Goal: Task Accomplishment & Management: Use online tool/utility

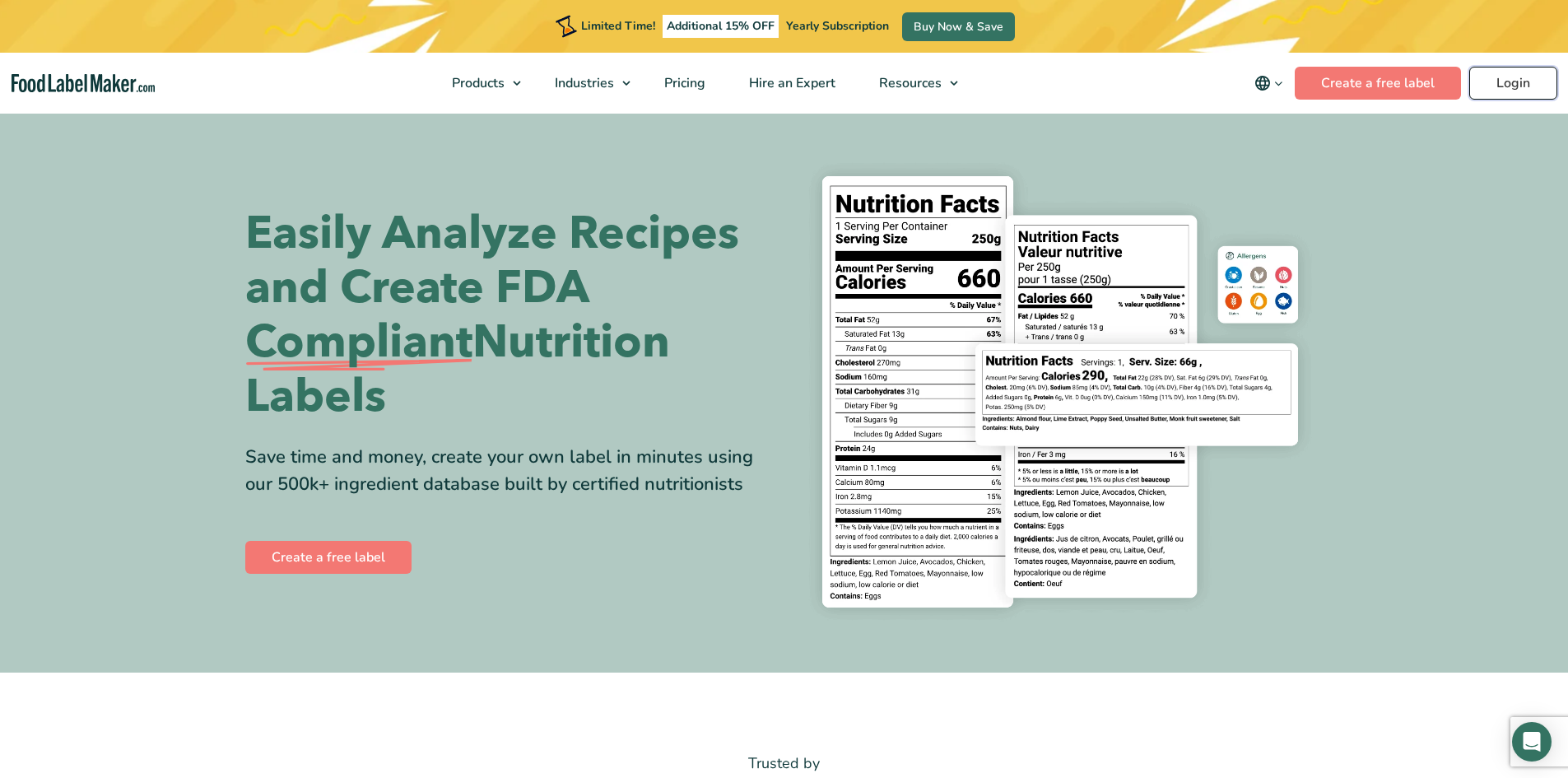
click at [1515, 85] on link "Login" at bounding box center [1513, 83] width 88 height 33
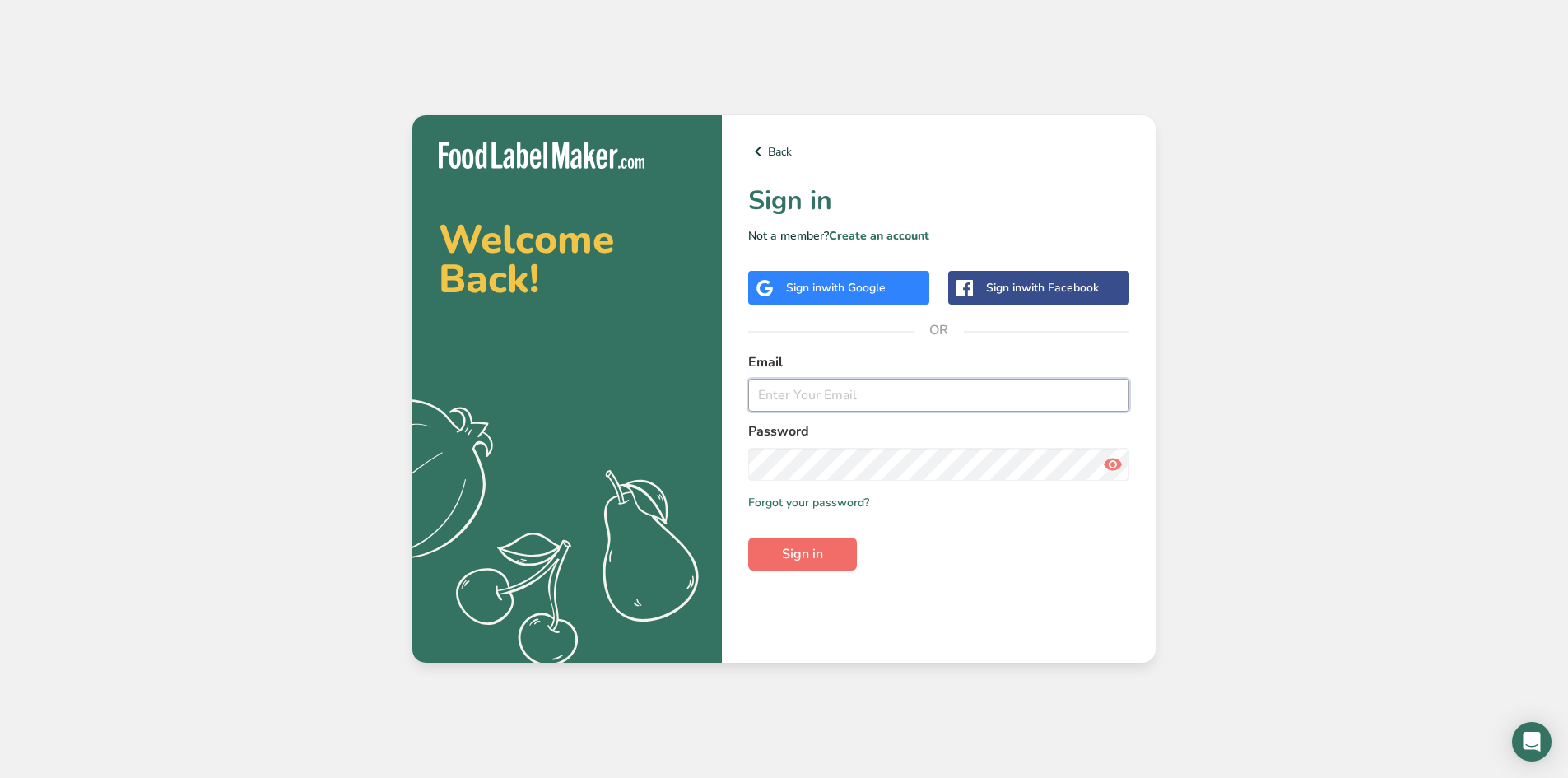
type input "[EMAIL_ADDRESS][DOMAIN_NAME]"
click at [832, 556] on button "Sign in" at bounding box center [803, 554] width 109 height 33
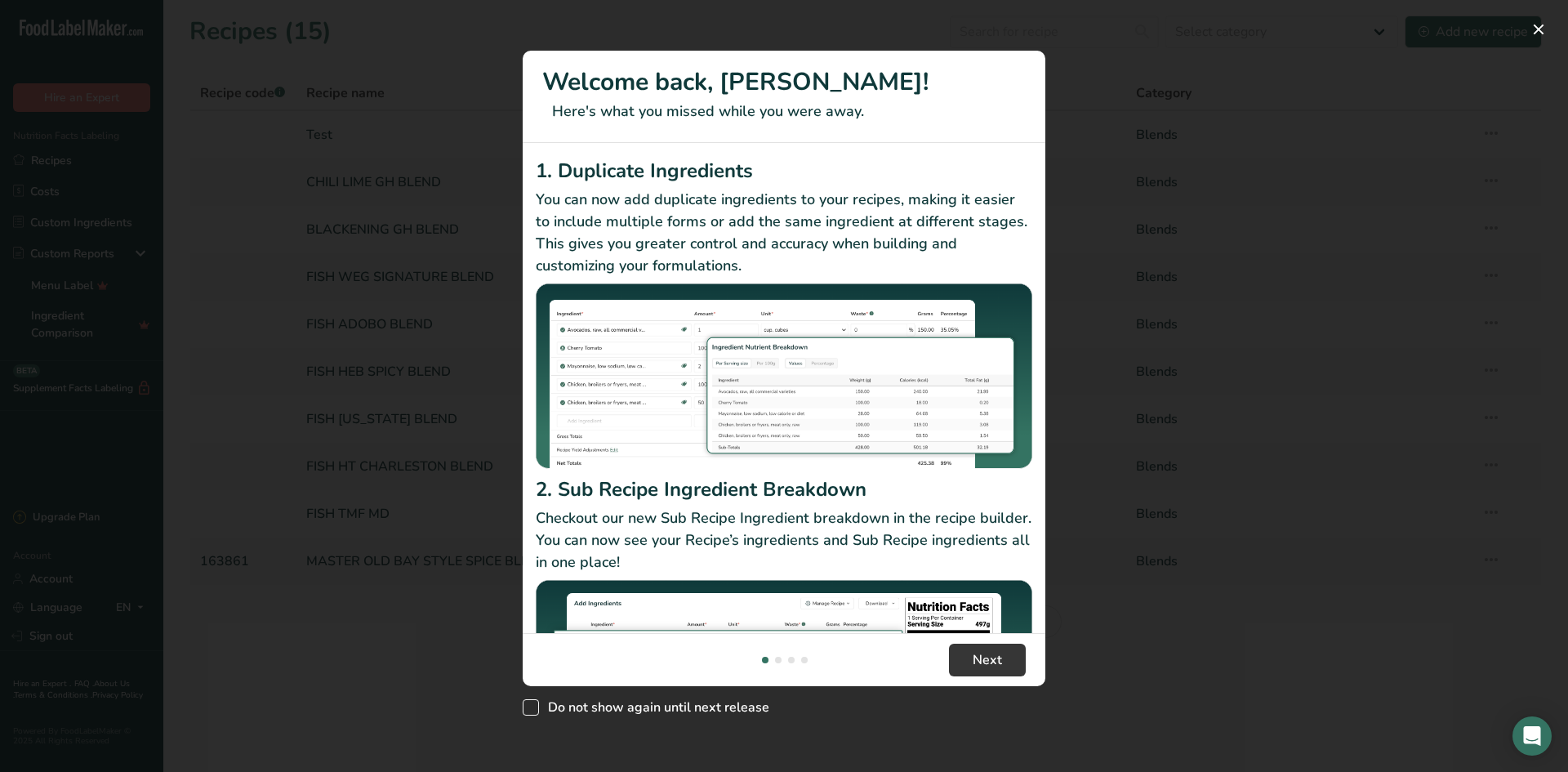
click at [532, 709] on span "New Features" at bounding box center [530, 707] width 16 height 16
click at [532, 709] on input "Do not show again until next release" at bounding box center [527, 708] width 11 height 11
checkbox input "true"
click at [1000, 663] on span "Next" at bounding box center [987, 660] width 30 height 19
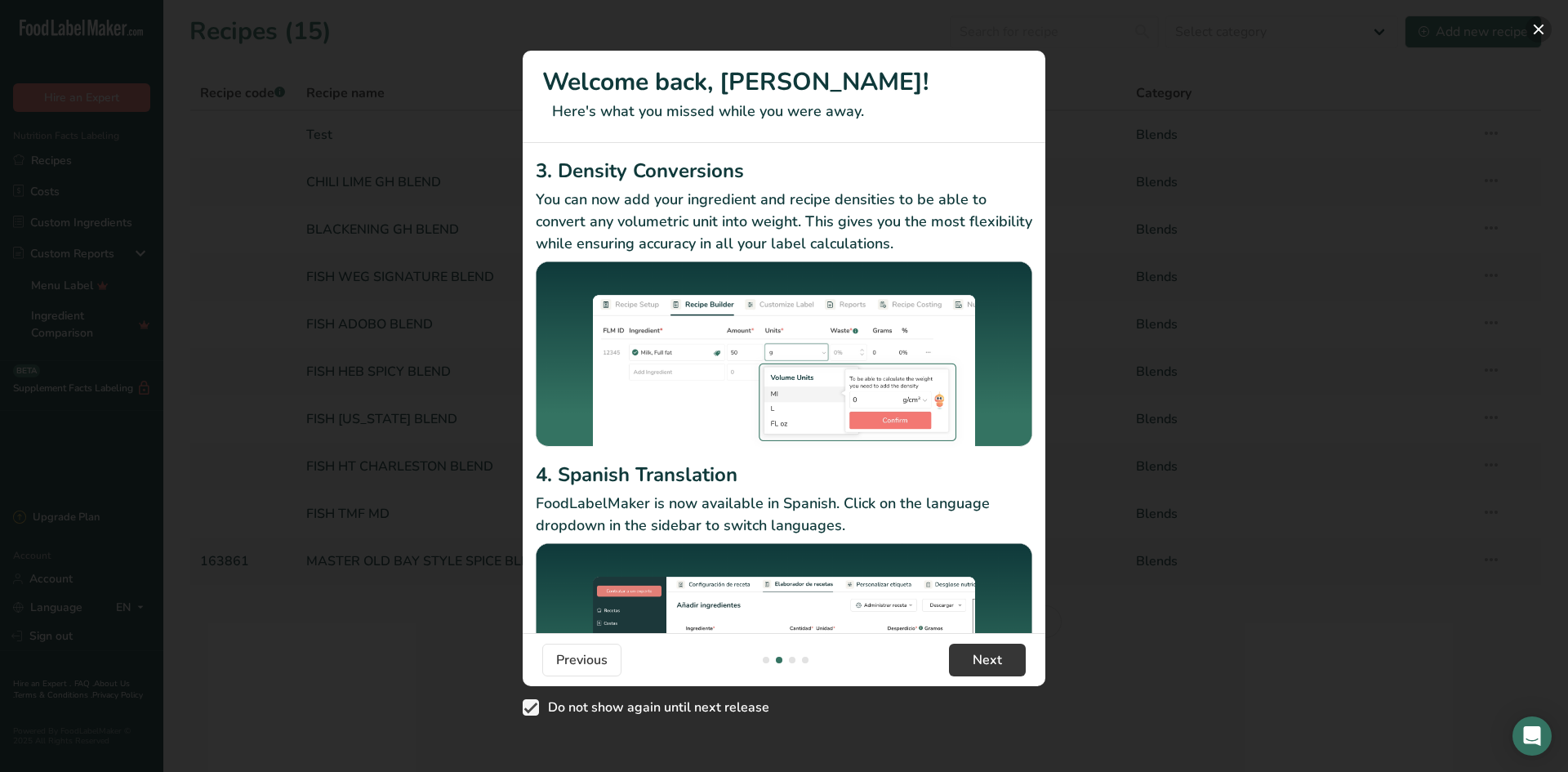
click at [1542, 30] on button "New Features" at bounding box center [1538, 29] width 26 height 26
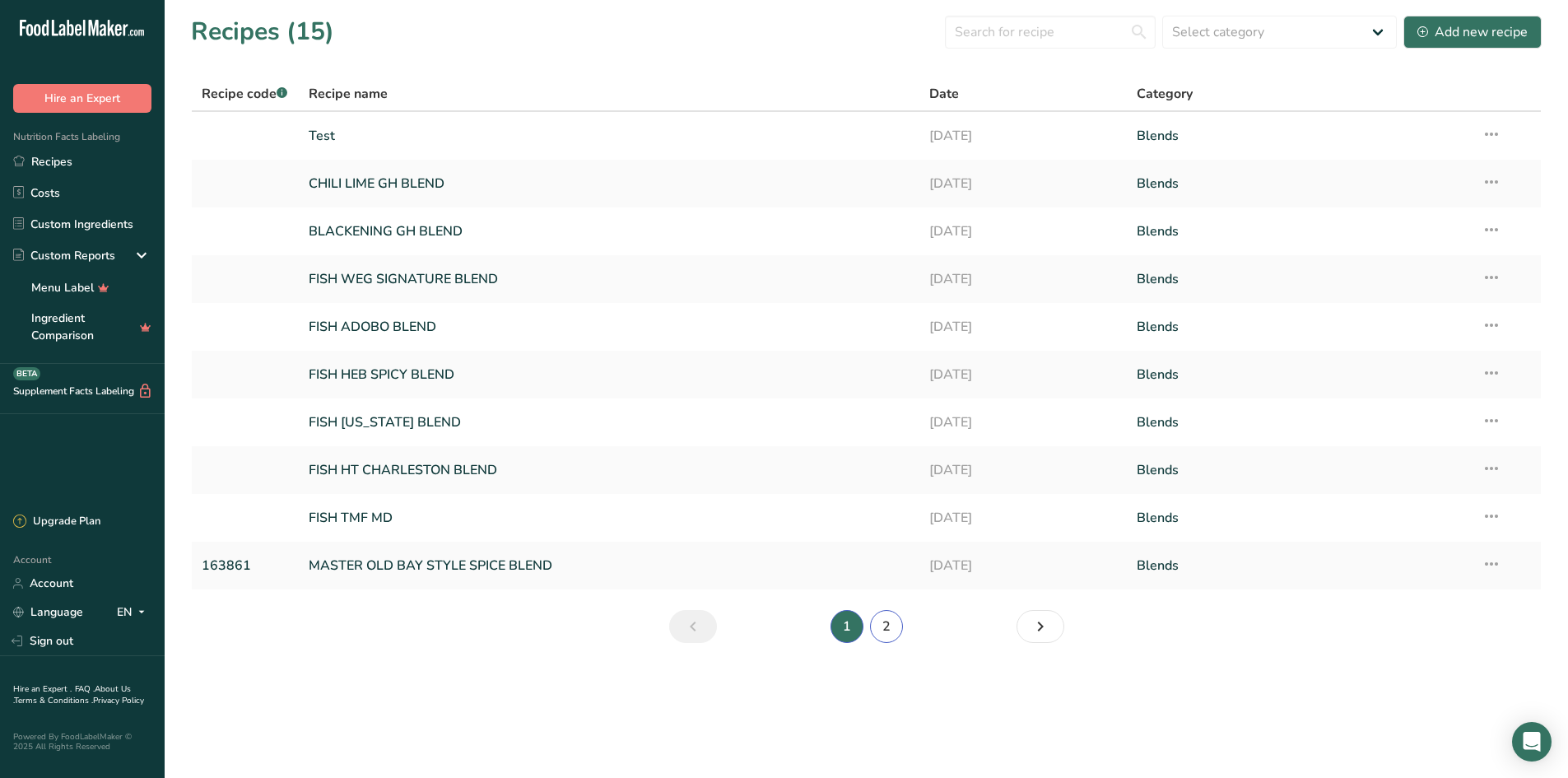
click at [892, 623] on link "2" at bounding box center [886, 626] width 33 height 33
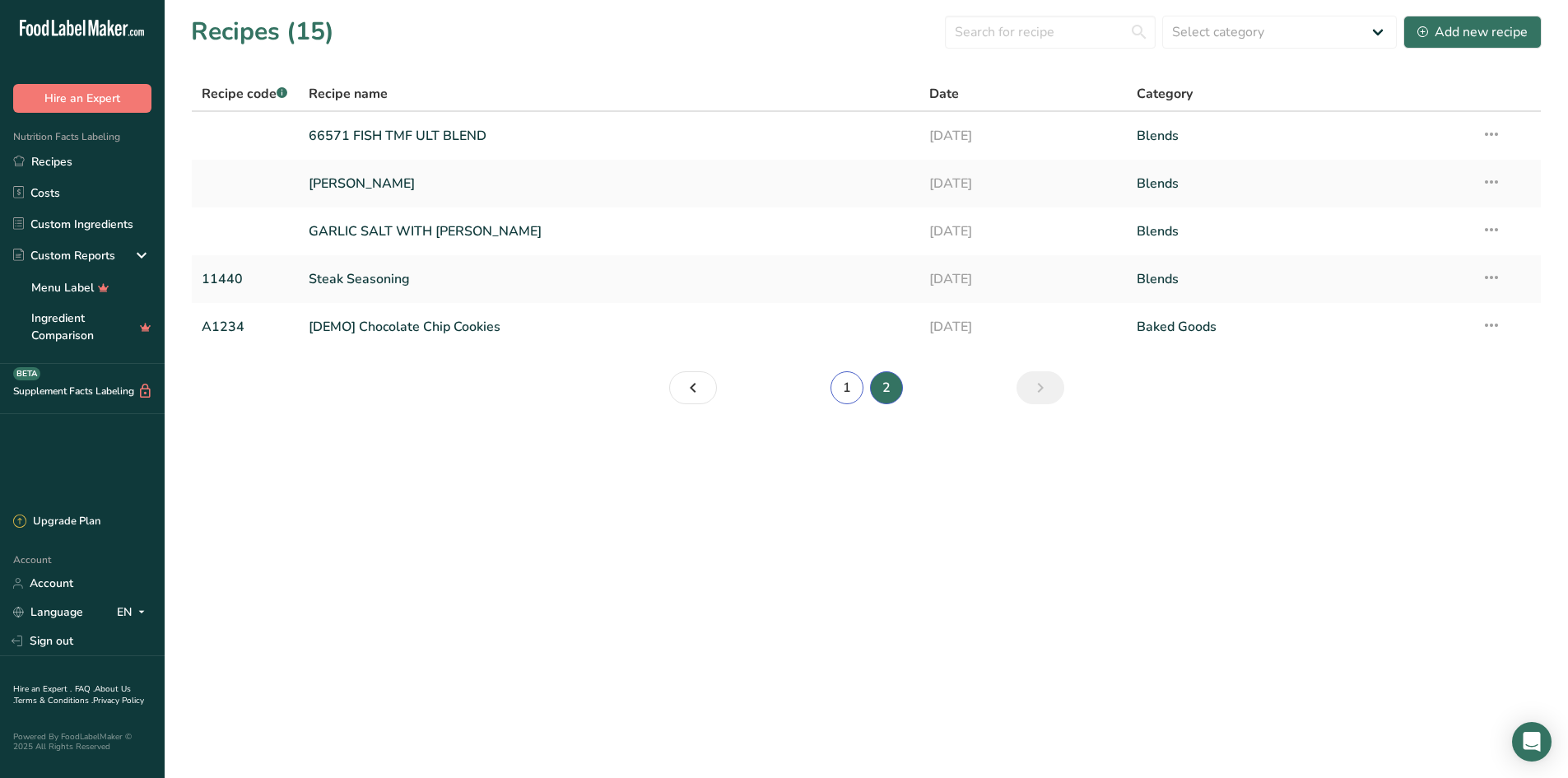
click at [842, 390] on link "1" at bounding box center [847, 388] width 33 height 33
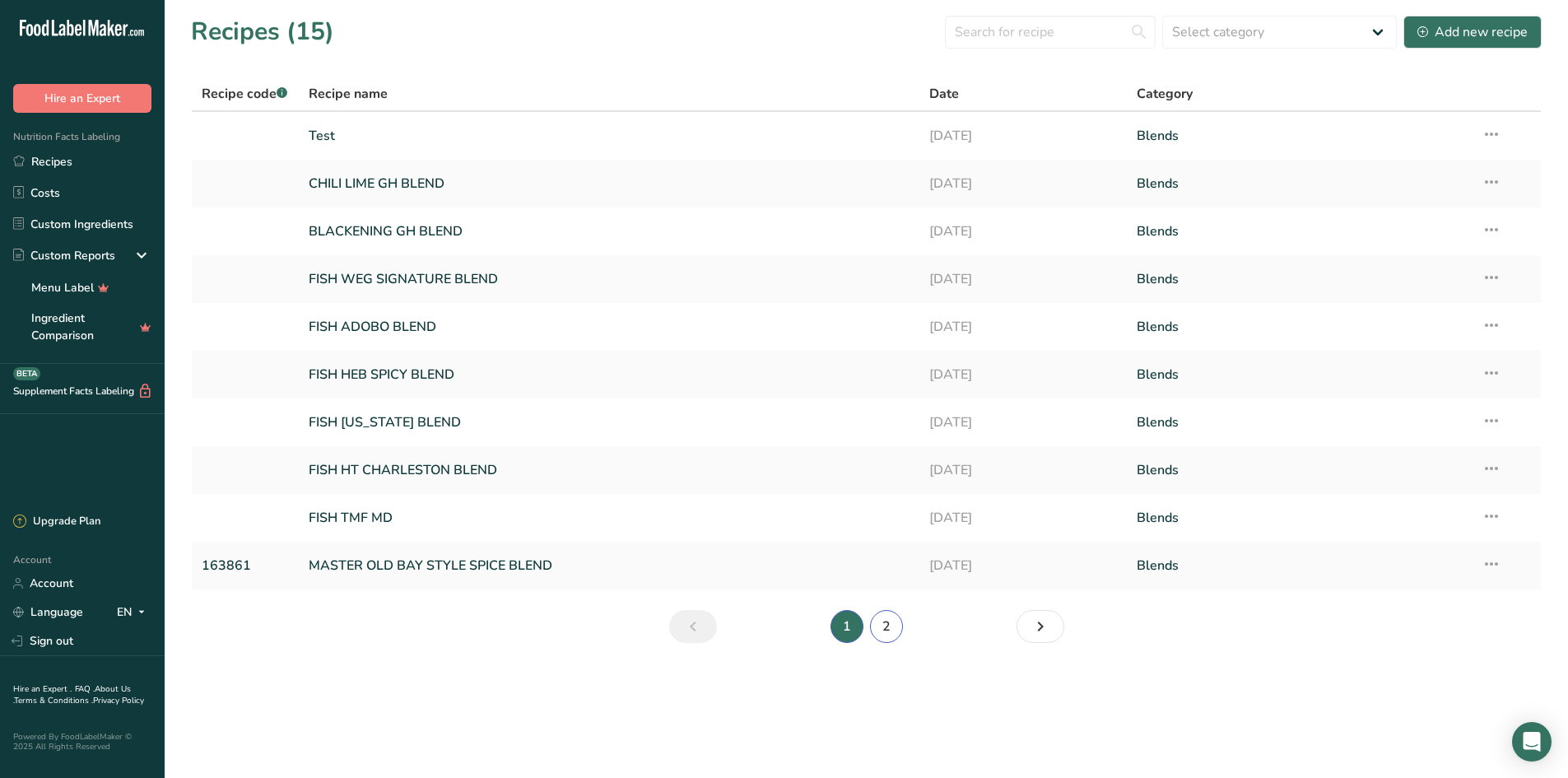
click at [890, 626] on link "2" at bounding box center [886, 626] width 33 height 33
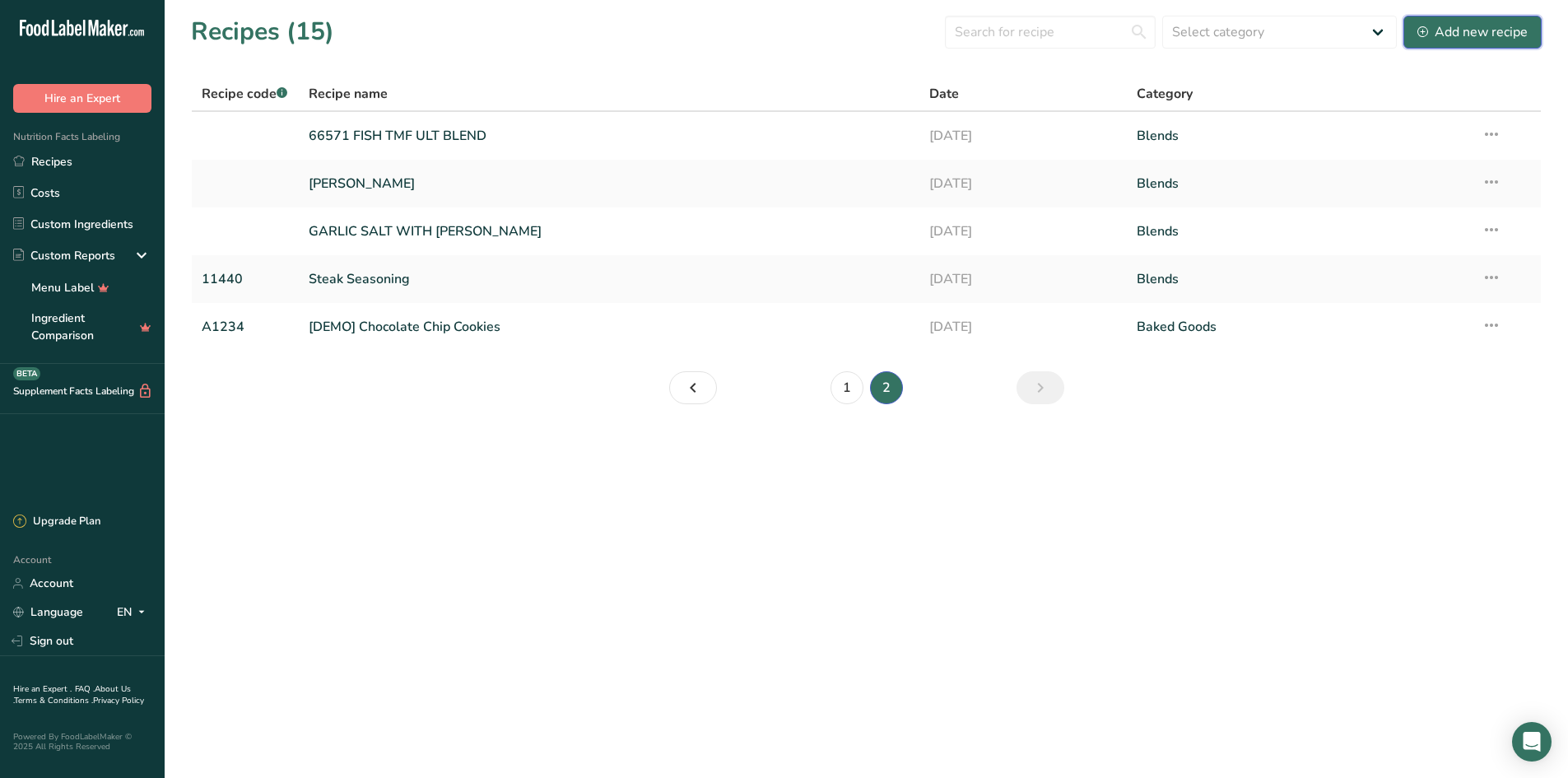
click at [1447, 33] on div "Add new recipe" at bounding box center [1473, 32] width 110 height 20
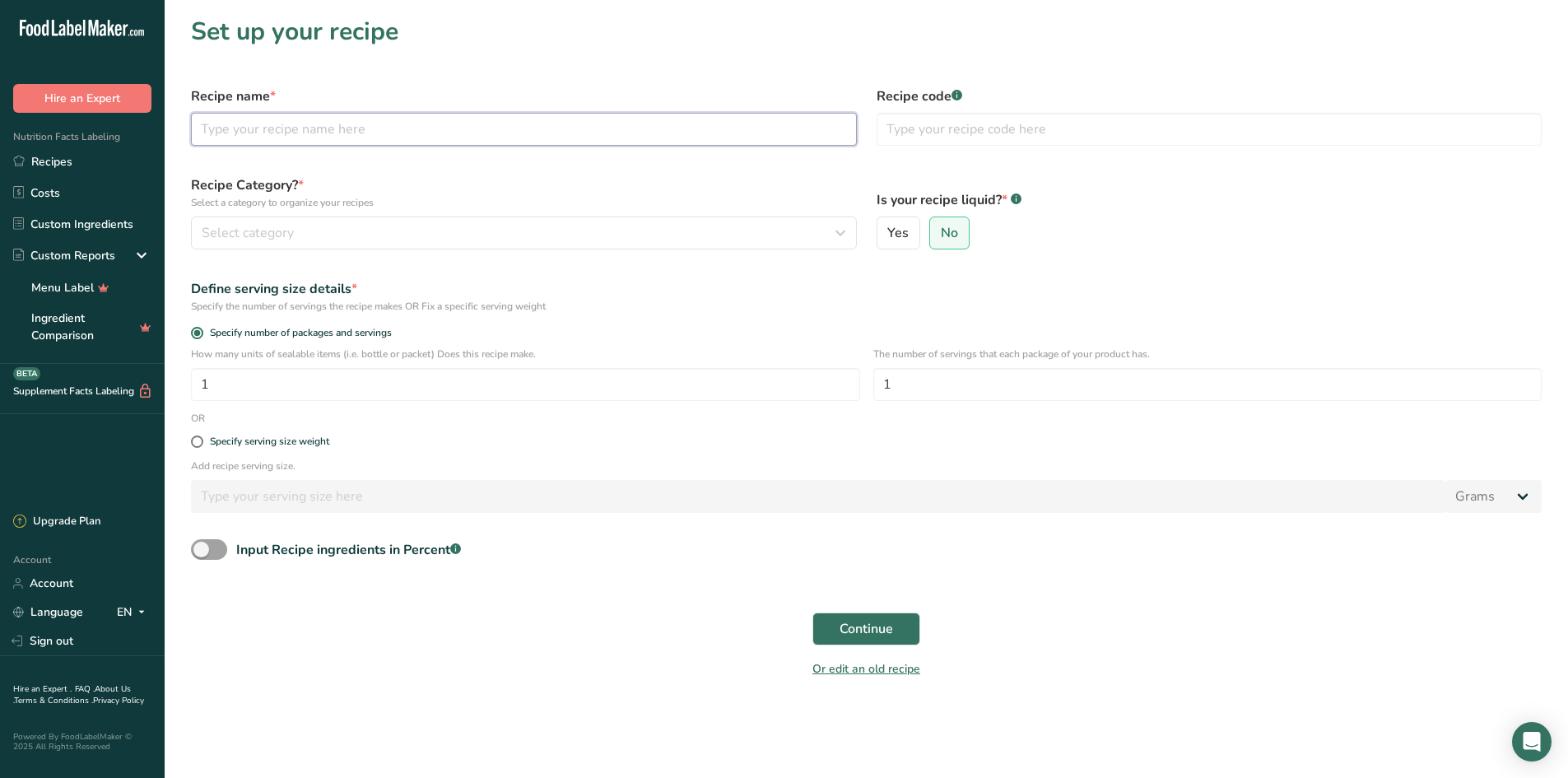
click at [329, 134] on input "text" at bounding box center [524, 129] width 666 height 33
click at [328, 130] on input "14880 STUFFING" at bounding box center [524, 129] width 666 height 33
type input "14880 STUFFING HERB BLEND"
click at [973, 135] on input "text" at bounding box center [1210, 129] width 666 height 33
type input "14880"
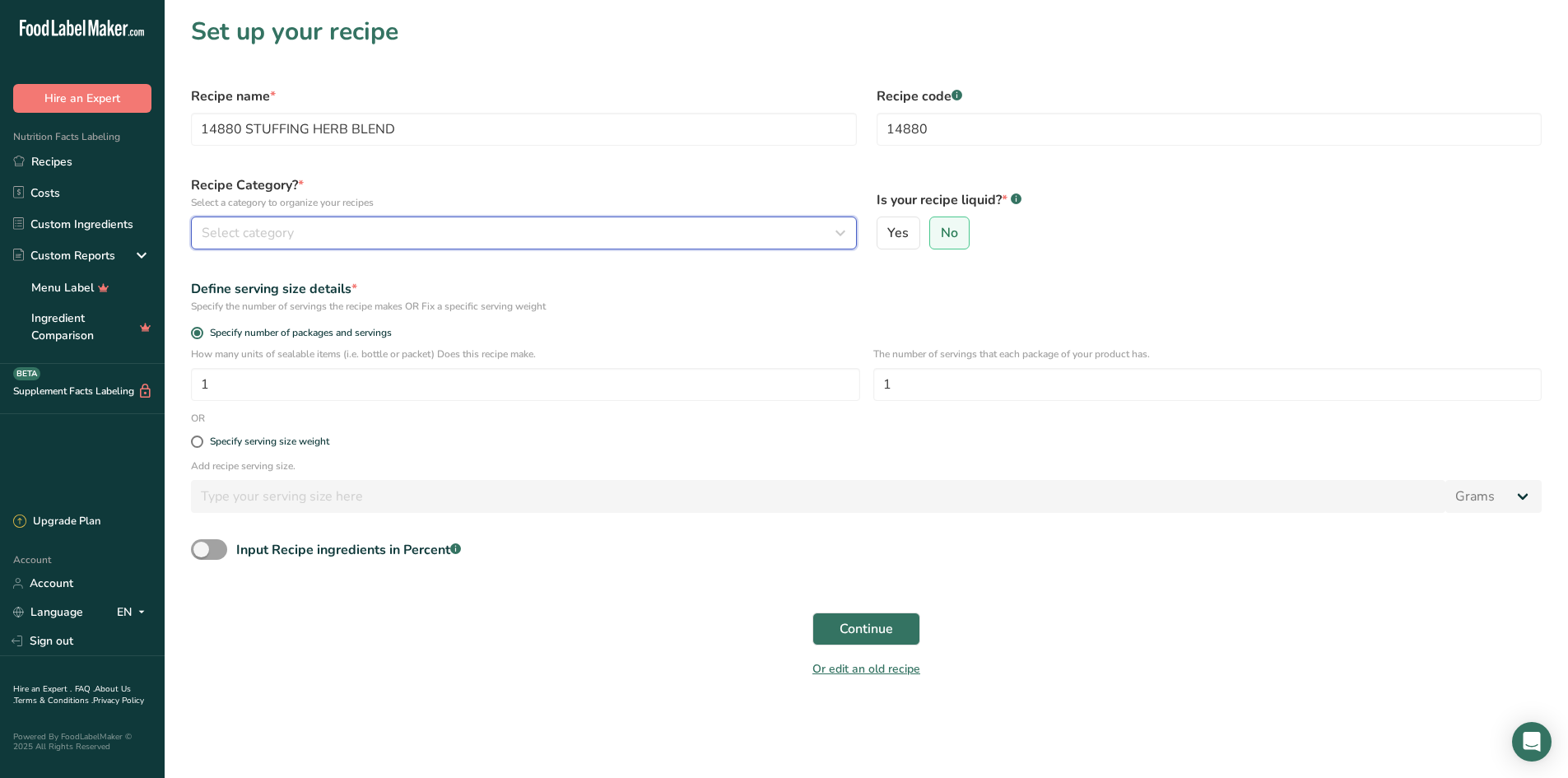
click at [852, 232] on button "Select category" at bounding box center [524, 233] width 666 height 33
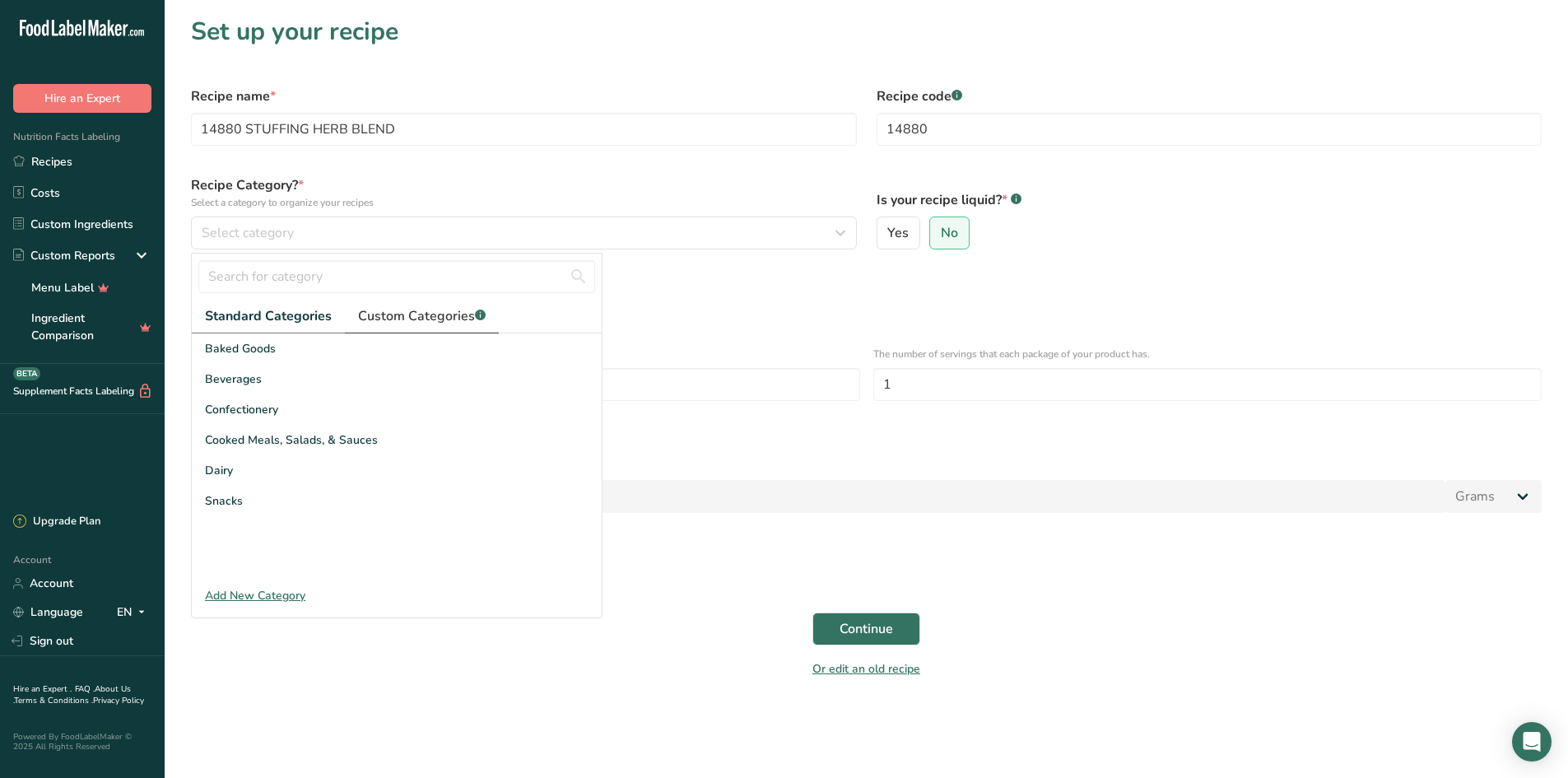
click at [426, 325] on span "Custom Categories .a-a{fill:#347362;}.b-a{fill:#fff;}" at bounding box center [422, 315] width 128 height 20
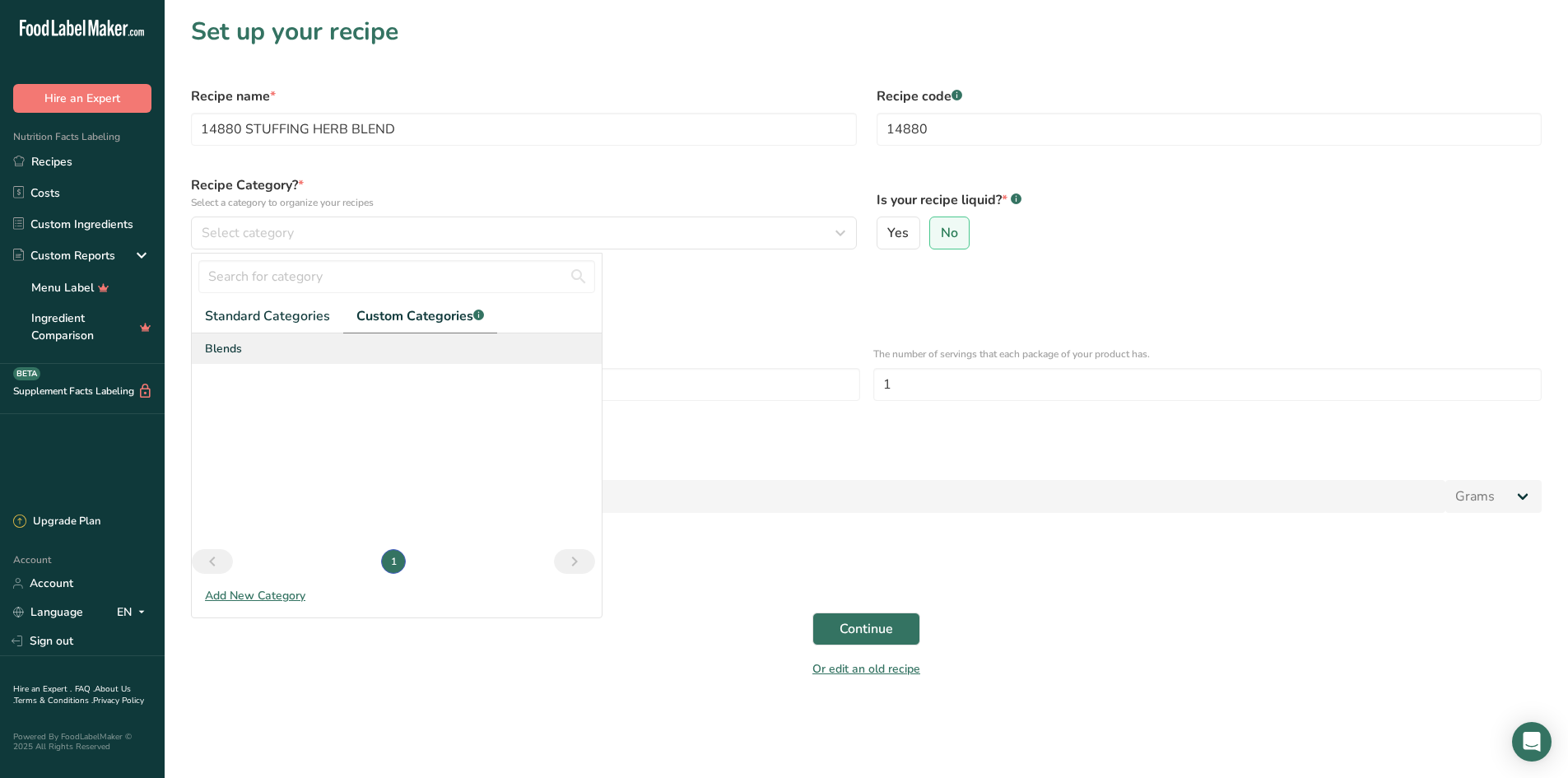
click at [222, 344] on span "Blends" at bounding box center [223, 349] width 37 height 17
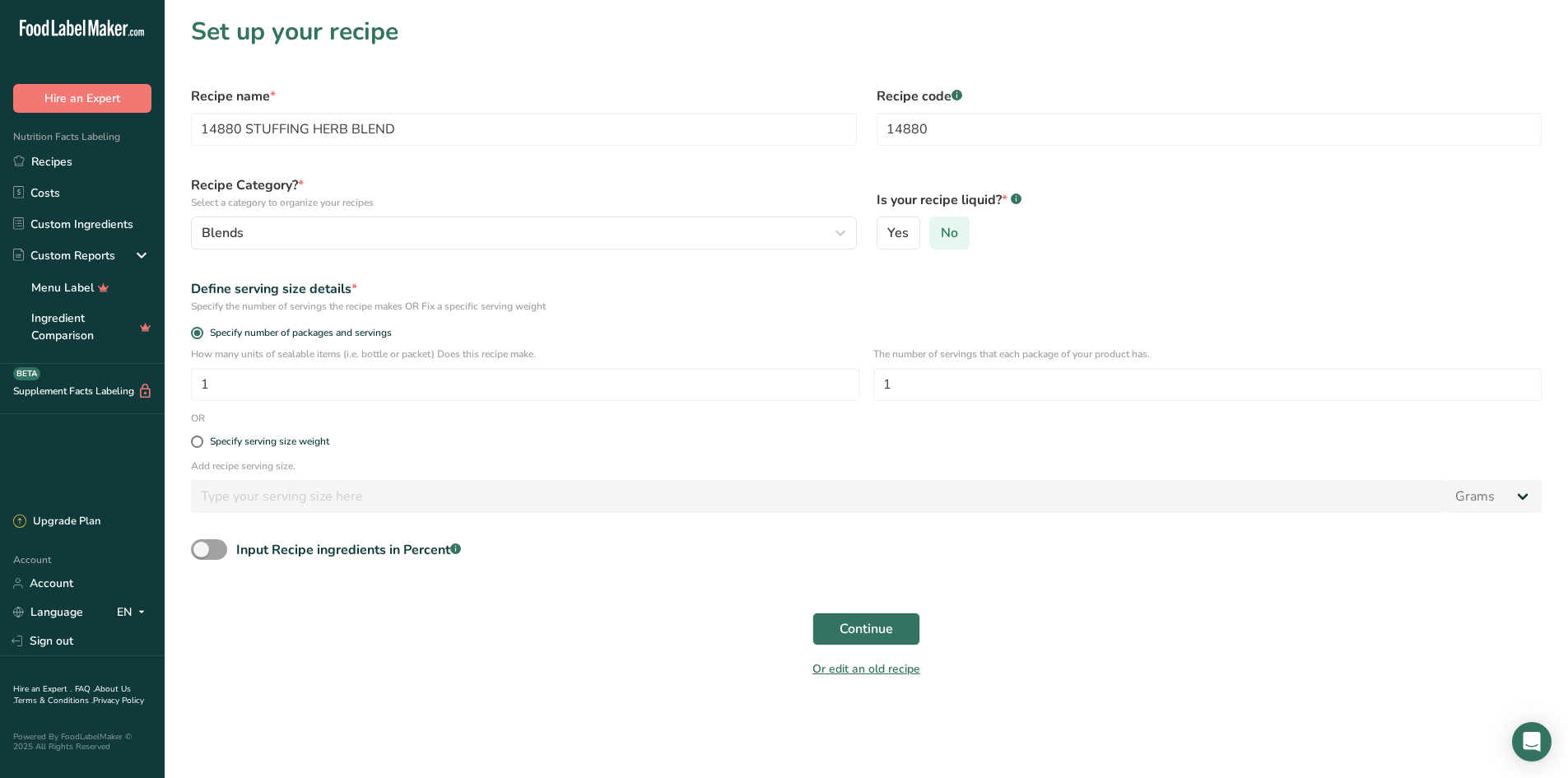
click at [947, 233] on span "No" at bounding box center [949, 233] width 17 height 16
click at [941, 233] on input "No" at bounding box center [936, 233] width 11 height 11
click at [200, 444] on span at bounding box center [197, 441] width 12 height 12
click at [200, 444] on input "Specify serving size weight" at bounding box center [196, 441] width 11 height 11
radio input "true"
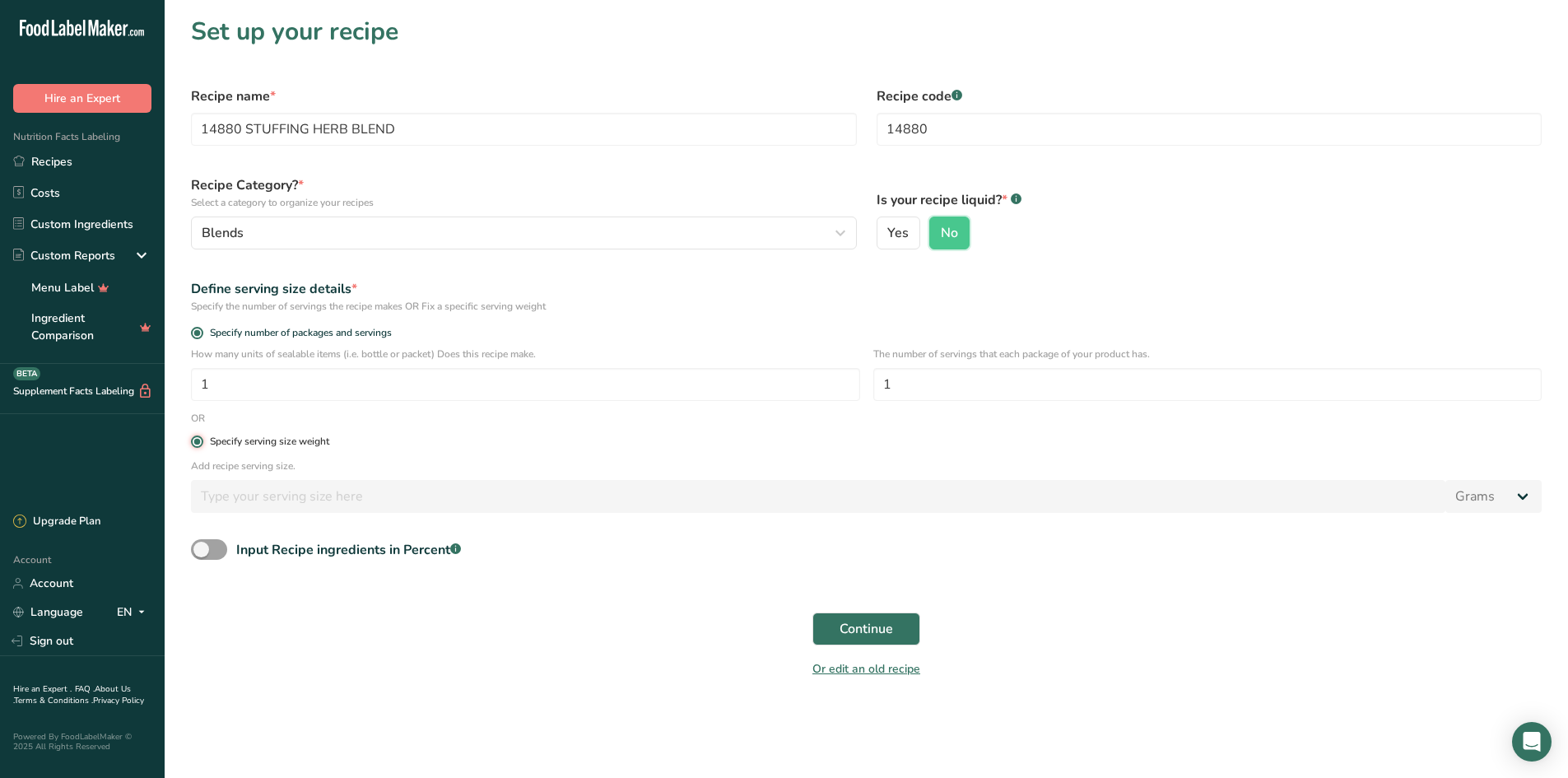
radio input "false"
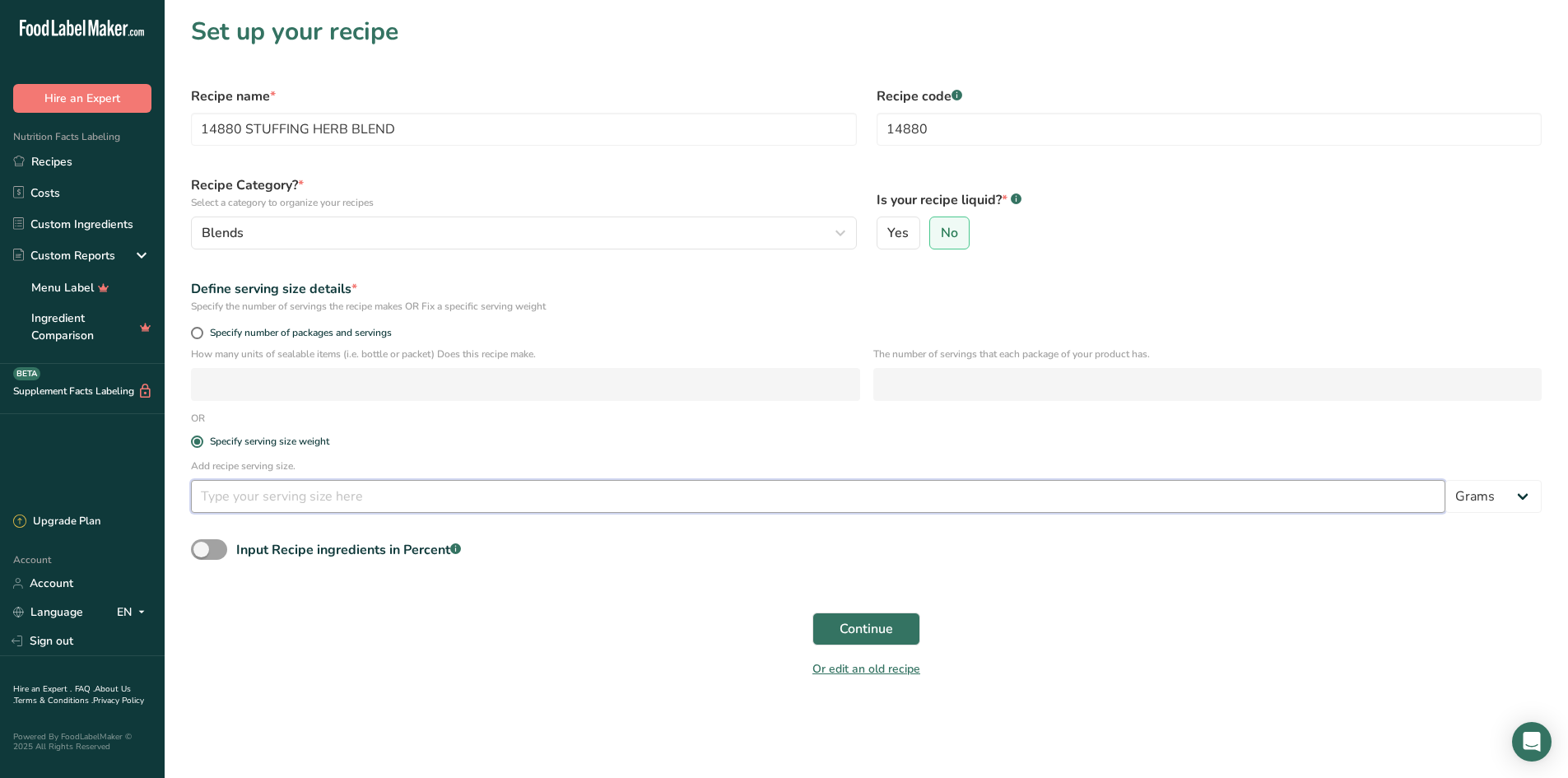
click at [219, 498] on input "number" at bounding box center [818, 496] width 1254 height 33
type input "100"
click at [877, 625] on span "Continue" at bounding box center [866, 629] width 54 height 20
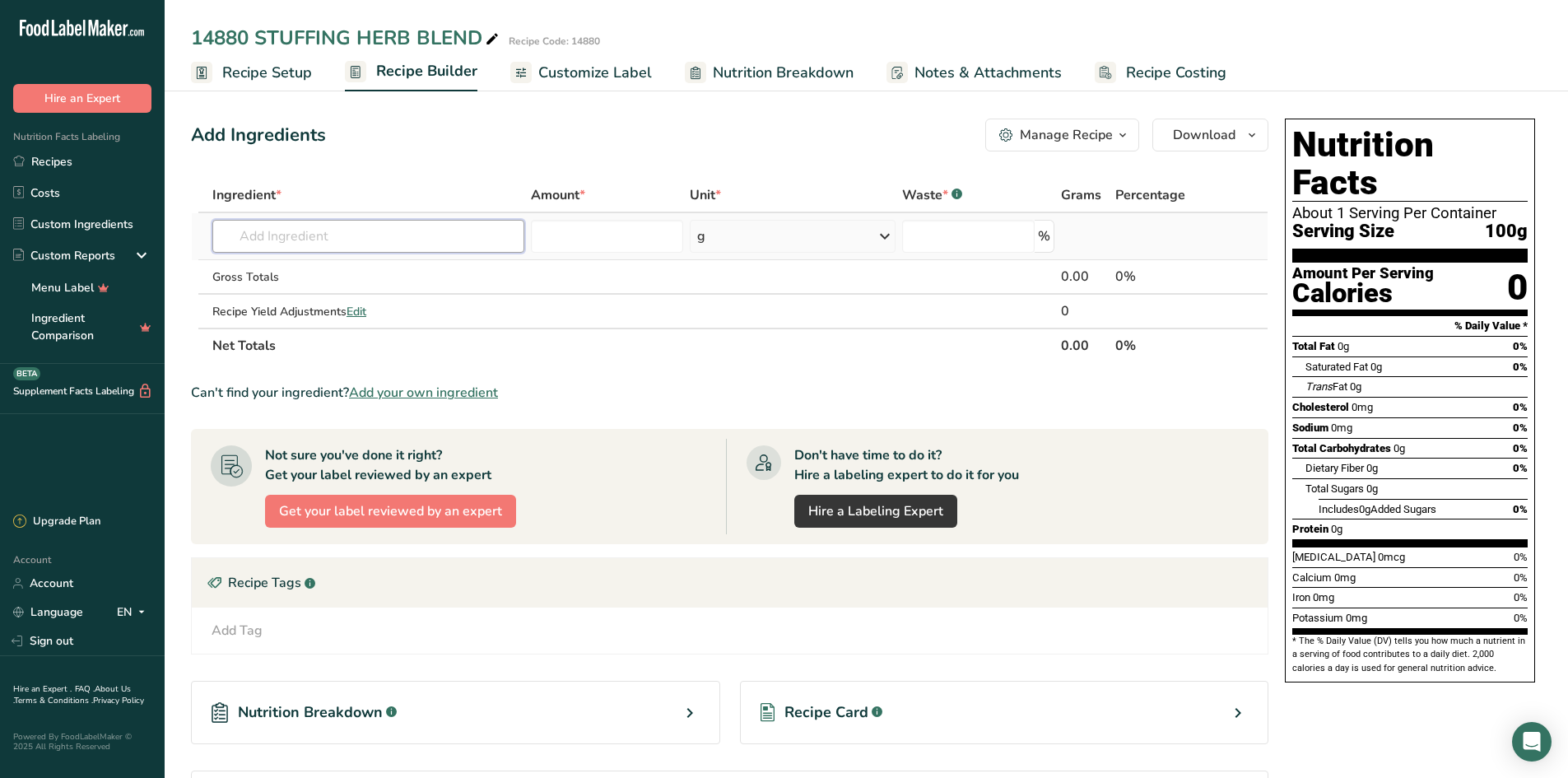
click at [301, 239] on input "text" at bounding box center [368, 236] width 312 height 33
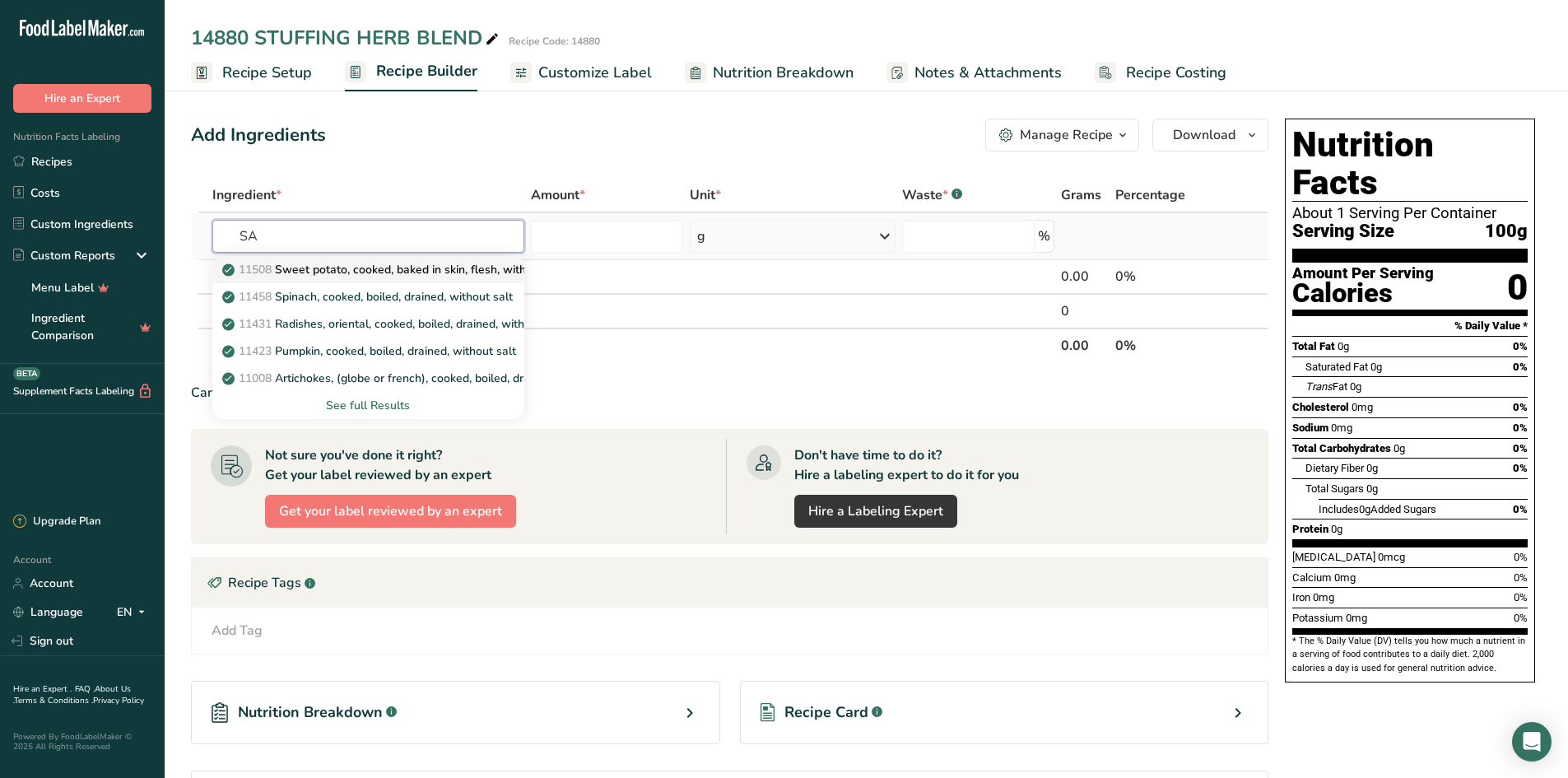
type input "S"
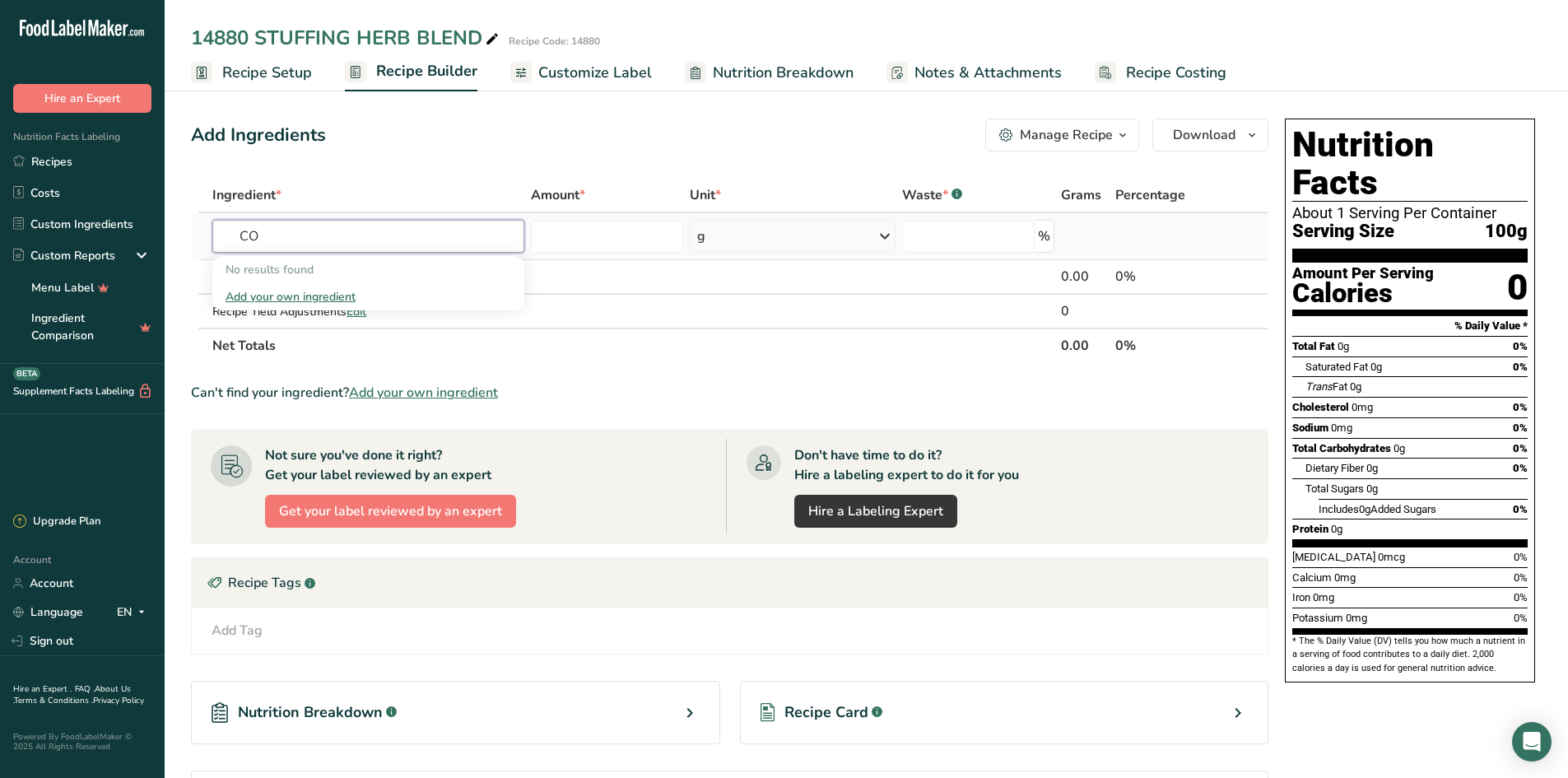
type input "C"
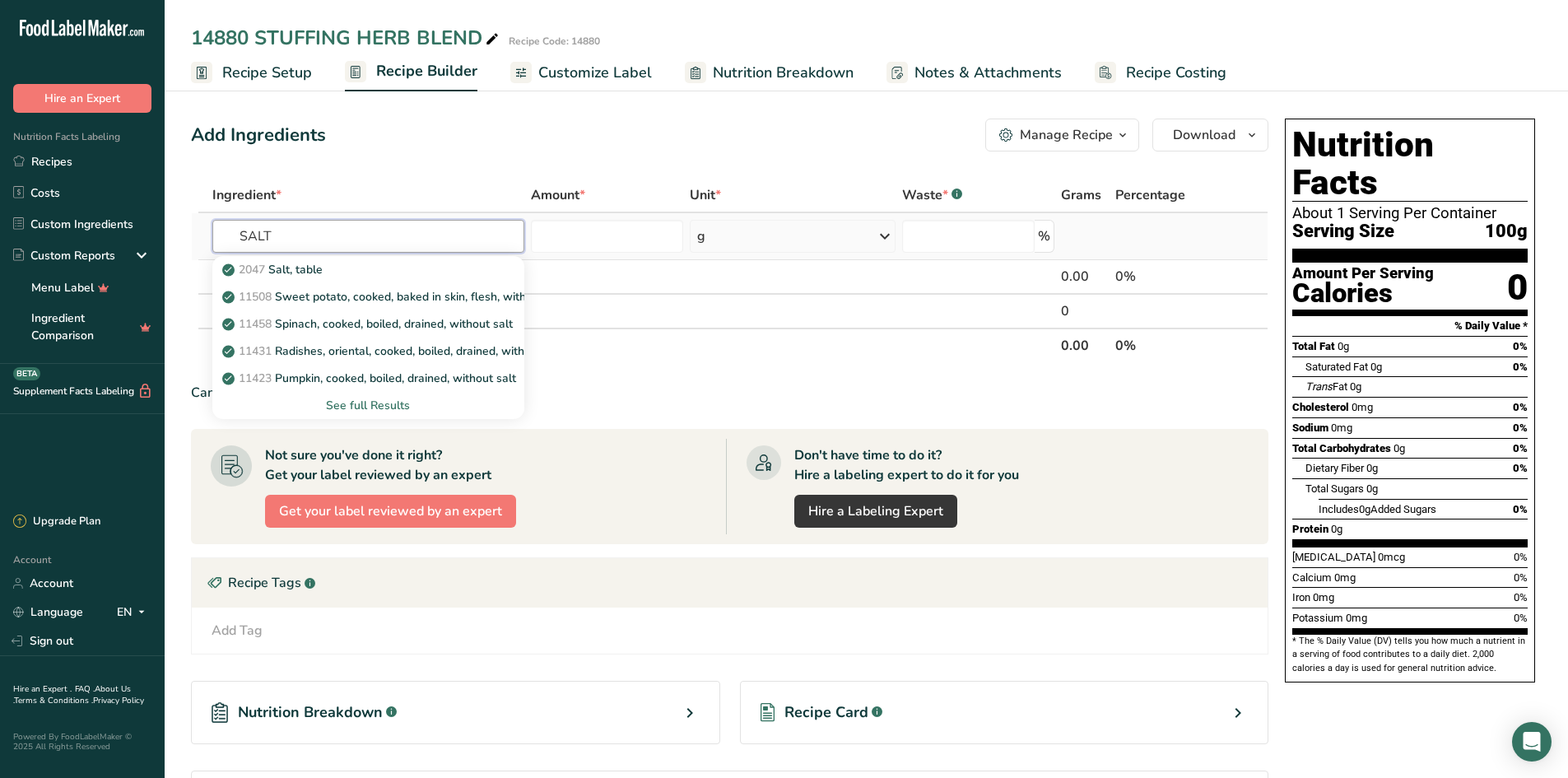
type input "SALT"
click at [346, 408] on div "See full Results" at bounding box center [368, 406] width 285 height 17
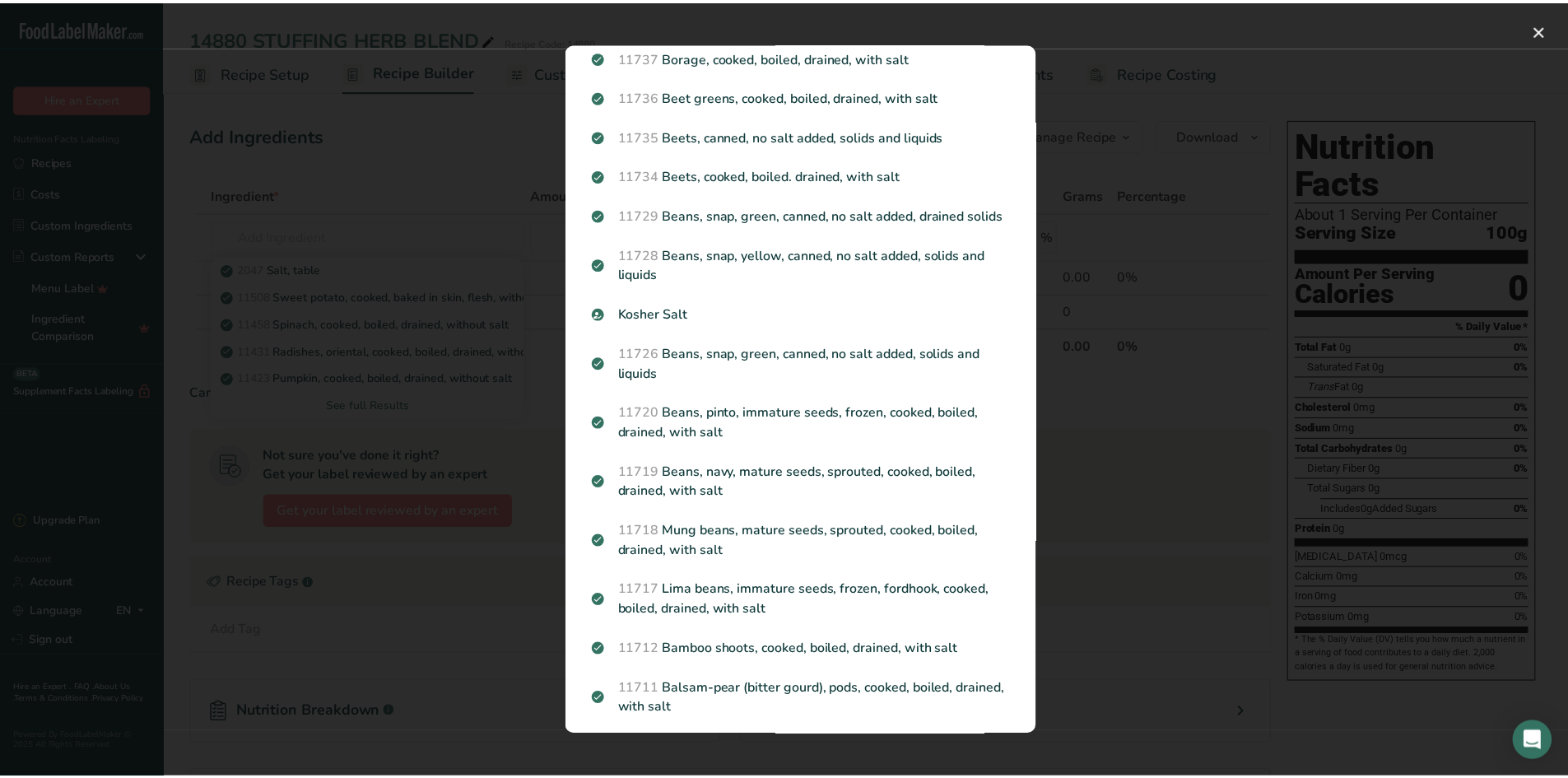
scroll to position [1399, 0]
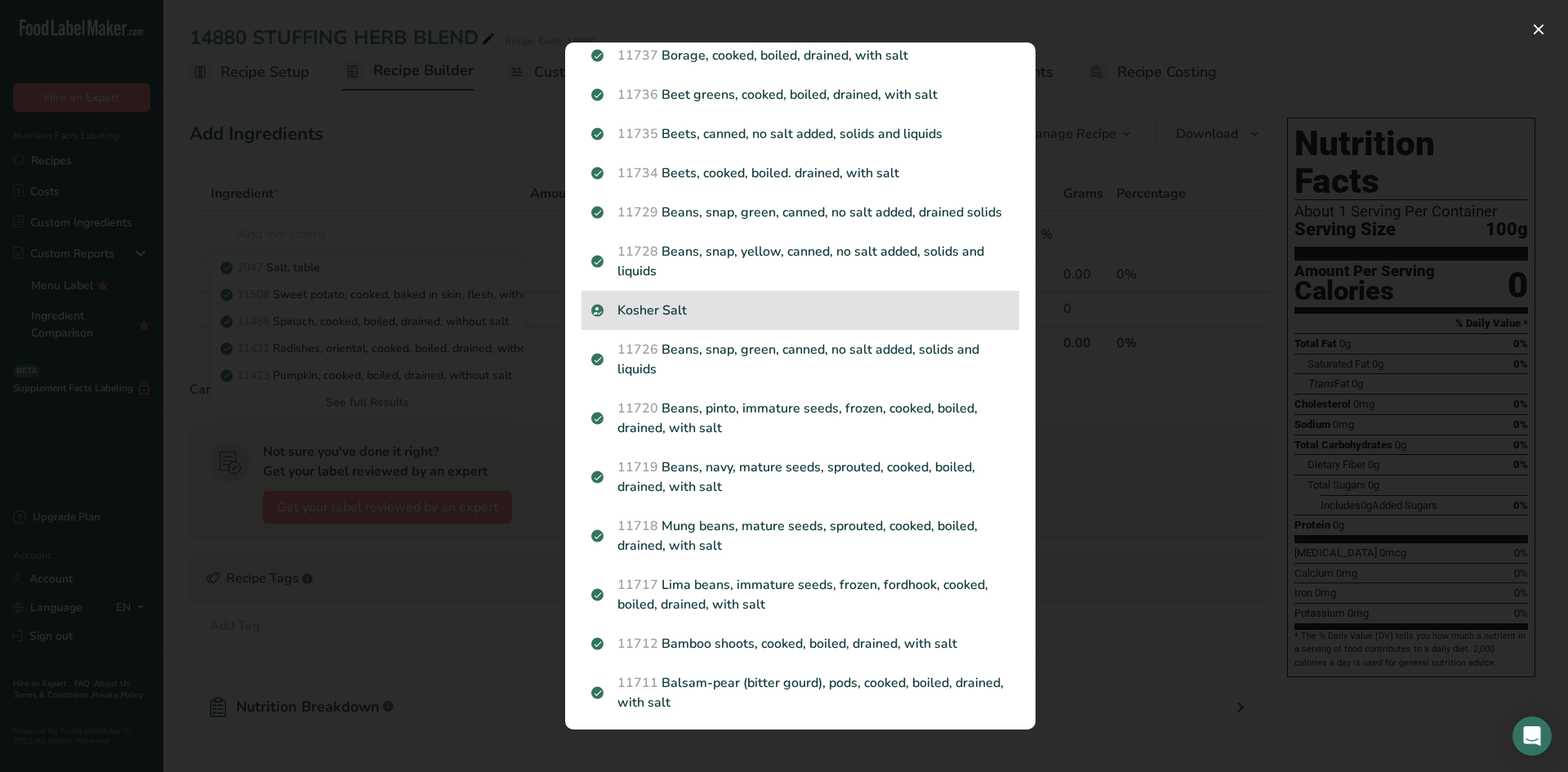
click at [679, 320] on p "Kosher Salt" at bounding box center [800, 310] width 418 height 19
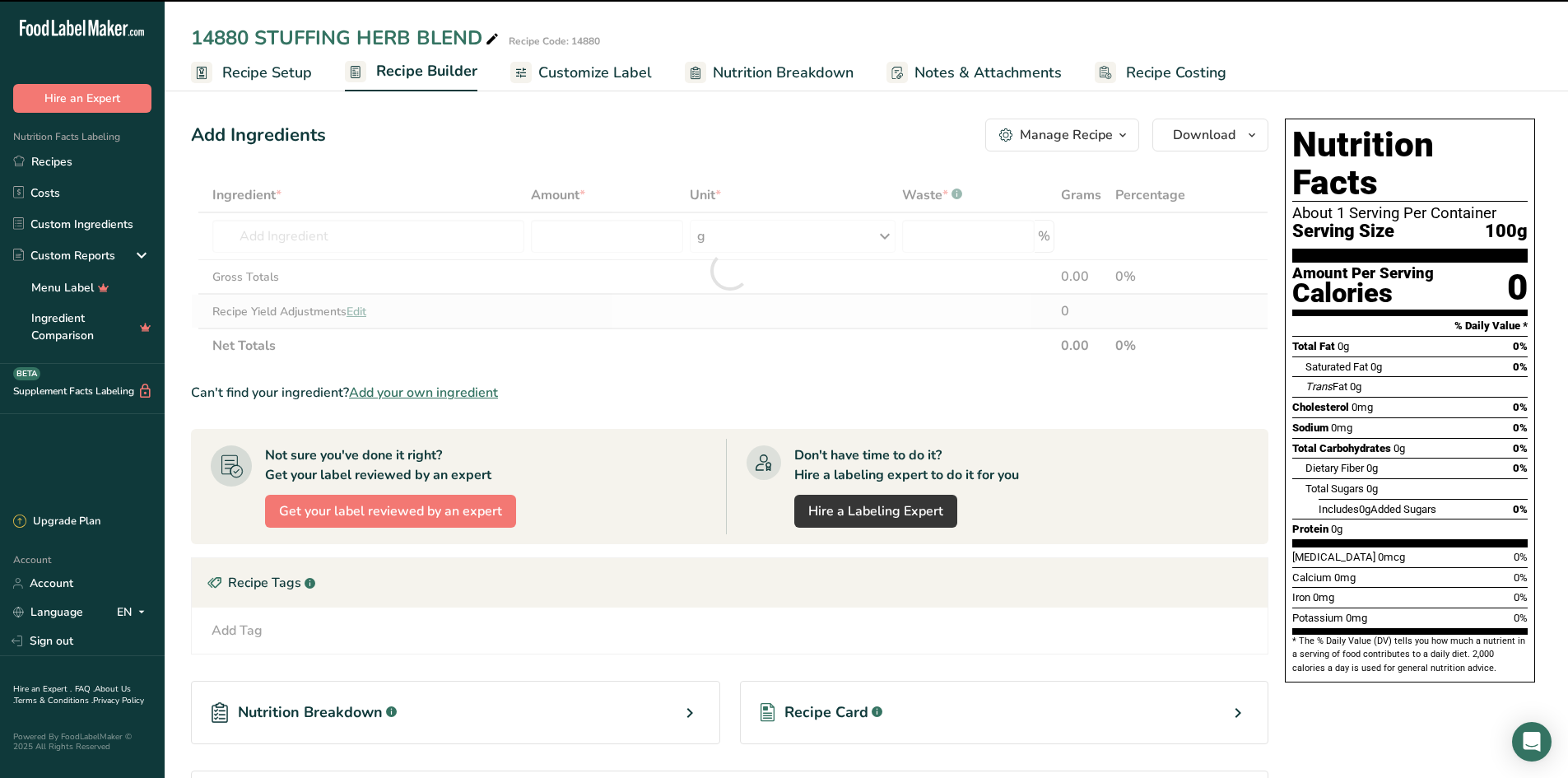
type input "0"
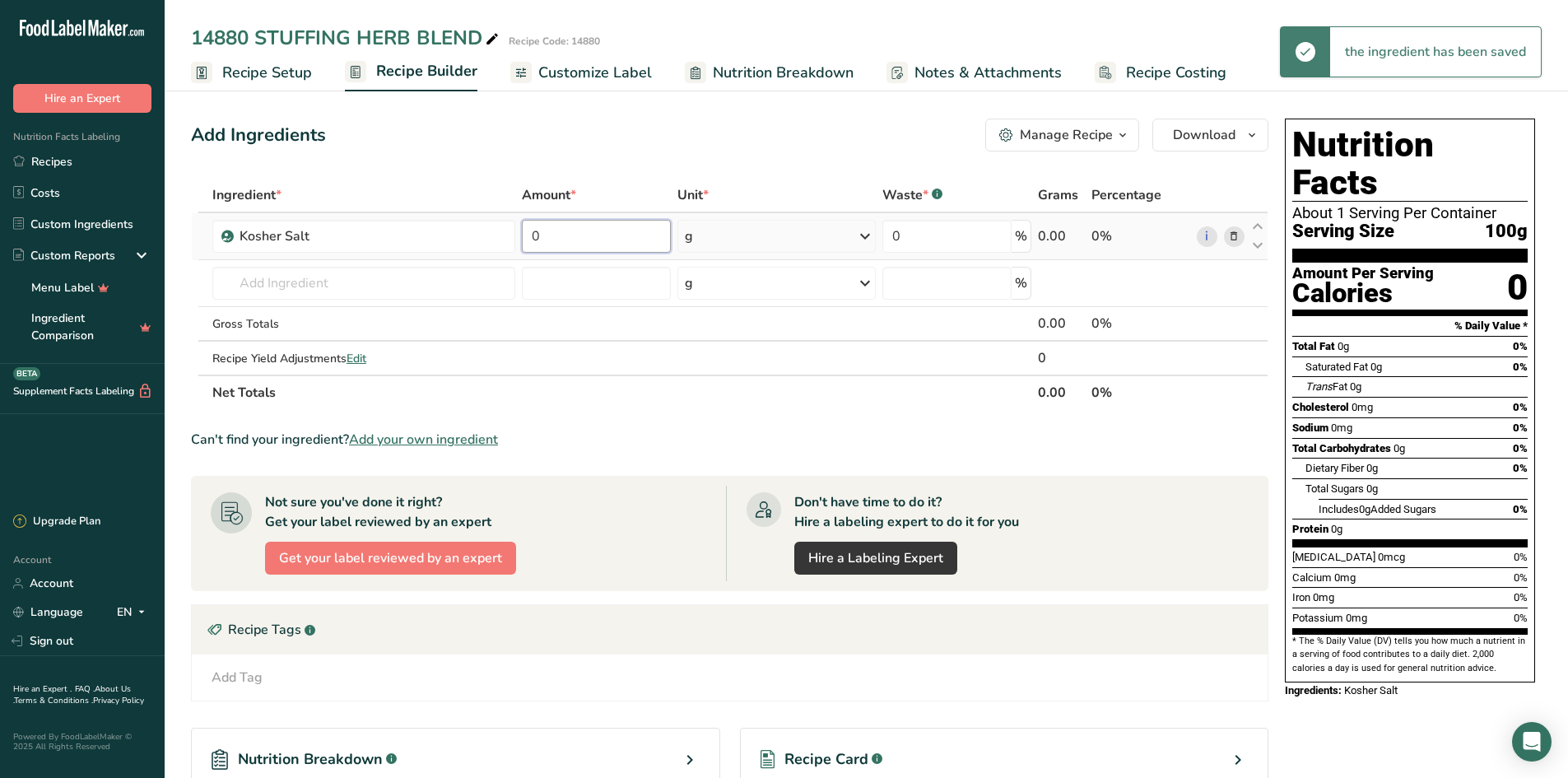
click at [597, 240] on input "0" at bounding box center [597, 236] width 149 height 33
click at [574, 226] on input "0" at bounding box center [597, 236] width 149 height 33
type input "0.1696"
click at [863, 233] on div "Ingredient * Amount * Unit * Waste * .a-a{fill:#347362;}.b-a{fill:#fff;} Grams …" at bounding box center [729, 294] width 1078 height 232
click at [862, 235] on icon at bounding box center [865, 236] width 20 height 30
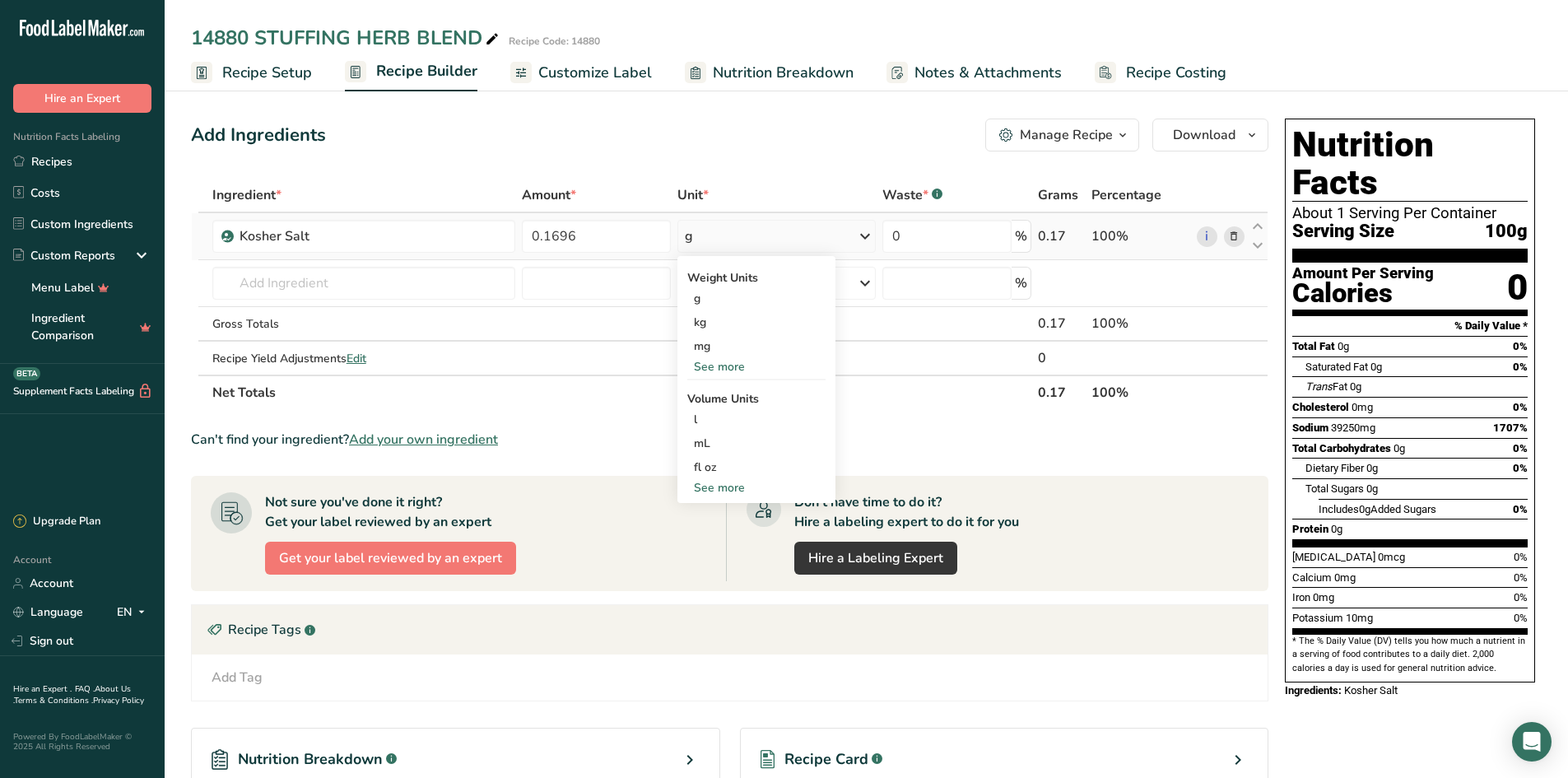
click at [736, 366] on div "See more" at bounding box center [757, 366] width 138 height 17
click at [698, 392] on div "lb" at bounding box center [757, 394] width 138 height 24
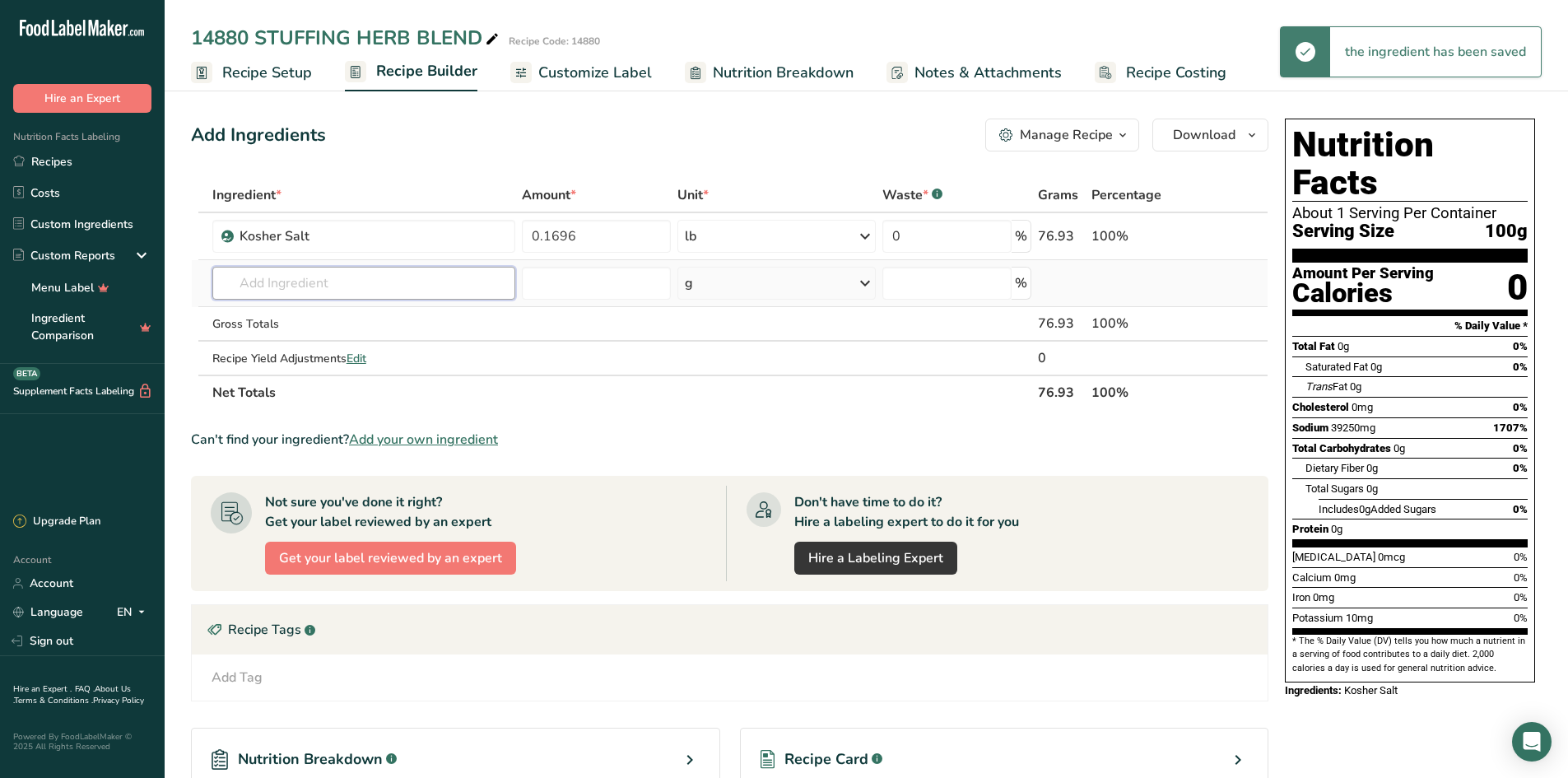
click at [258, 285] on input "text" at bounding box center [364, 283] width 303 height 33
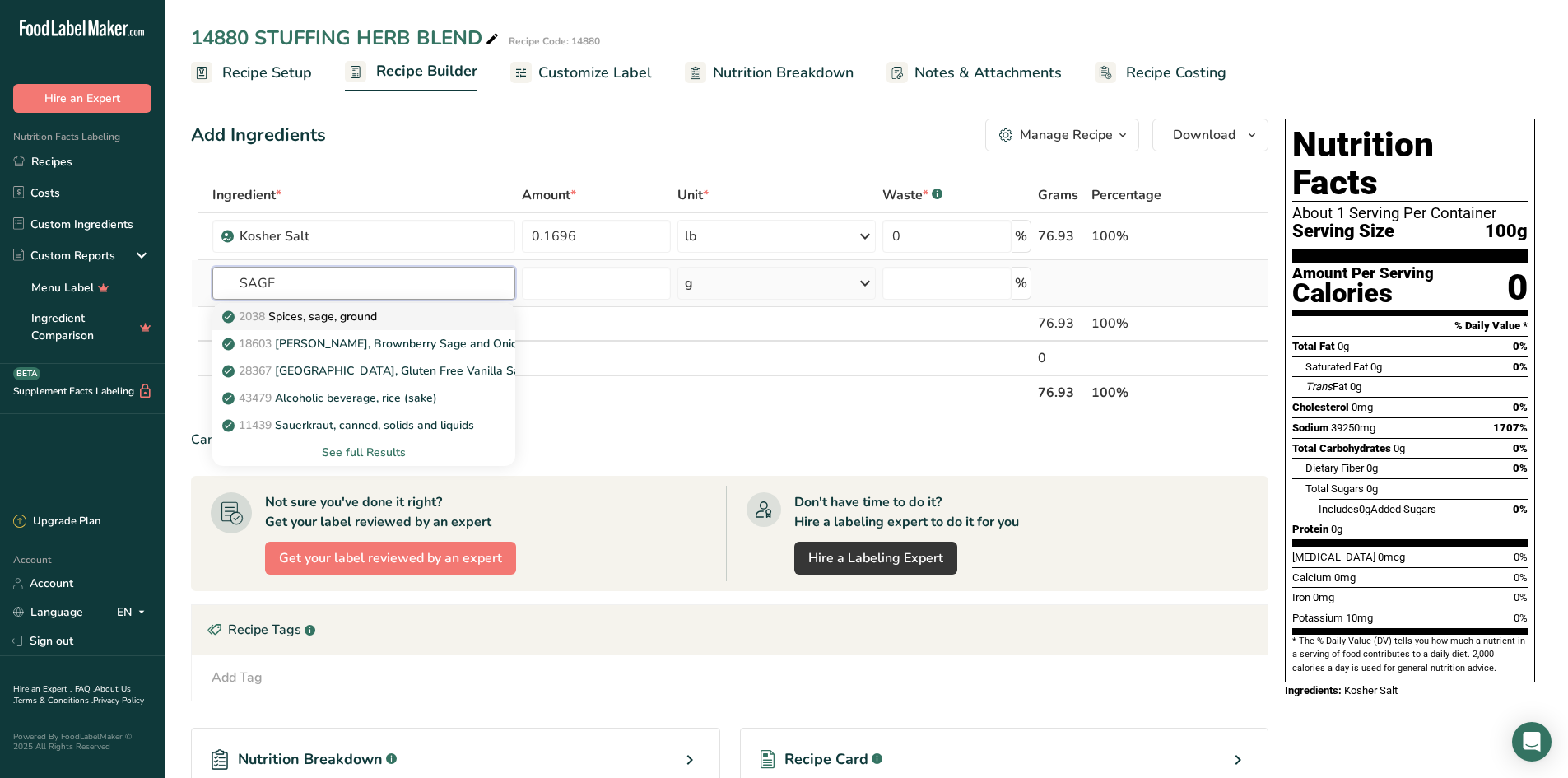
type input "SAGE"
click at [303, 315] on p "2038 Spices, sage, ground" at bounding box center [302, 316] width 152 height 17
type input "Spices, sage, ground"
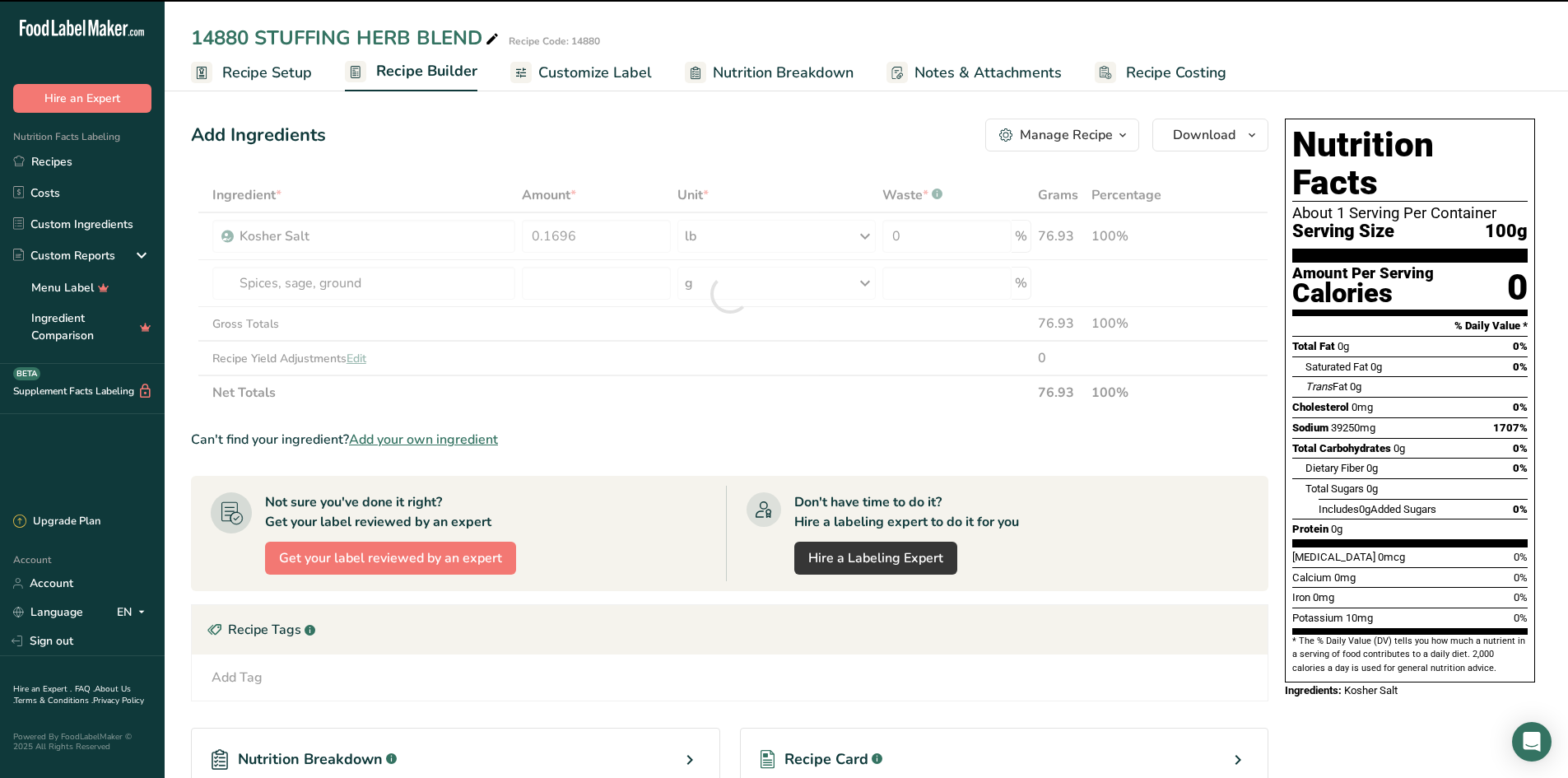
type input "0"
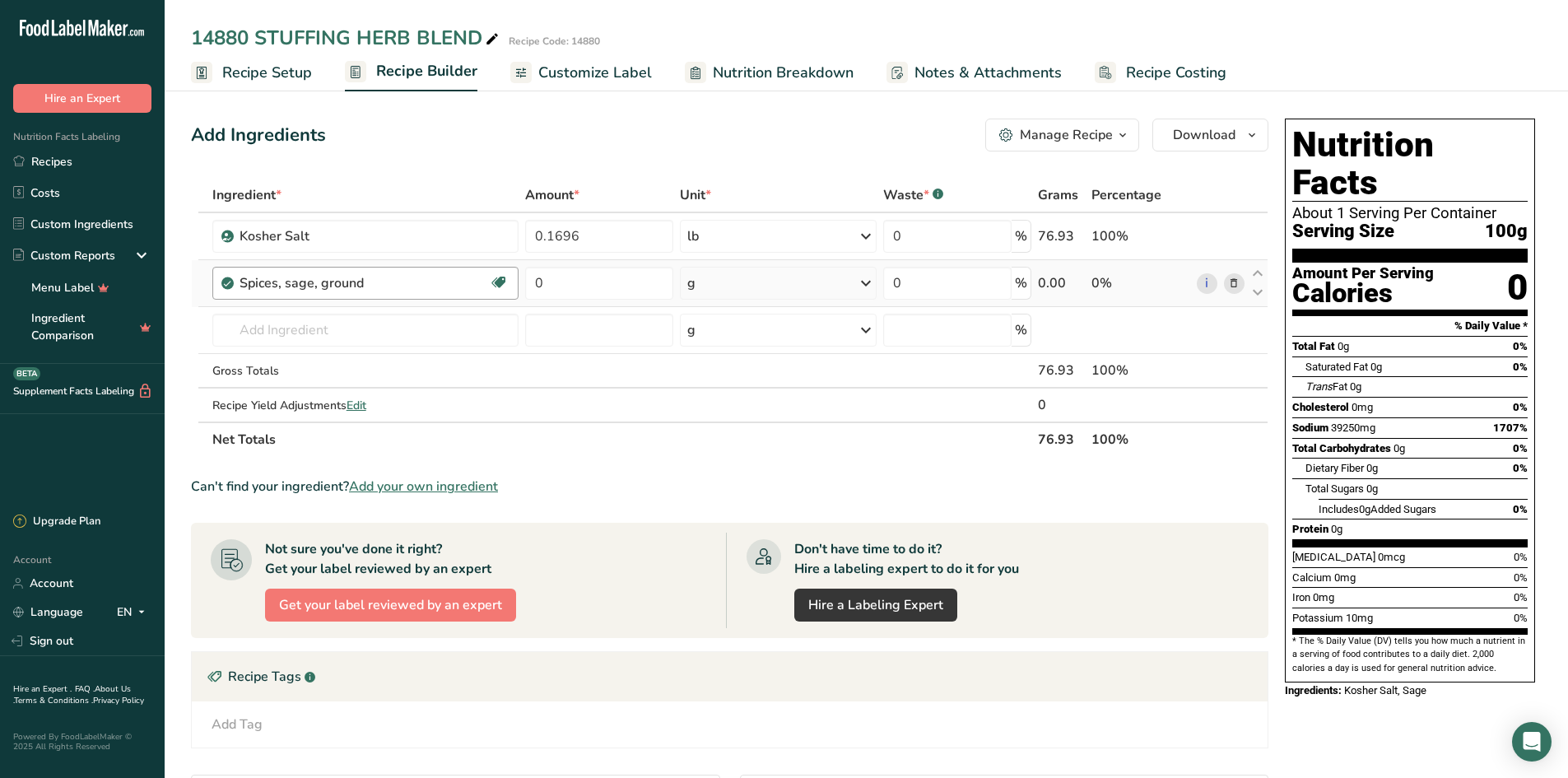
click at [470, 278] on div "Spices, sage, ground" at bounding box center [365, 283] width 251 height 20
click at [405, 281] on div "Spices, sage, ground" at bounding box center [343, 283] width 206 height 20
click at [407, 285] on div "Spices, sage, ground" at bounding box center [343, 283] width 206 height 20
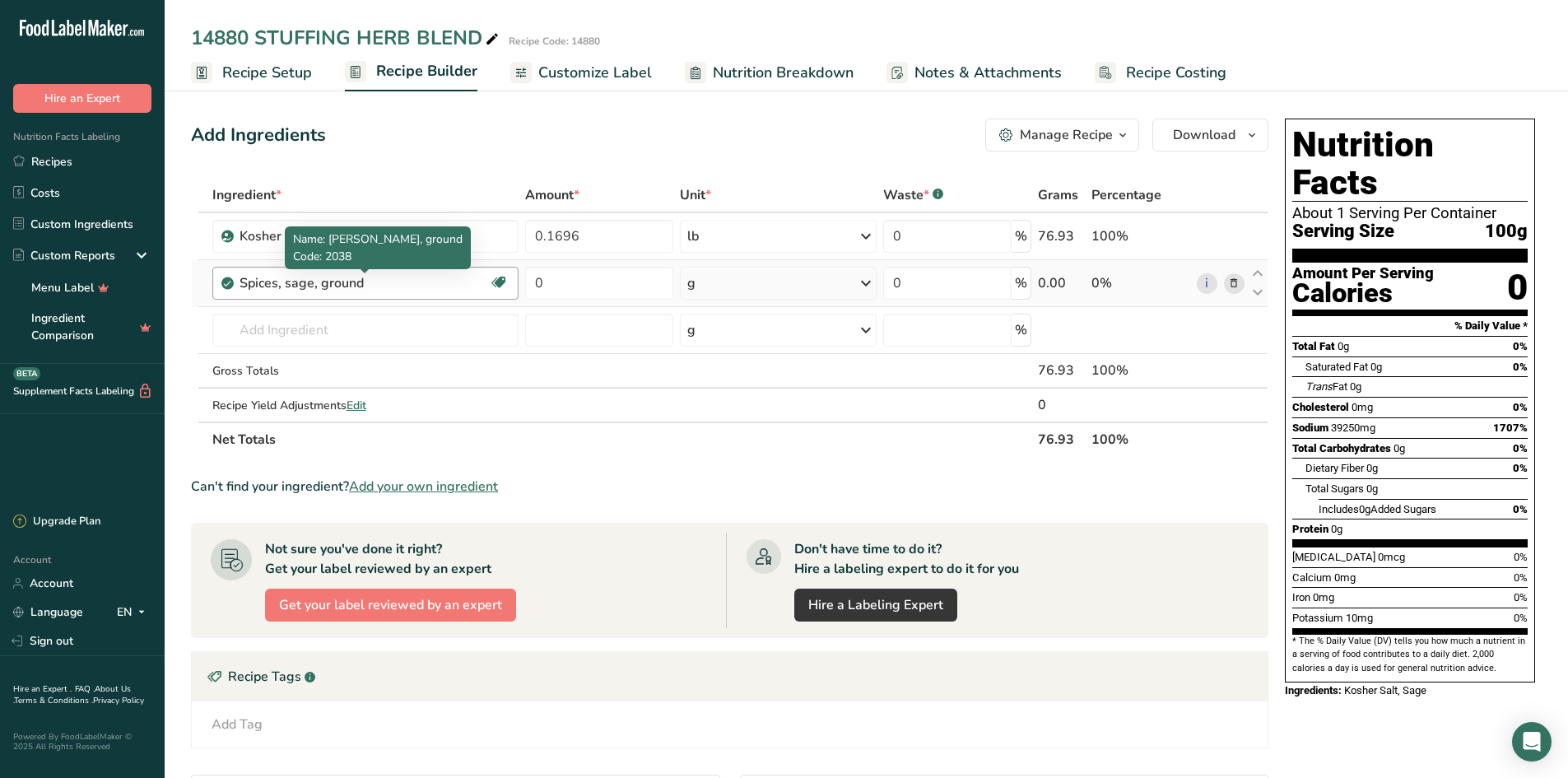
drag, startPoint x: 400, startPoint y: 278, endPoint x: 351, endPoint y: 280, distance: 49.0
click at [351, 280] on div "Spices, sage, ground" at bounding box center [343, 283] width 206 height 20
click at [445, 280] on div "Spices, sage, ground" at bounding box center [343, 283] width 206 height 20
click at [419, 281] on div "Spices, sage, ground" at bounding box center [343, 283] width 206 height 20
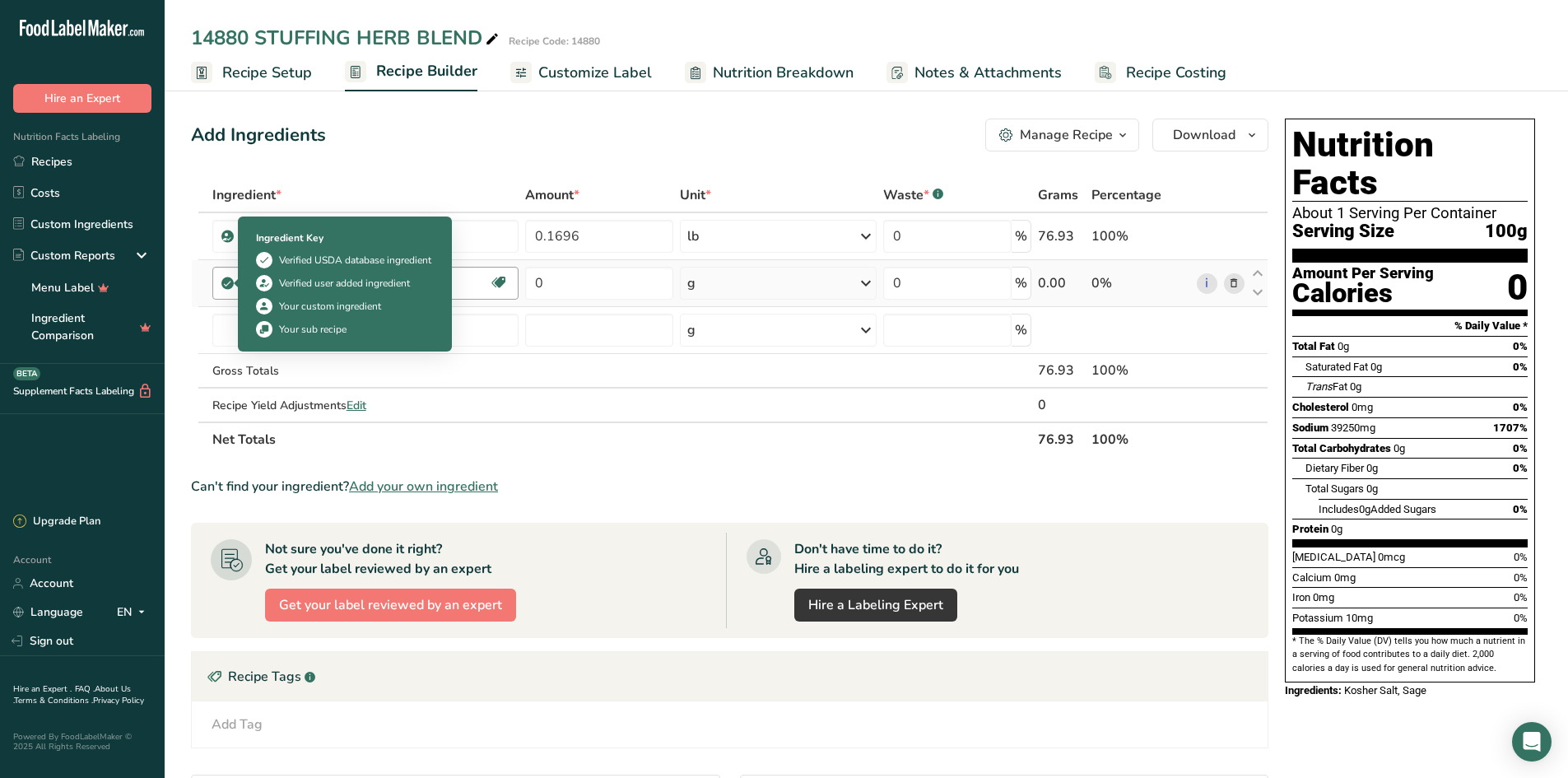
drag, startPoint x: 223, startPoint y: 290, endPoint x: 470, endPoint y: 268, distance: 248.0
click at [470, 268] on div "Spices, sage, ground Source of Antioxidants Dairy free Gluten free Vegan Vegeta…" at bounding box center [366, 283] width 307 height 33
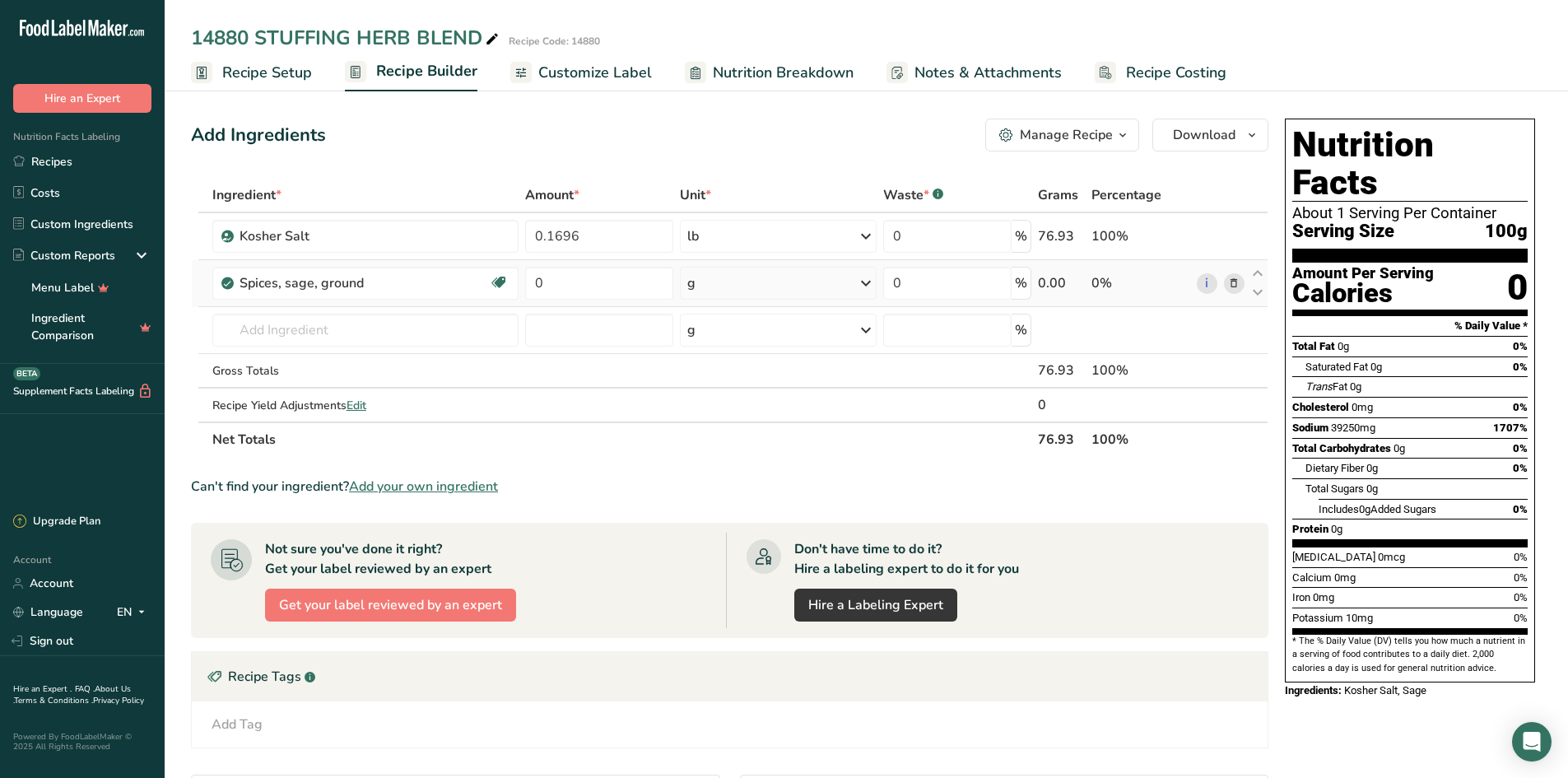
click at [1238, 282] on icon at bounding box center [1234, 284] width 12 height 17
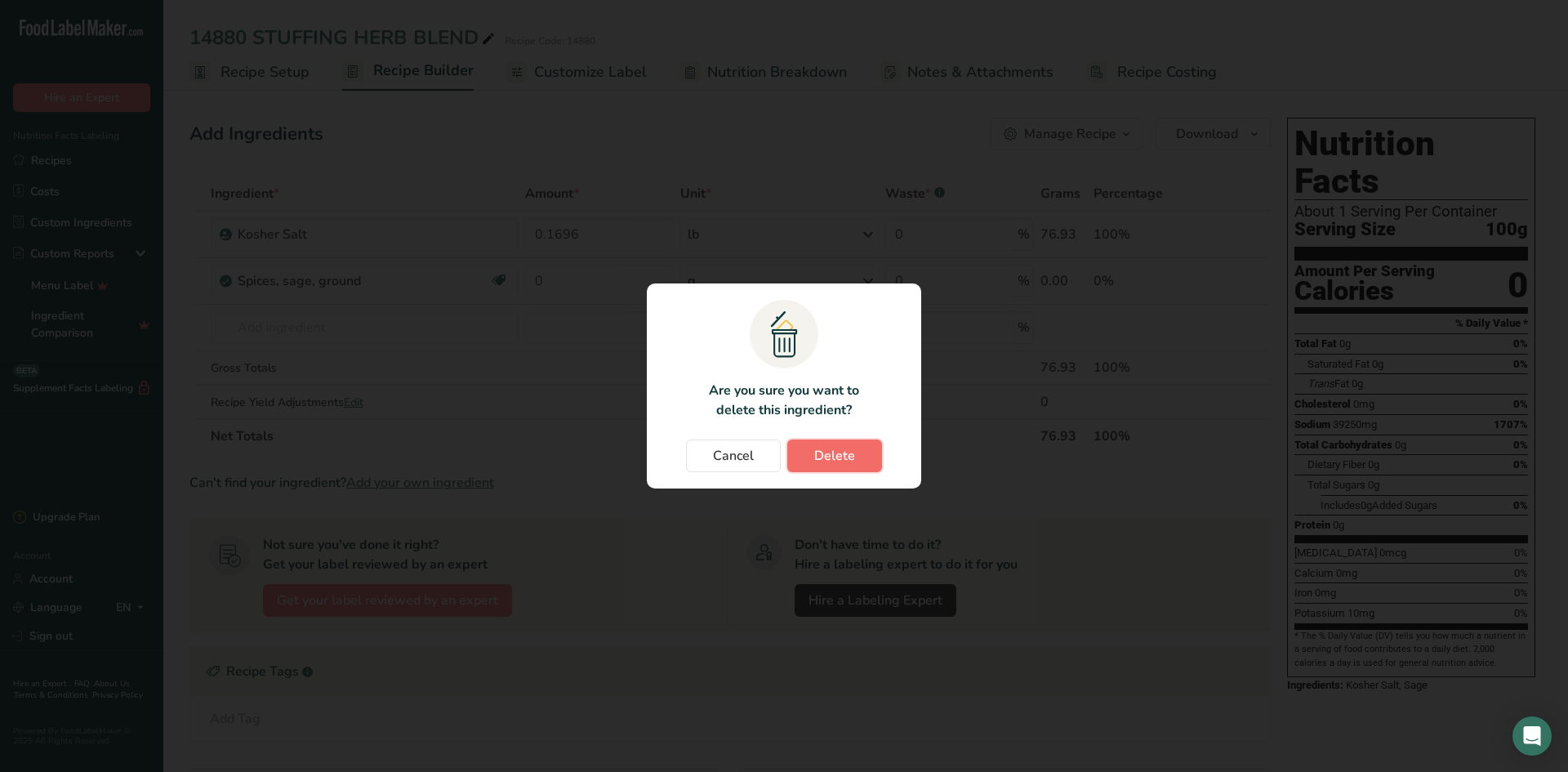
click at [843, 452] on span "Delete" at bounding box center [834, 456] width 41 height 19
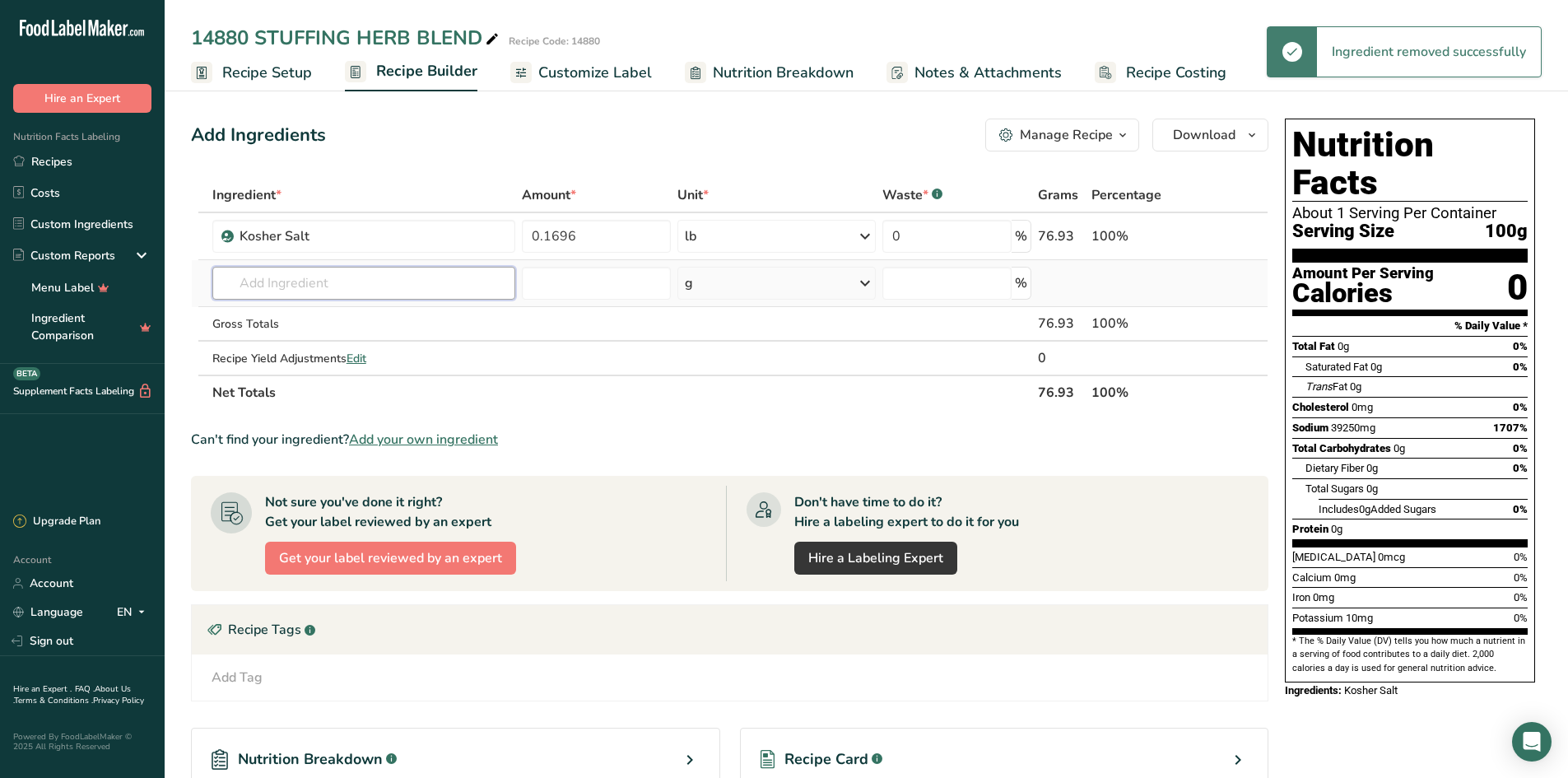
click at [273, 273] on input "text" at bounding box center [364, 283] width 303 height 33
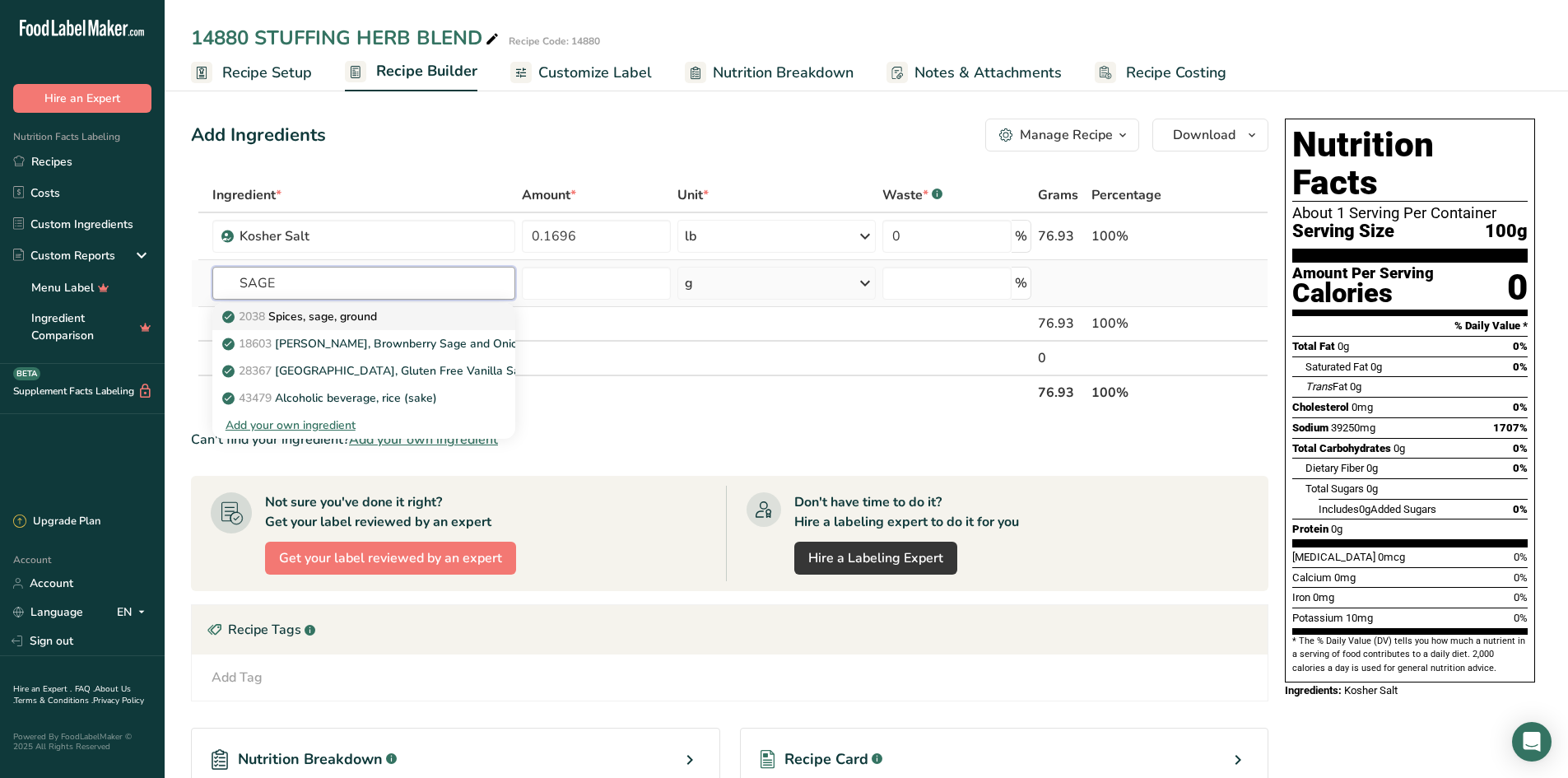
type input "SAGE"
click at [341, 315] on p "2038 Spices, sage, ground" at bounding box center [302, 316] width 152 height 17
type input "Spices, sage, ground"
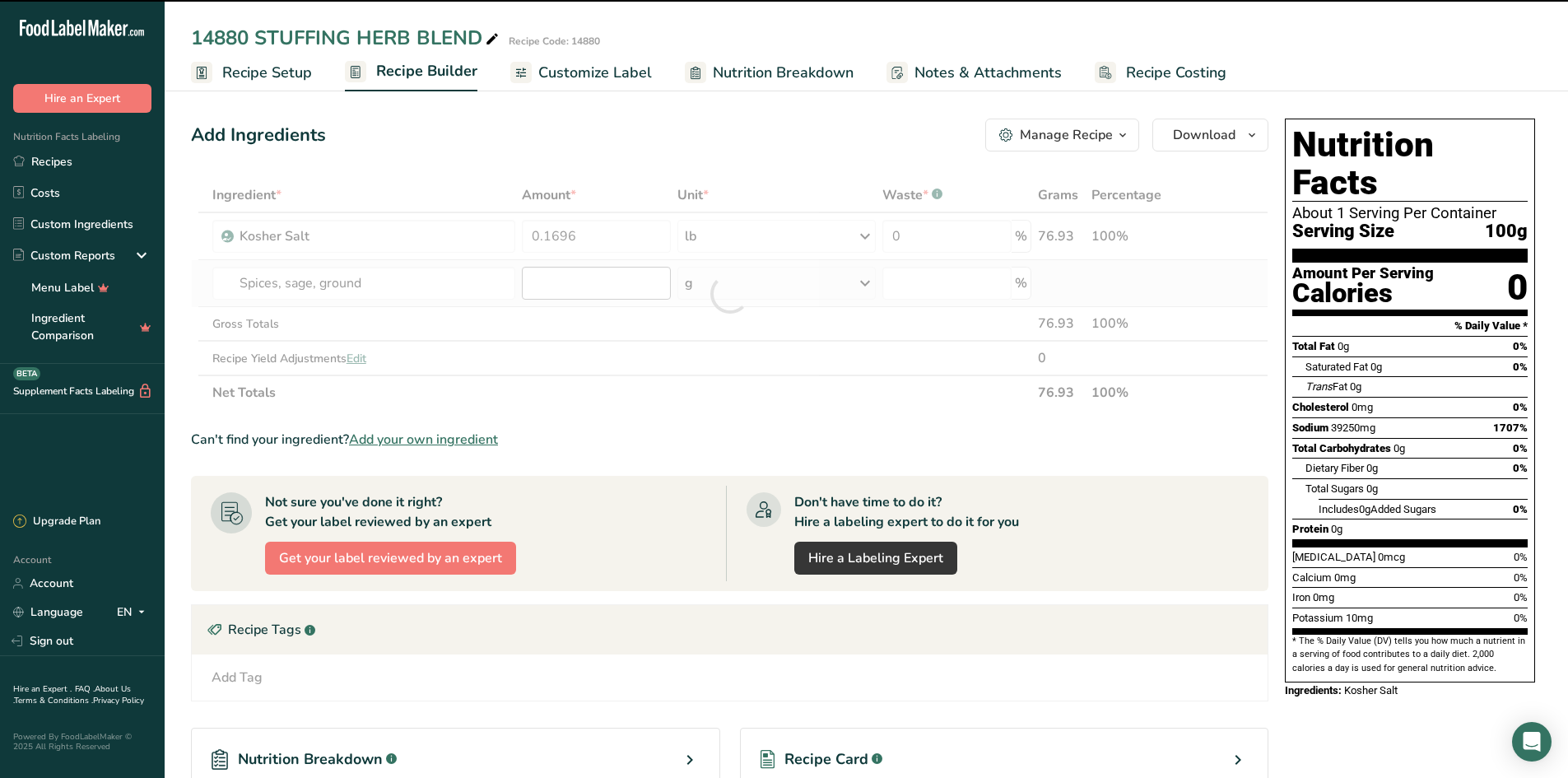
type input "0"
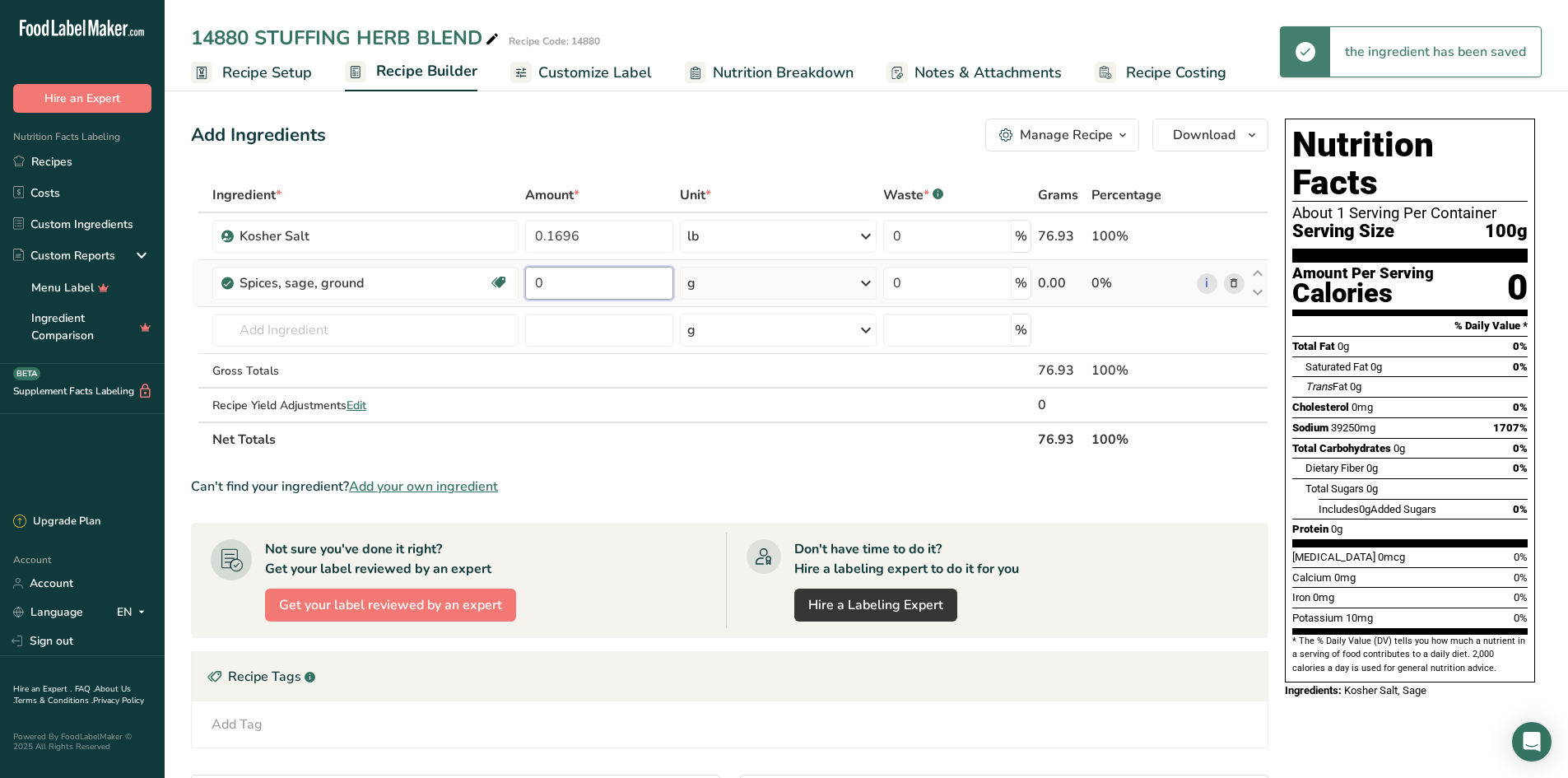
click at [555, 287] on input "0" at bounding box center [599, 283] width 148 height 33
type input "0.017"
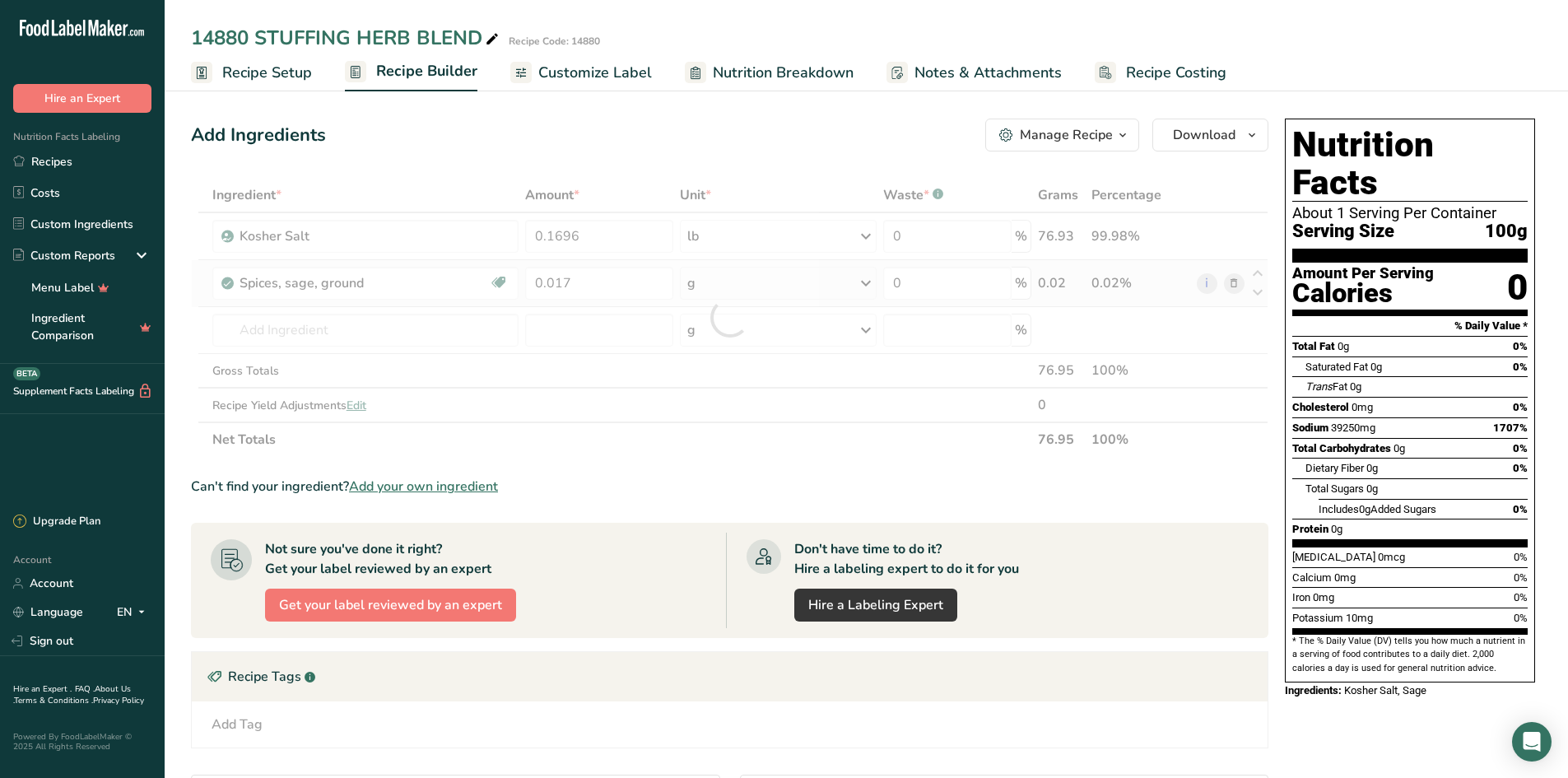
click at [867, 280] on div "Ingredient * Amount * Unit * Waste * .a-a{fill:#347362;}.b-a{fill:#fff;} Grams …" at bounding box center [729, 318] width 1078 height 280
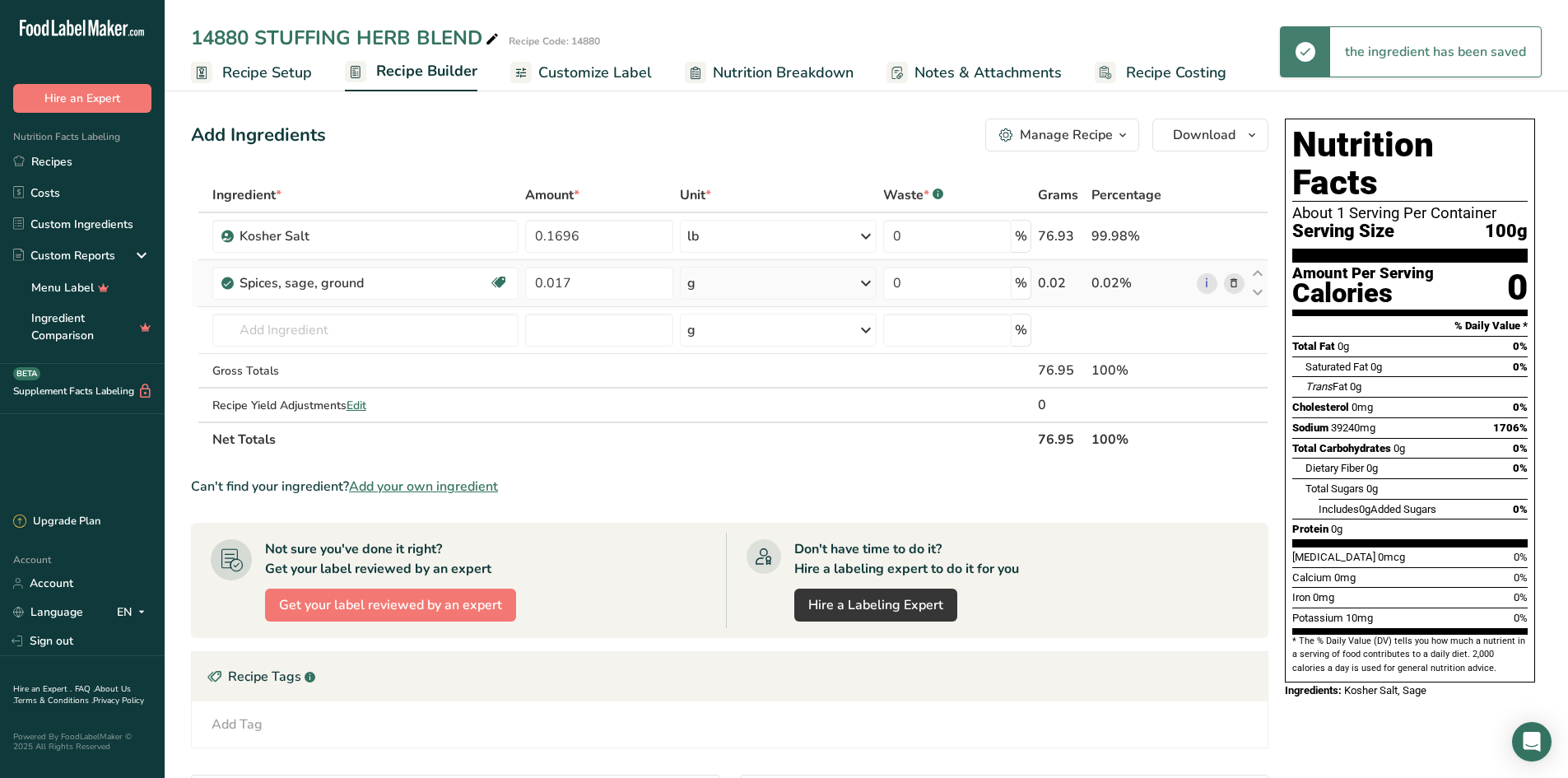
click at [867, 283] on icon at bounding box center [866, 283] width 20 height 30
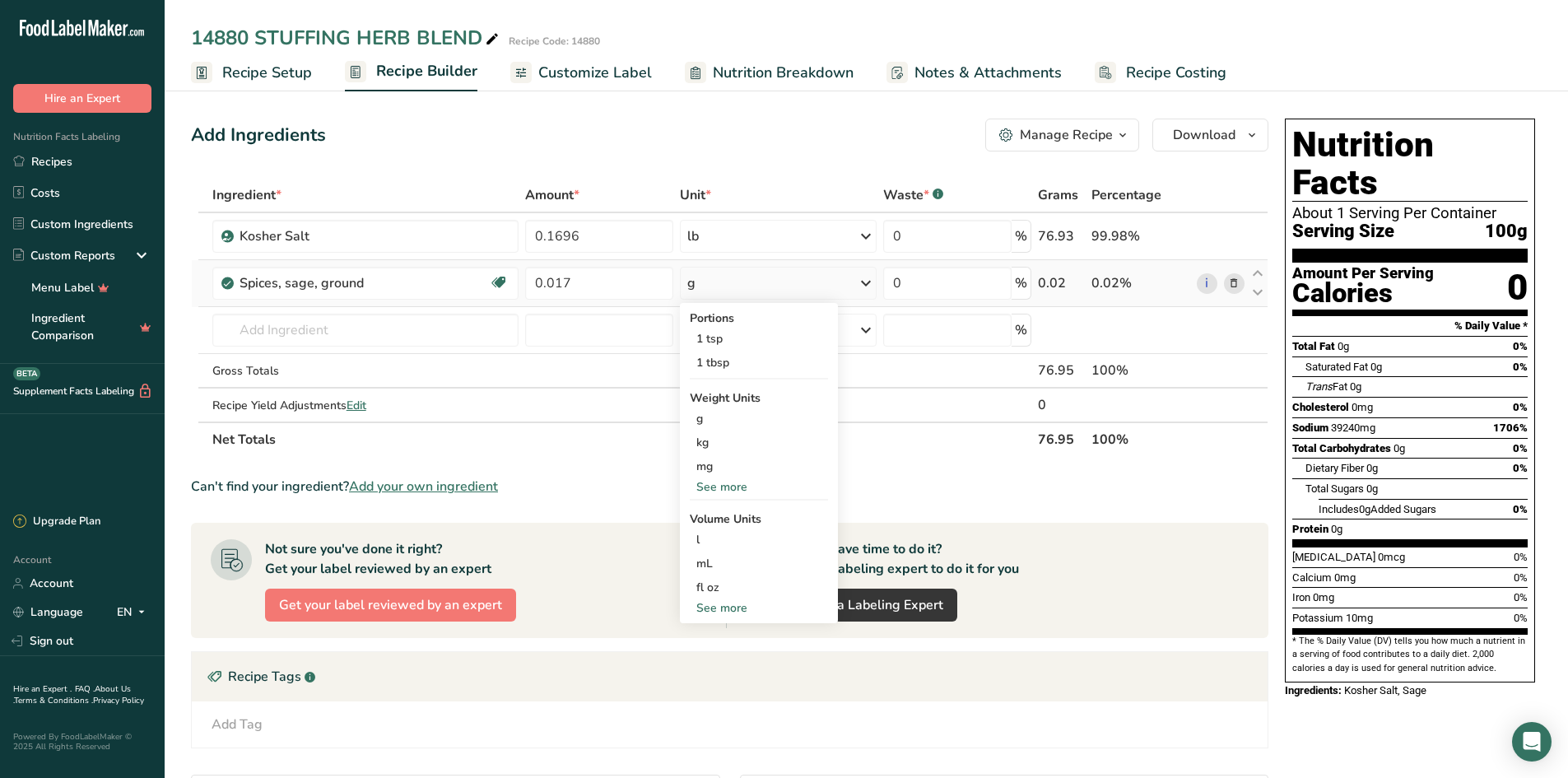
click at [724, 487] on div "See more" at bounding box center [759, 487] width 138 height 17
click at [717, 514] on div "lb" at bounding box center [759, 514] width 138 height 24
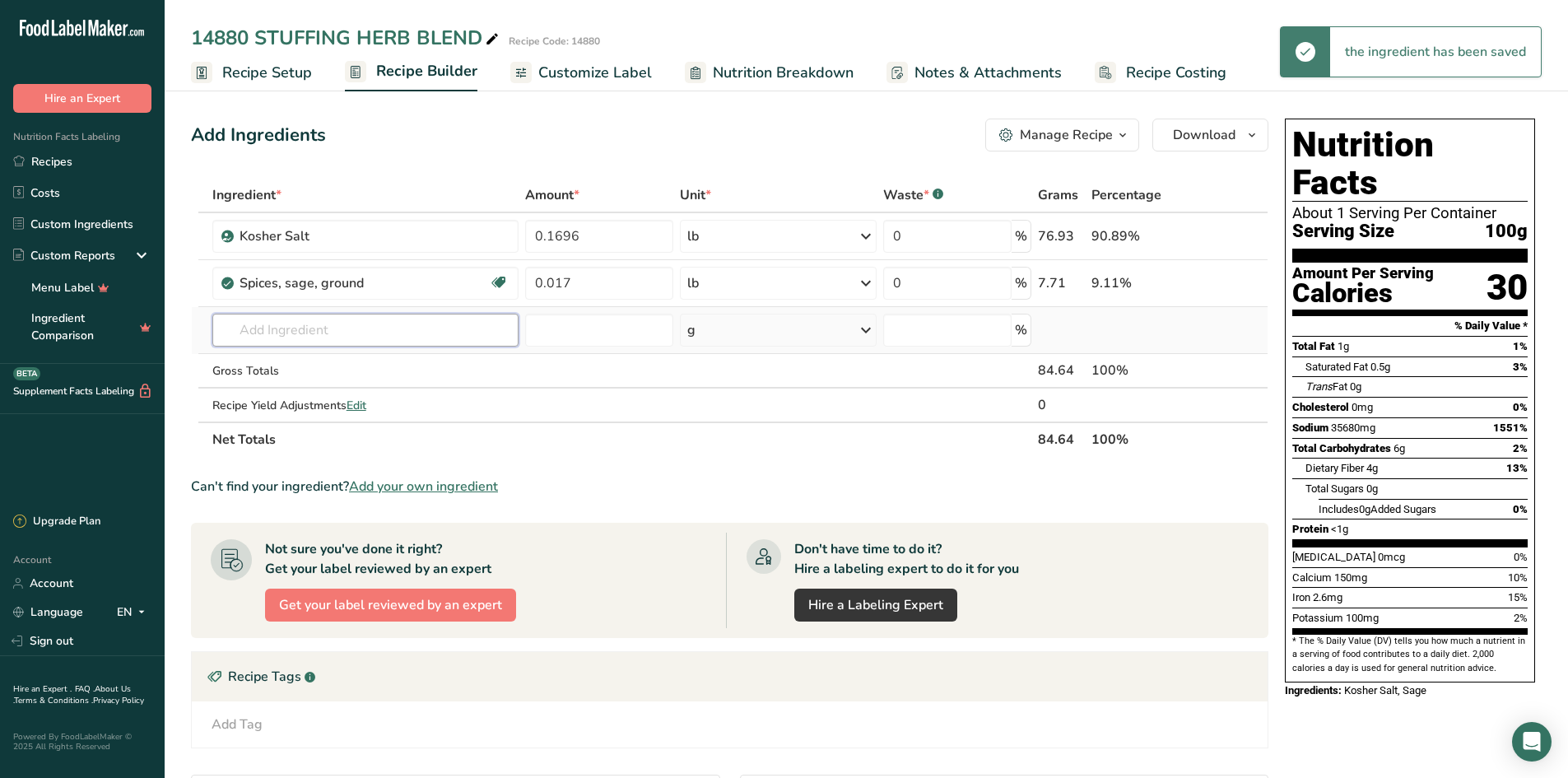
click at [247, 325] on input "text" at bounding box center [366, 330] width 307 height 33
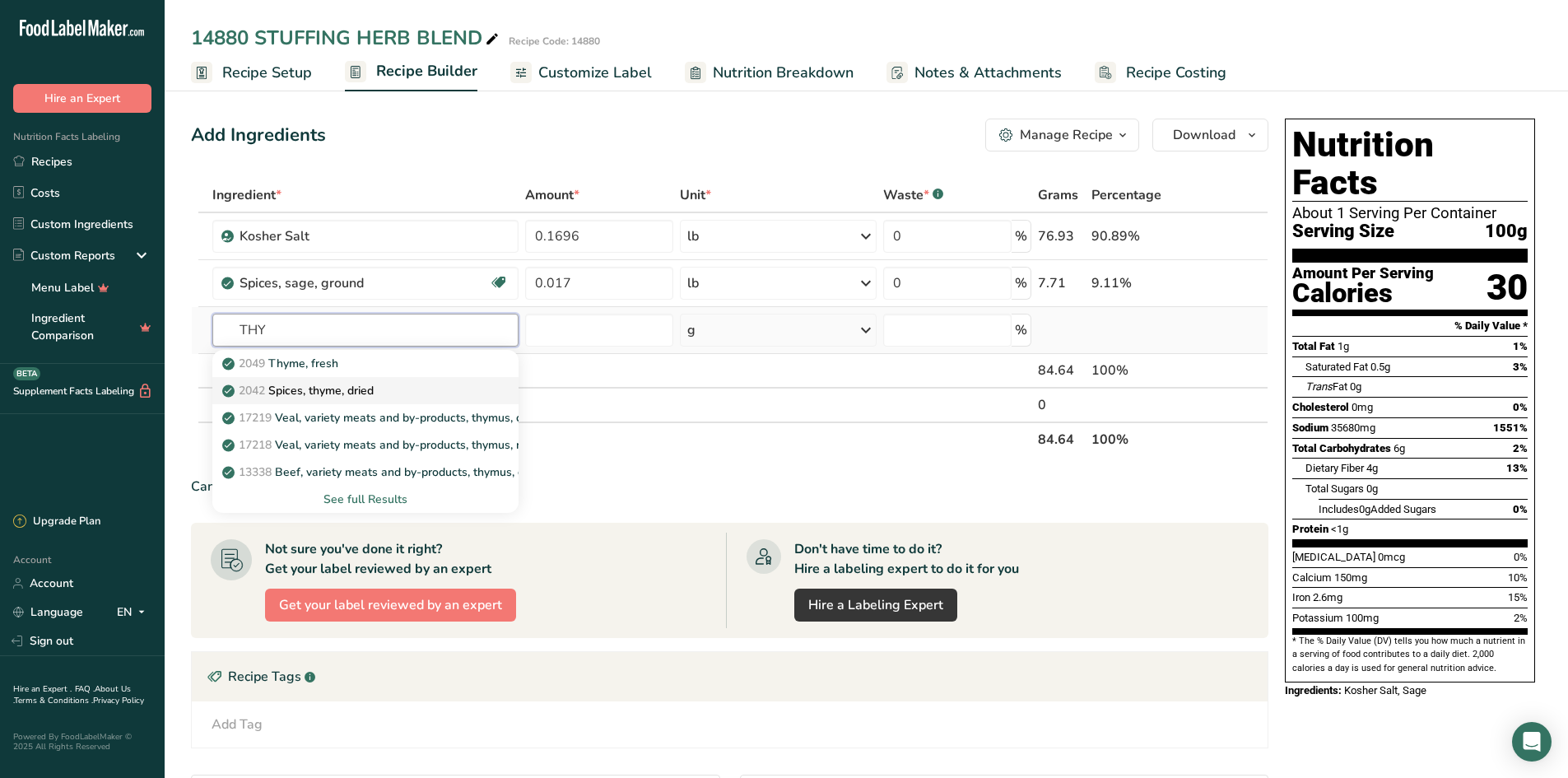
type input "THY"
click at [340, 392] on p "2042 Spices, thyme, dried" at bounding box center [300, 390] width 148 height 17
type input "Spices, thyme, dried"
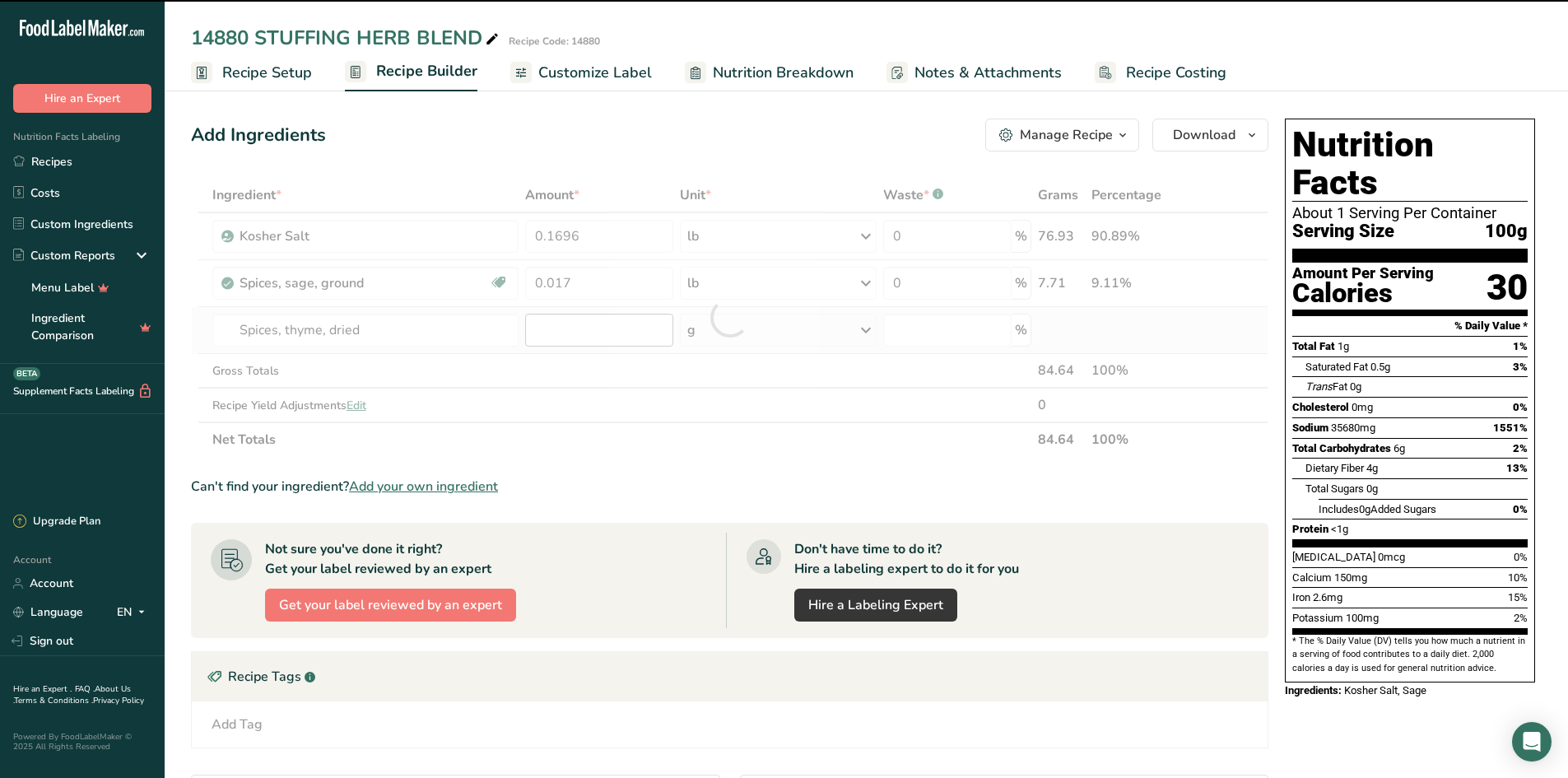
type input "0"
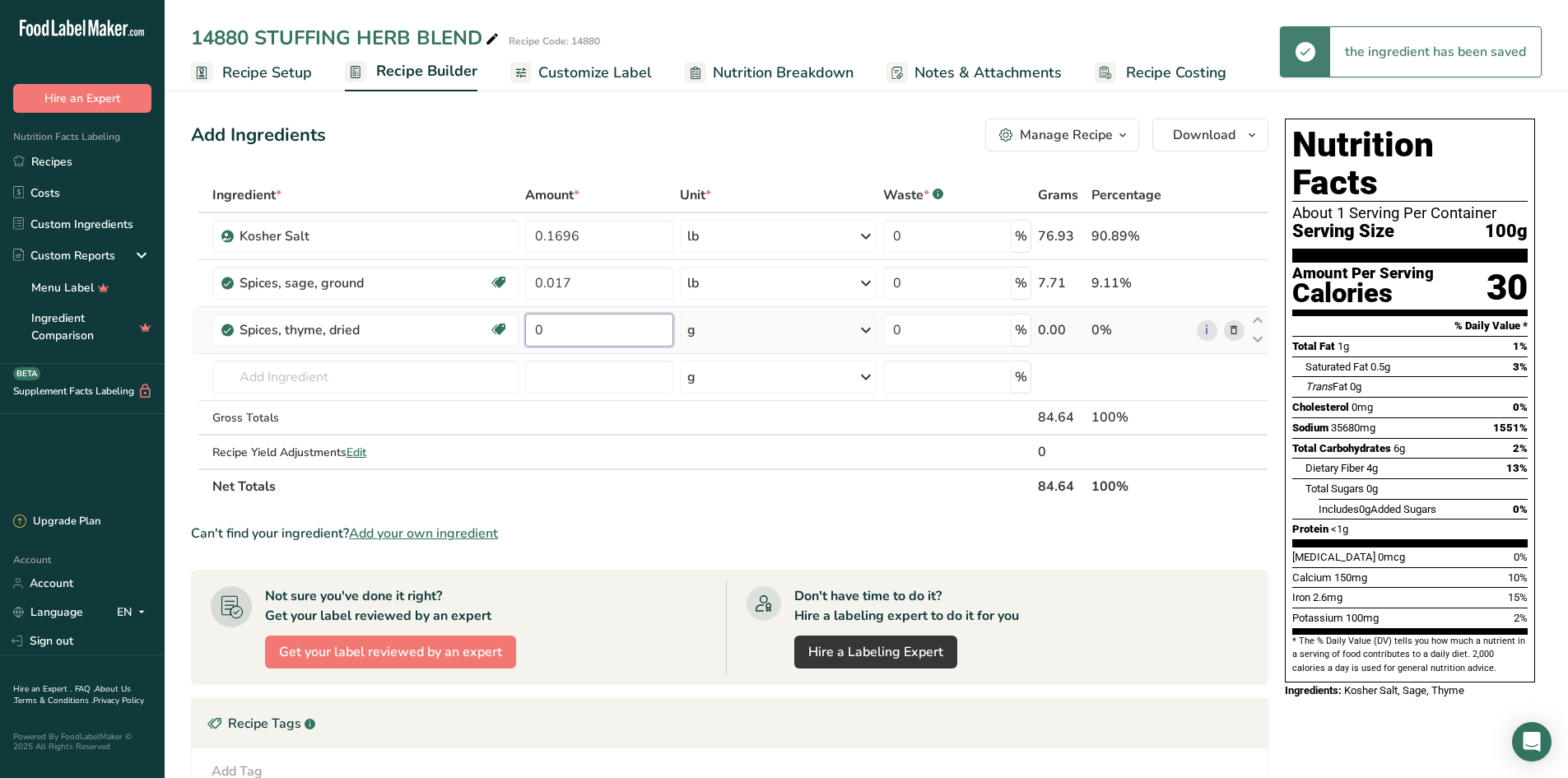
click at [556, 332] on input "0" at bounding box center [599, 330] width 148 height 33
type input "0.017"
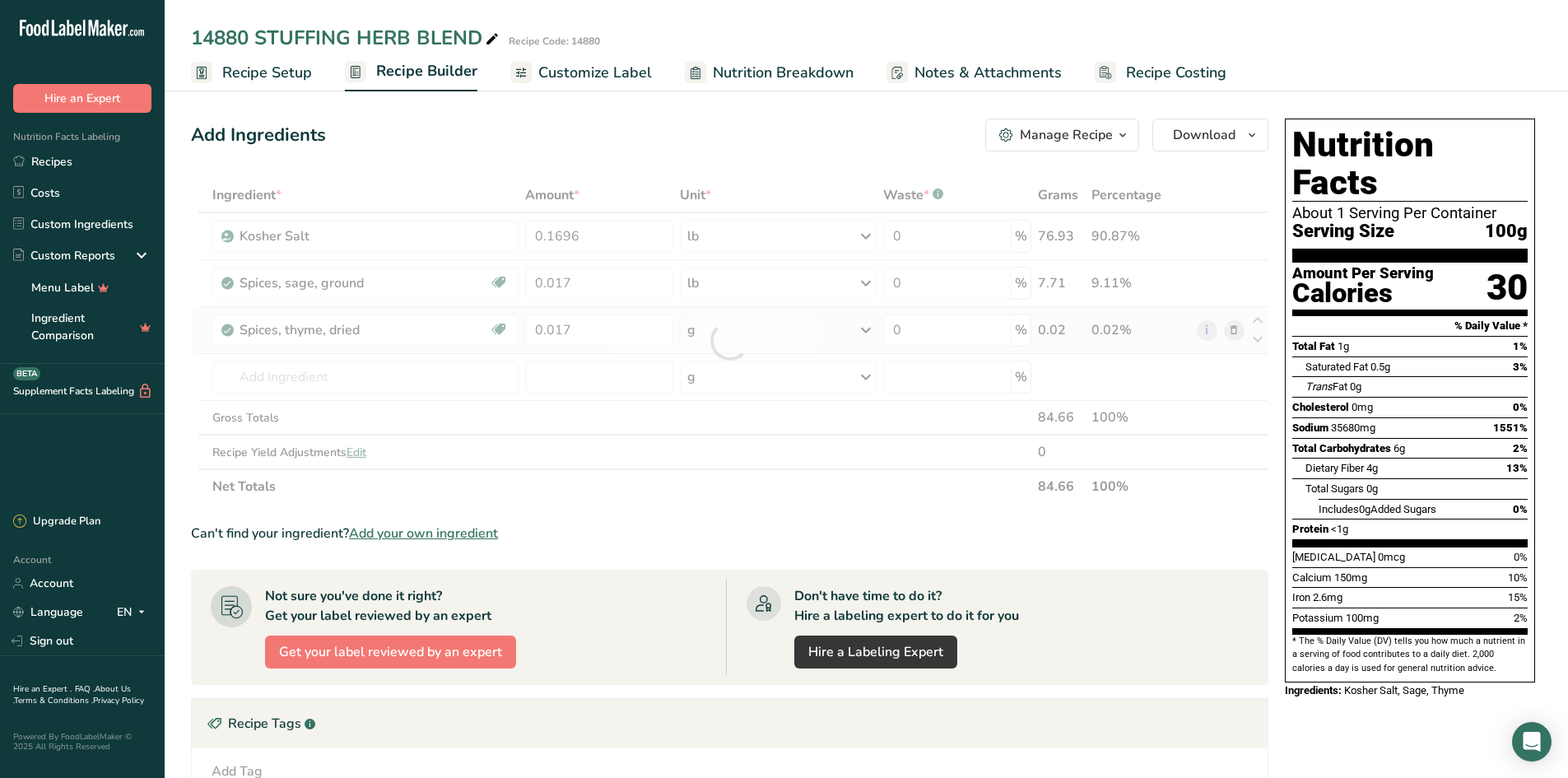
click at [786, 337] on div "Ingredient * Amount * Unit * Waste * .a-a{fill:#347362;}.b-a{fill:#fff;} Grams …" at bounding box center [729, 341] width 1078 height 326
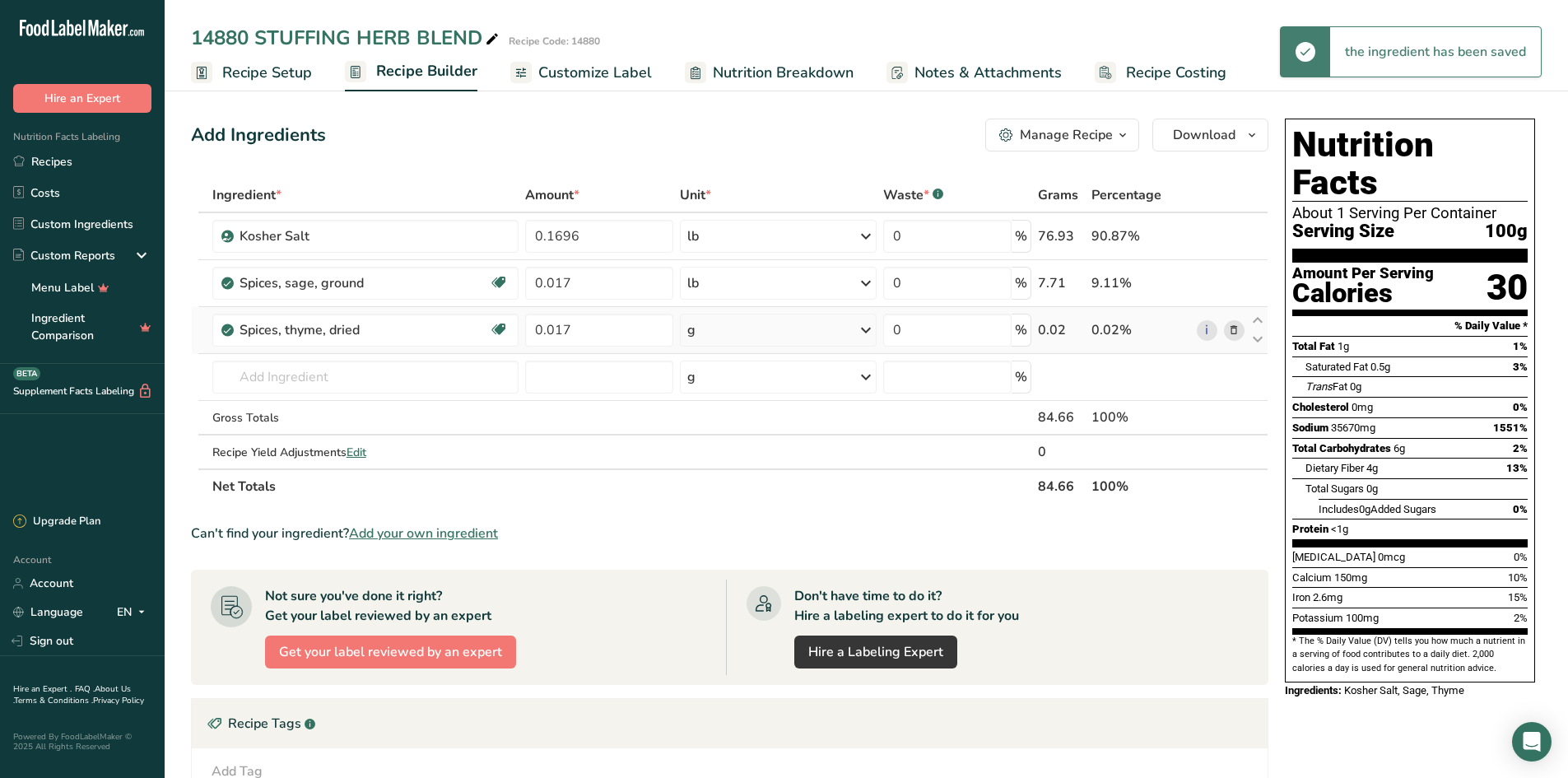
click at [864, 330] on icon at bounding box center [866, 330] width 20 height 30
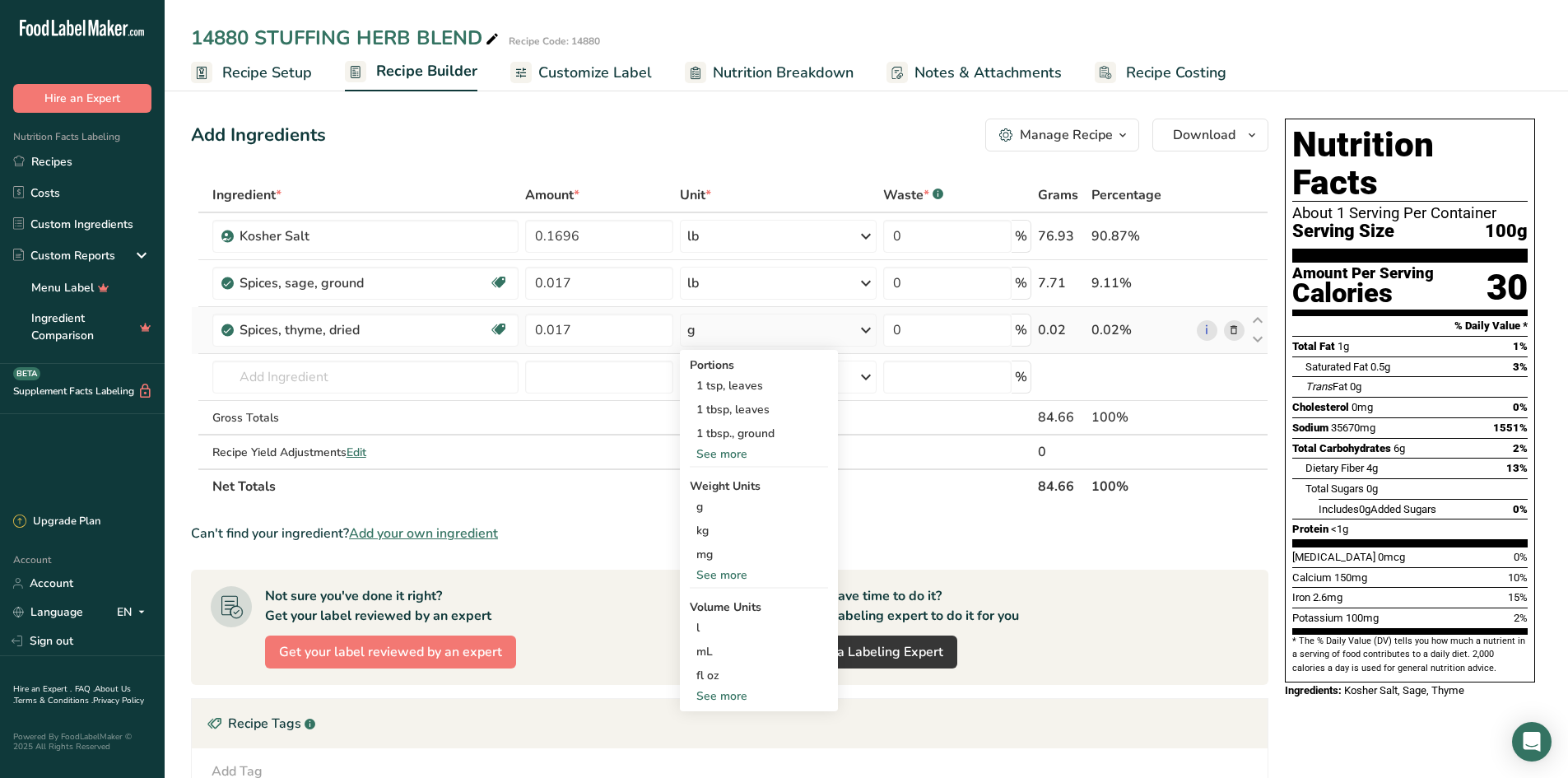
click at [718, 577] on div "See more" at bounding box center [759, 575] width 138 height 17
click at [699, 599] on div "lb" at bounding box center [759, 602] width 138 height 24
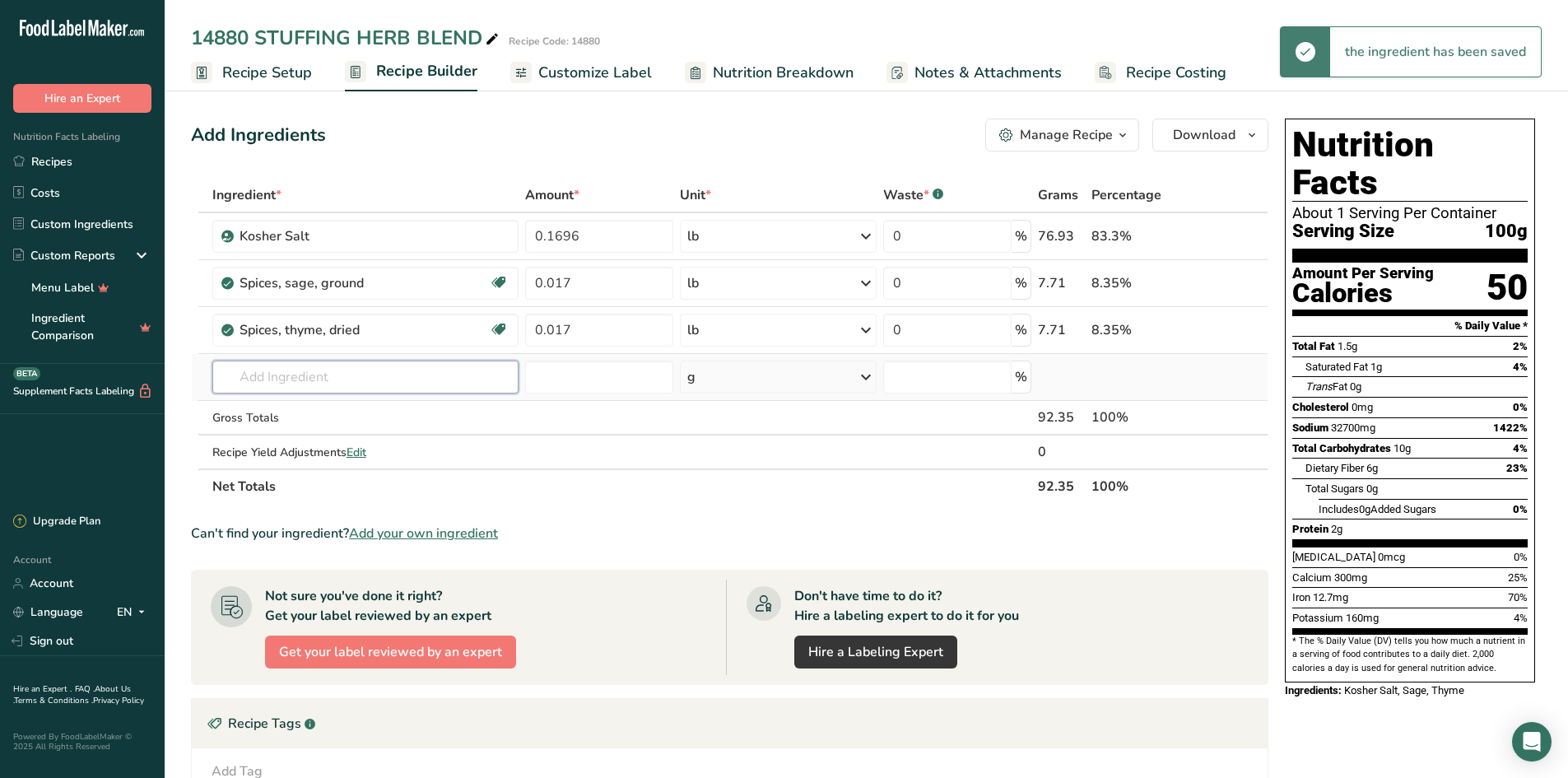
click at [277, 381] on input "text" at bounding box center [366, 377] width 307 height 33
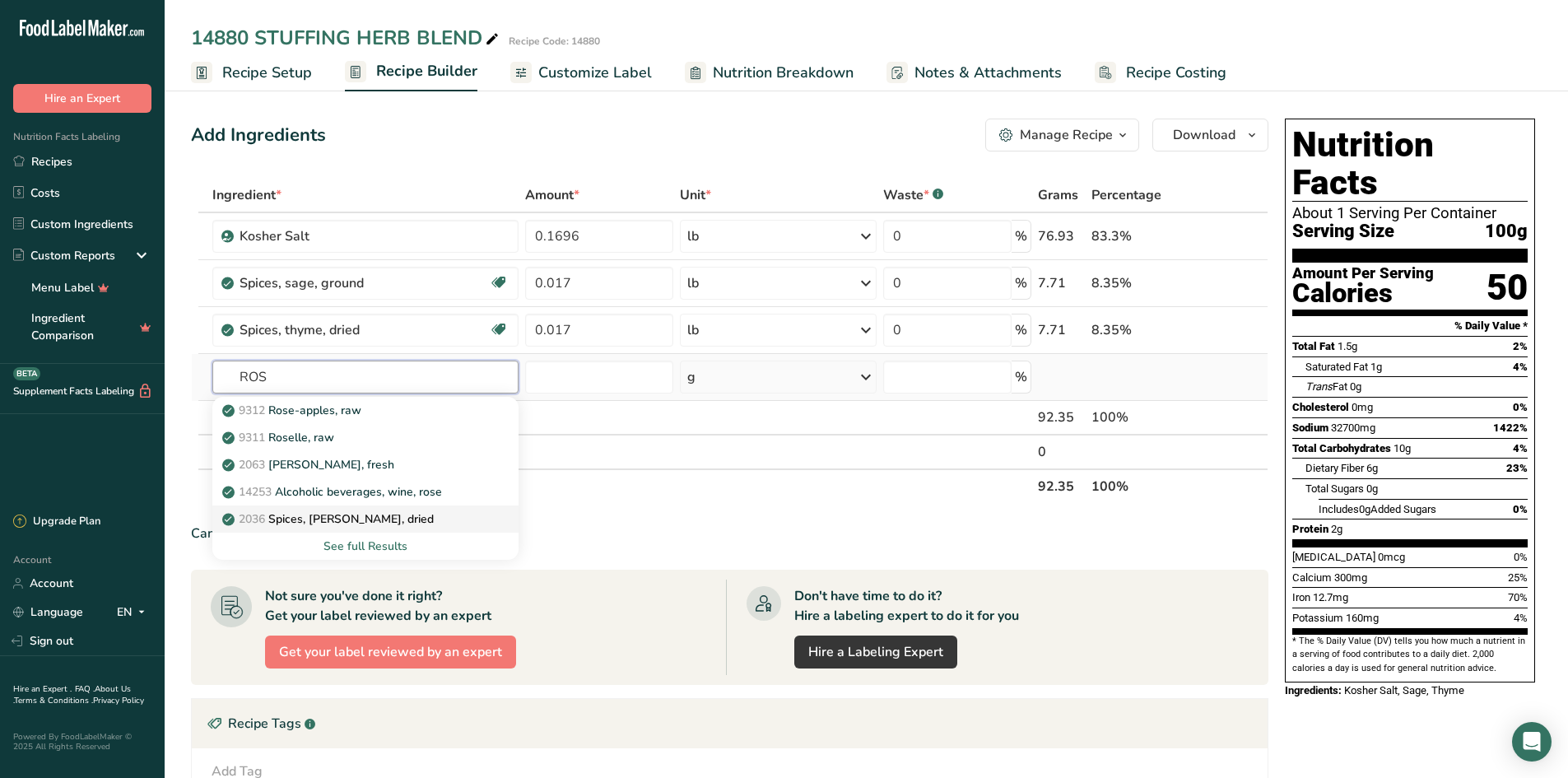
type input "ROS"
click at [341, 518] on p "2036 Spices, [PERSON_NAME], dried" at bounding box center [330, 519] width 208 height 17
type input "Spices, [PERSON_NAME], dried"
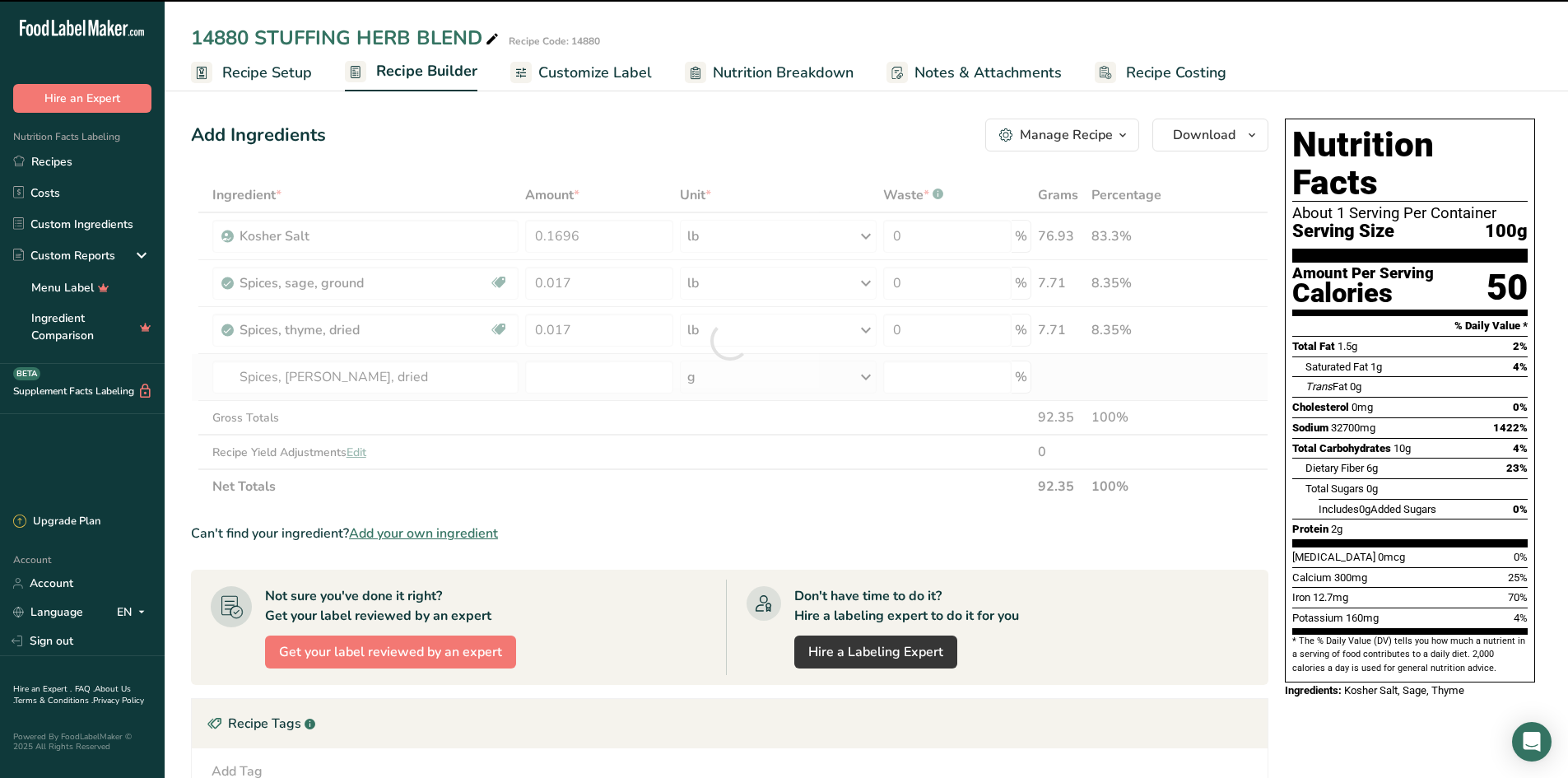
type input "0"
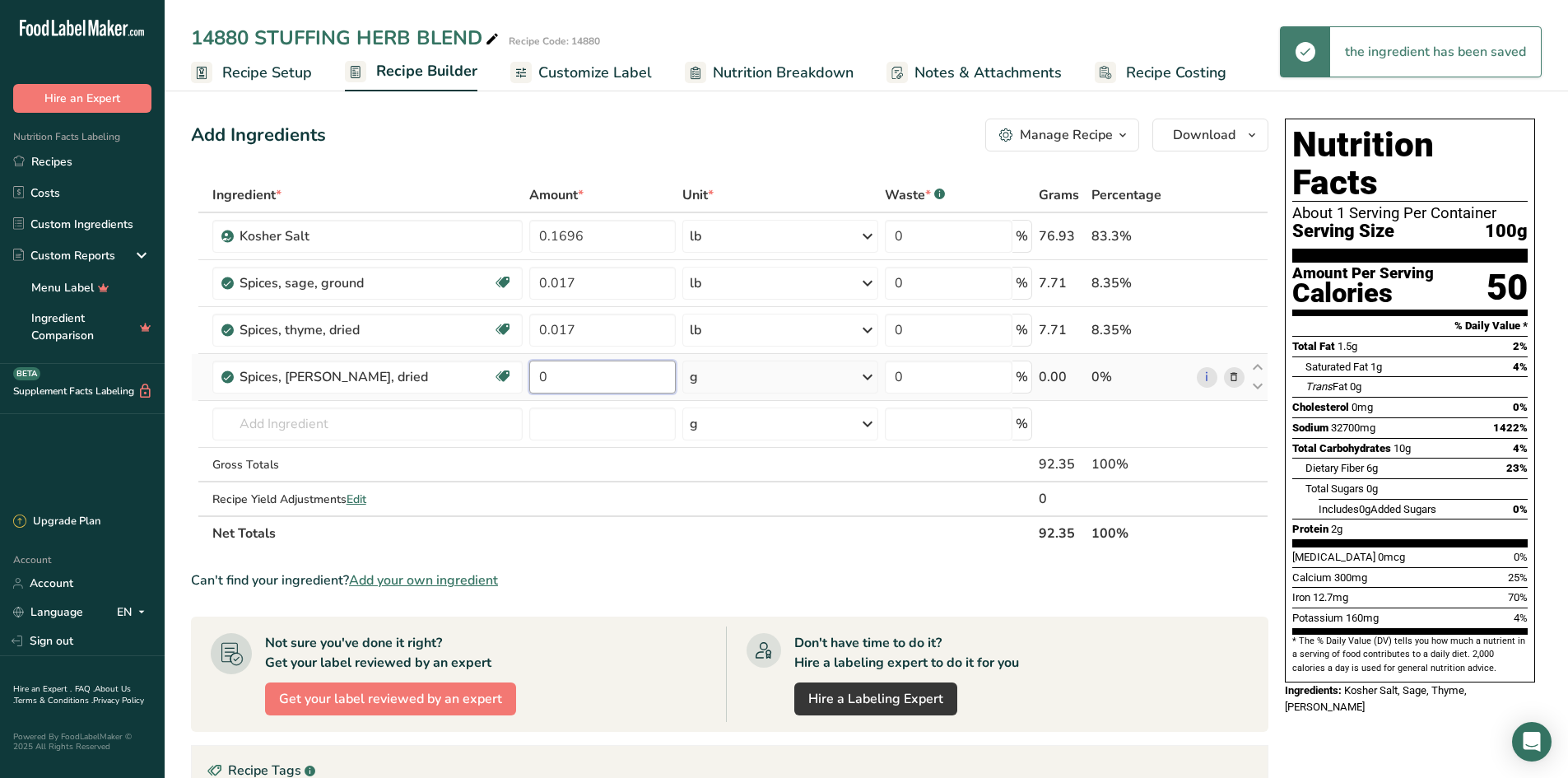
click at [600, 384] on input "0" at bounding box center [602, 377] width 147 height 33
type input "0.017"
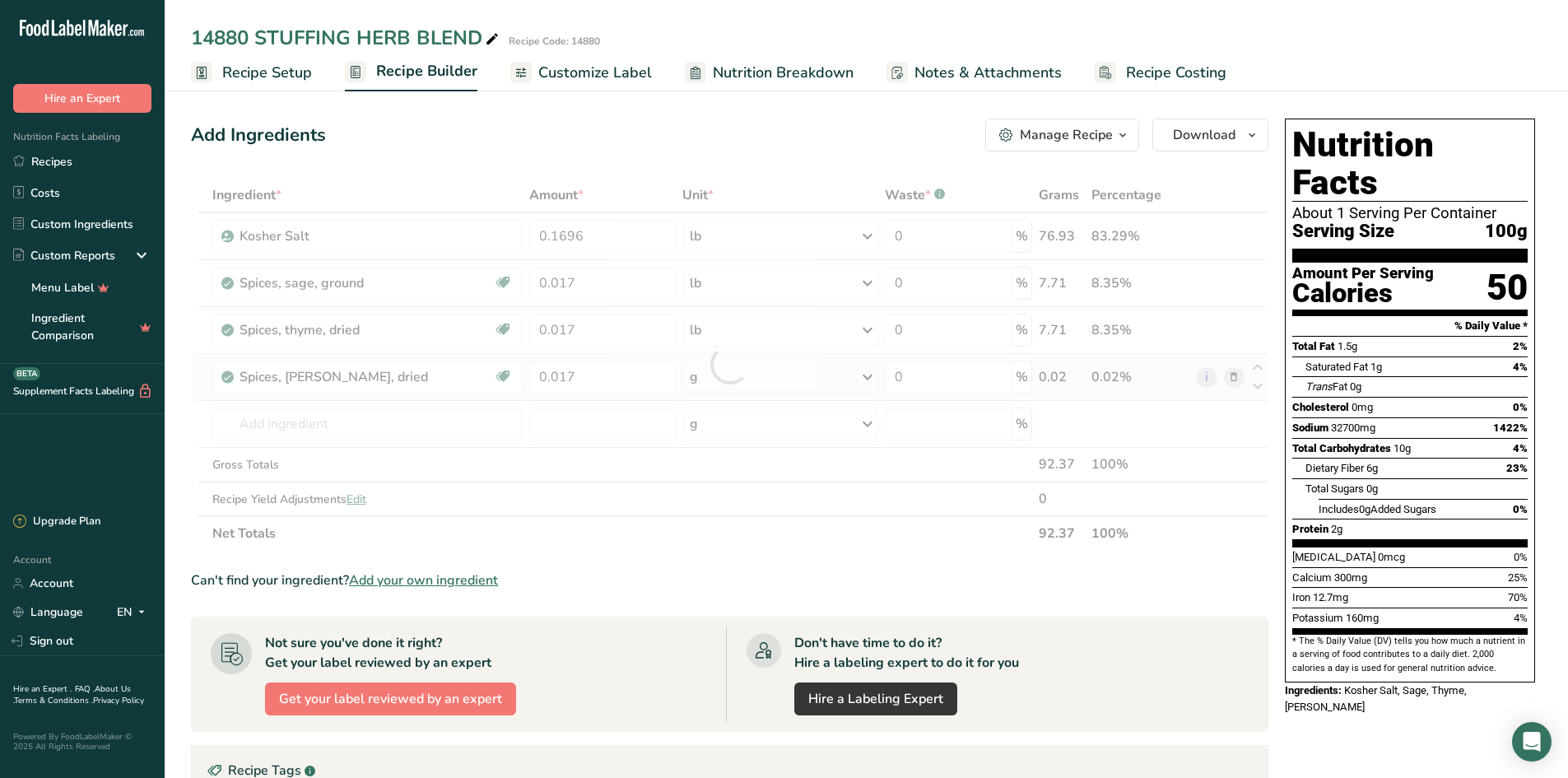
click at [867, 380] on div "Ingredient * Amount * Unit * Waste * .a-a{fill:#347362;}.b-a{fill:#fff;} Grams …" at bounding box center [729, 365] width 1078 height 373
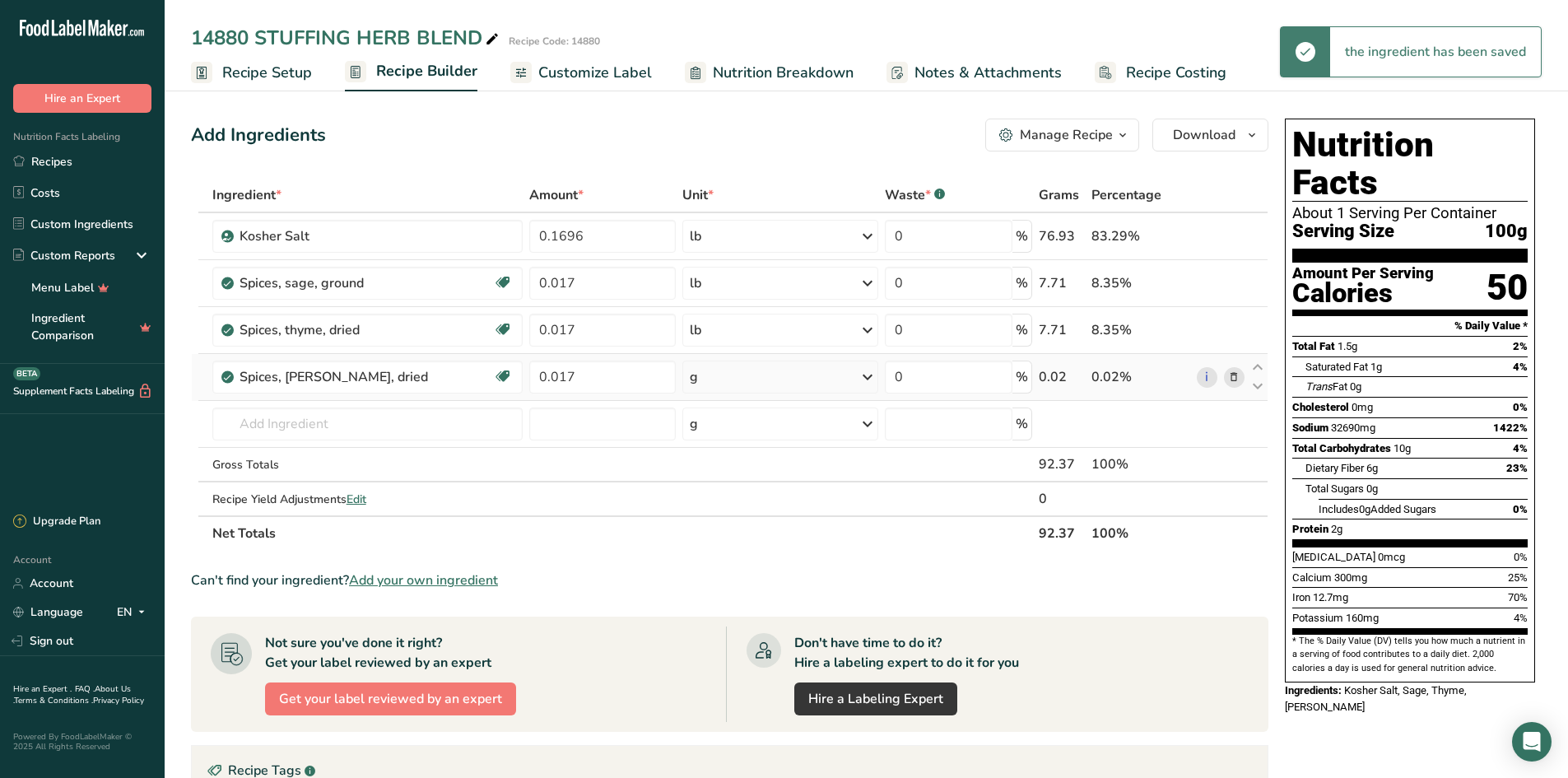
click at [865, 377] on icon at bounding box center [868, 377] width 20 height 30
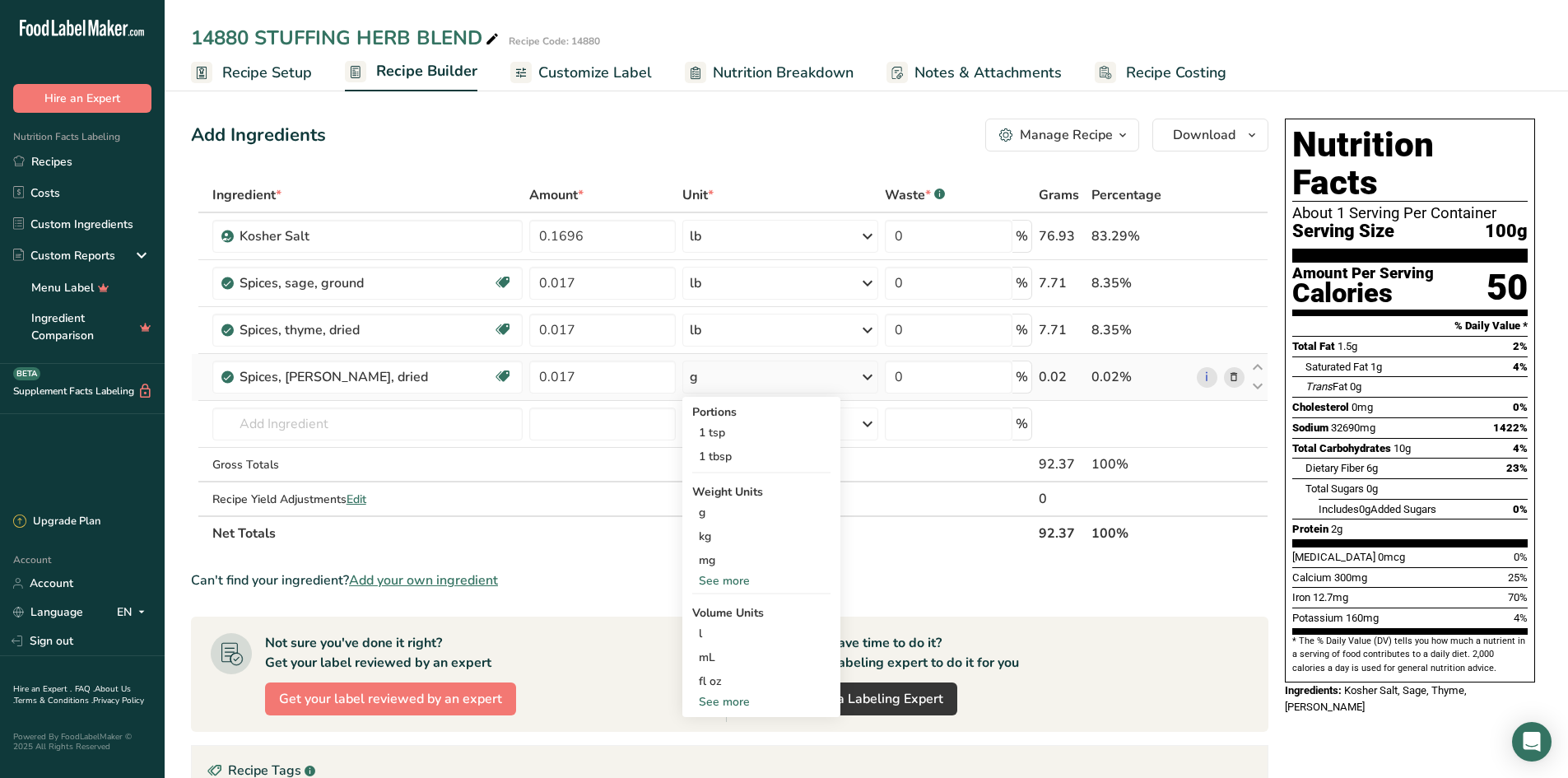
click at [713, 575] on div "See more" at bounding box center [762, 580] width 138 height 17
click at [697, 607] on div "lb" at bounding box center [762, 608] width 138 height 24
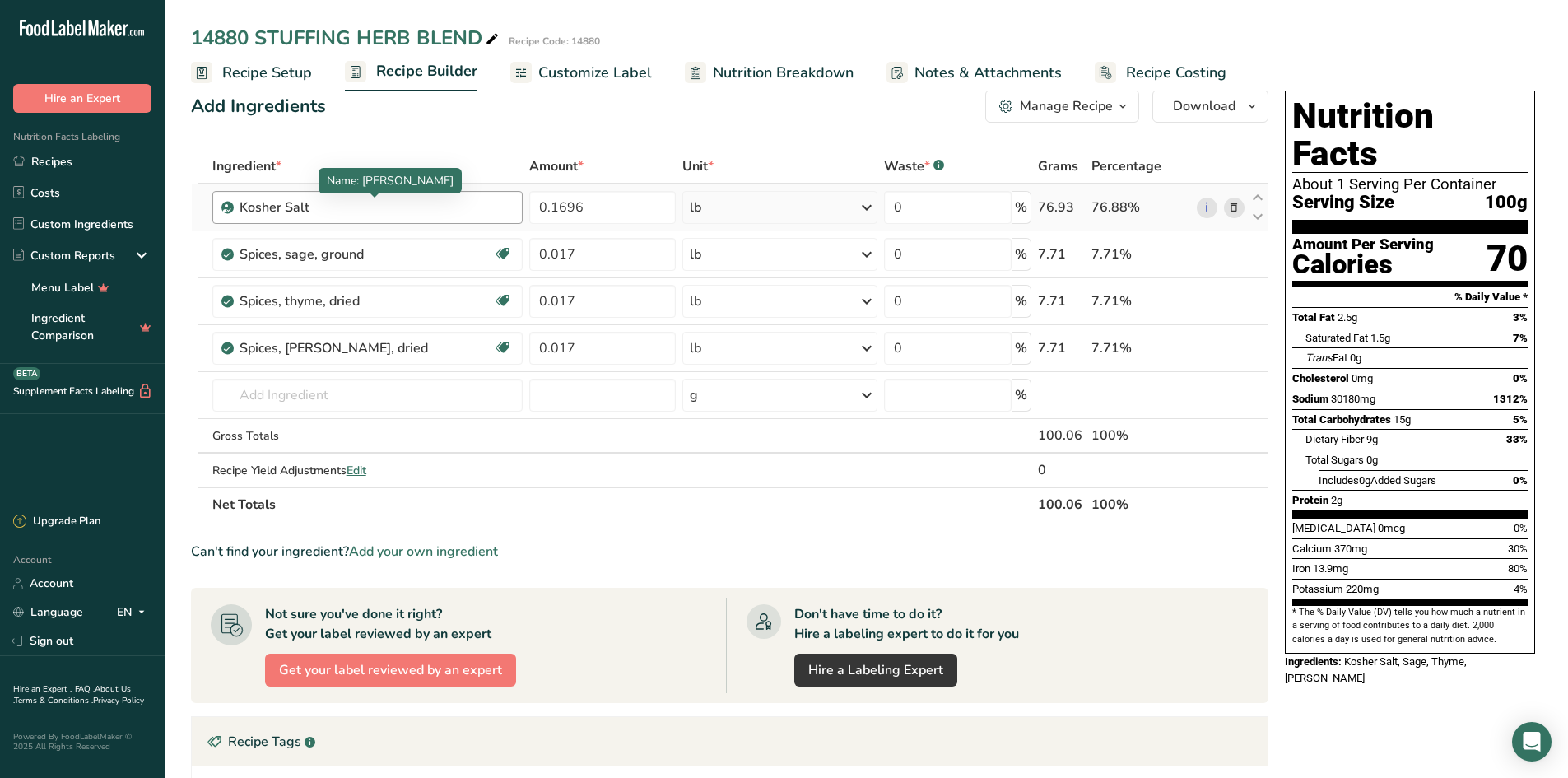
scroll to position [0, 0]
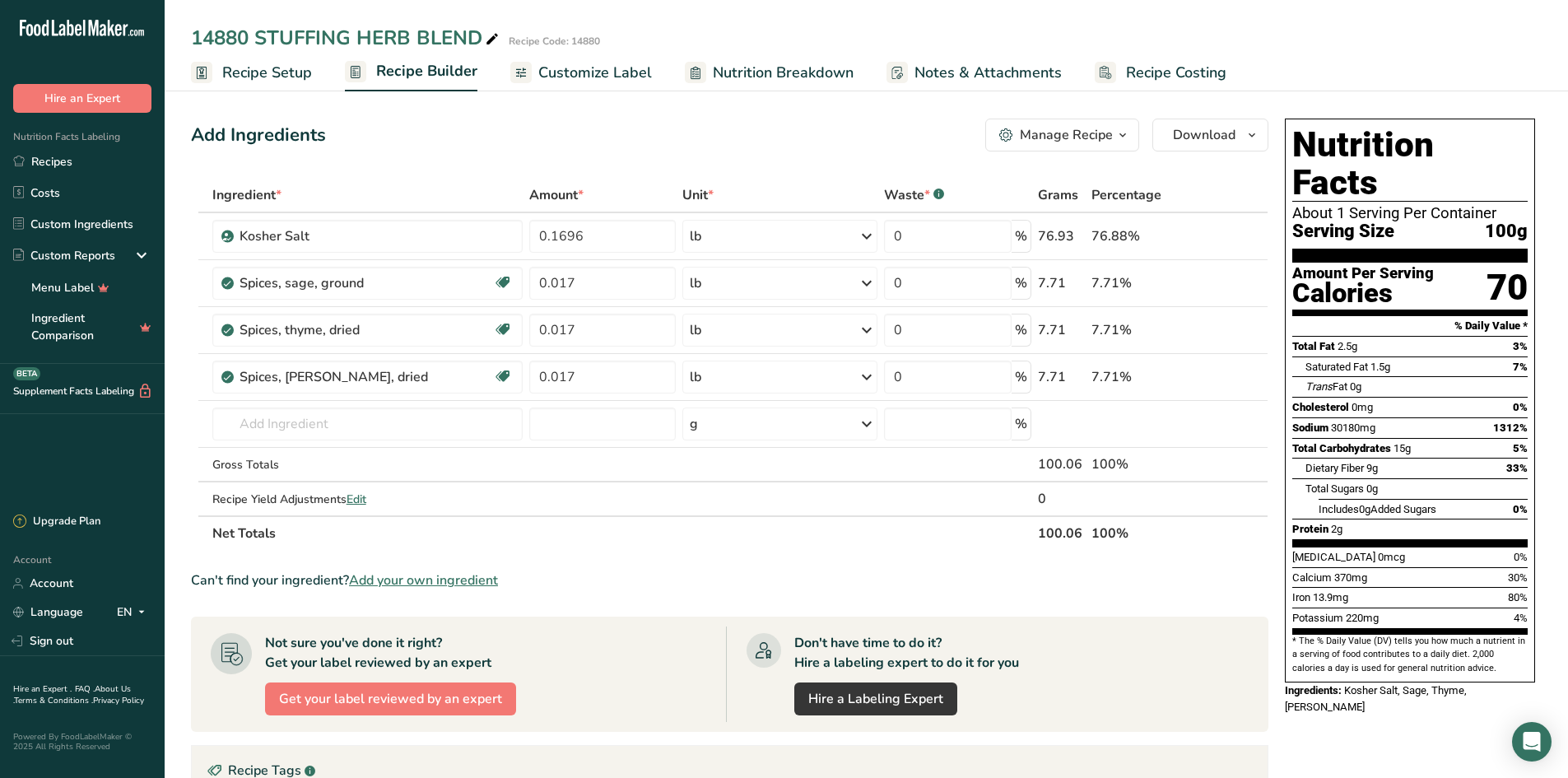
click at [631, 79] on span "Customize Label" at bounding box center [595, 72] width 113 height 22
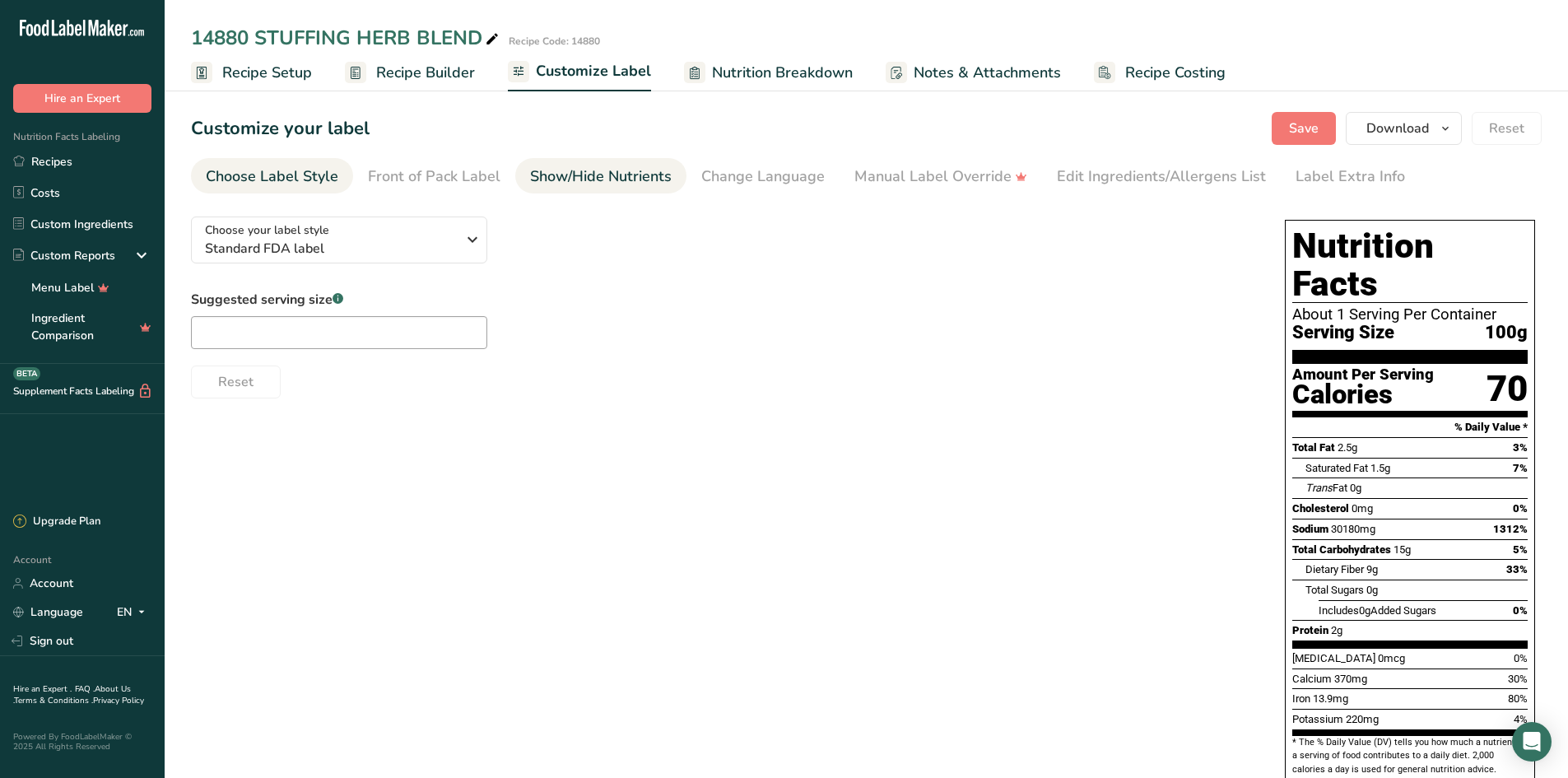
click at [637, 177] on div "Show/Hide Nutrients" at bounding box center [601, 176] width 141 height 22
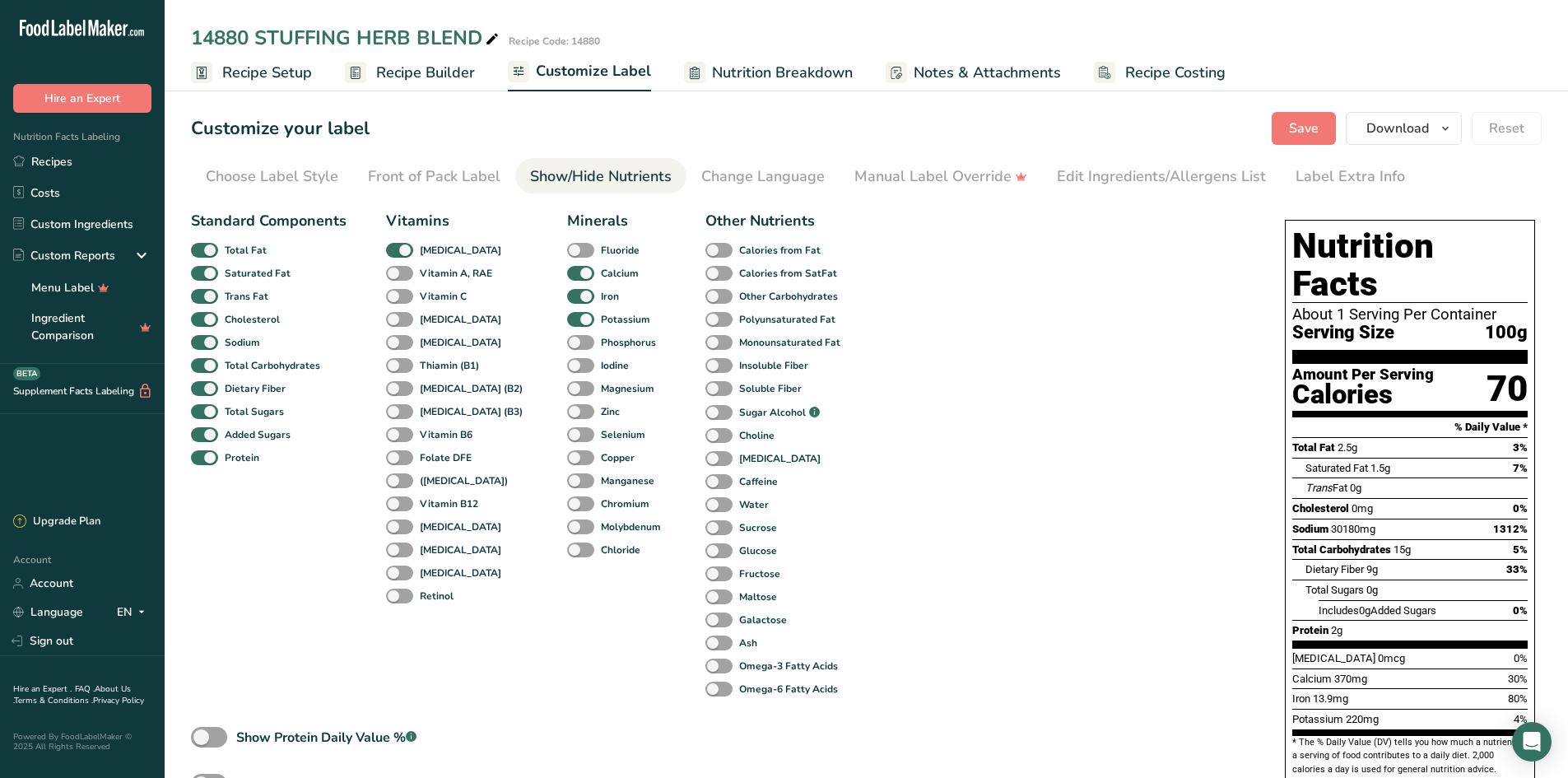
click at [756, 77] on span "Nutrition Breakdown" at bounding box center [782, 72] width 141 height 22
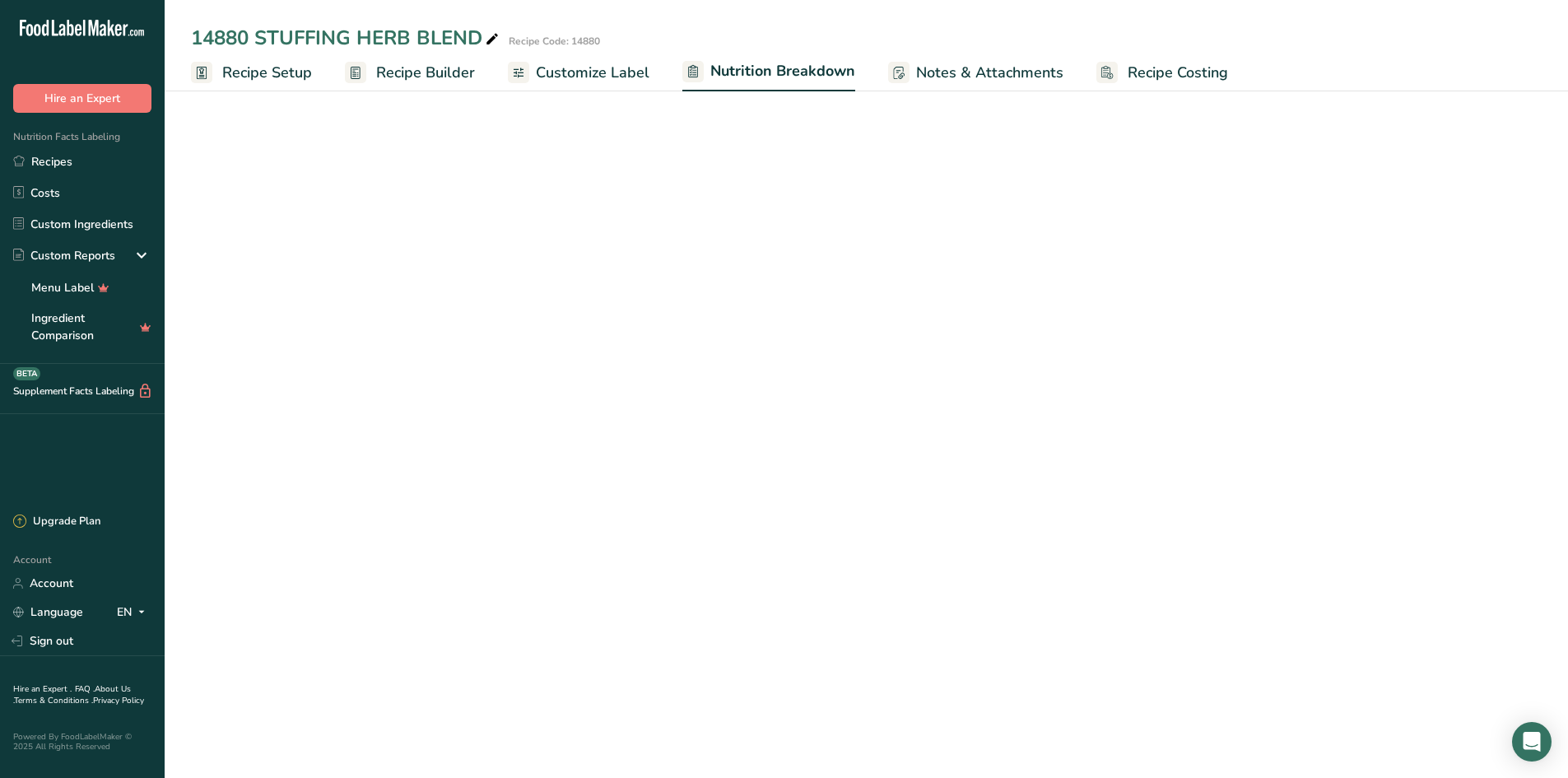
select select "Calories"
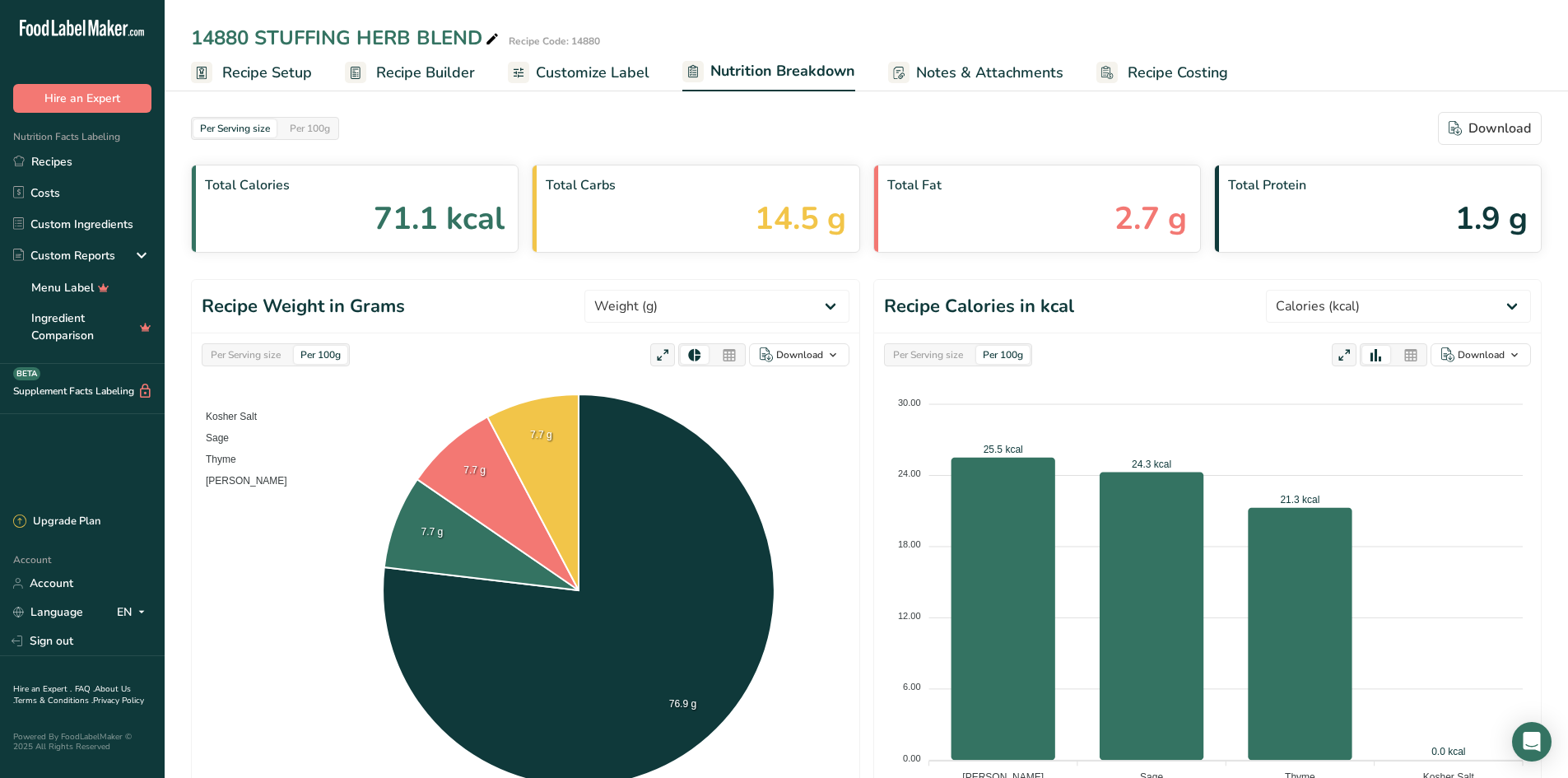
click at [993, 72] on span "Notes & Attachments" at bounding box center [989, 72] width 147 height 22
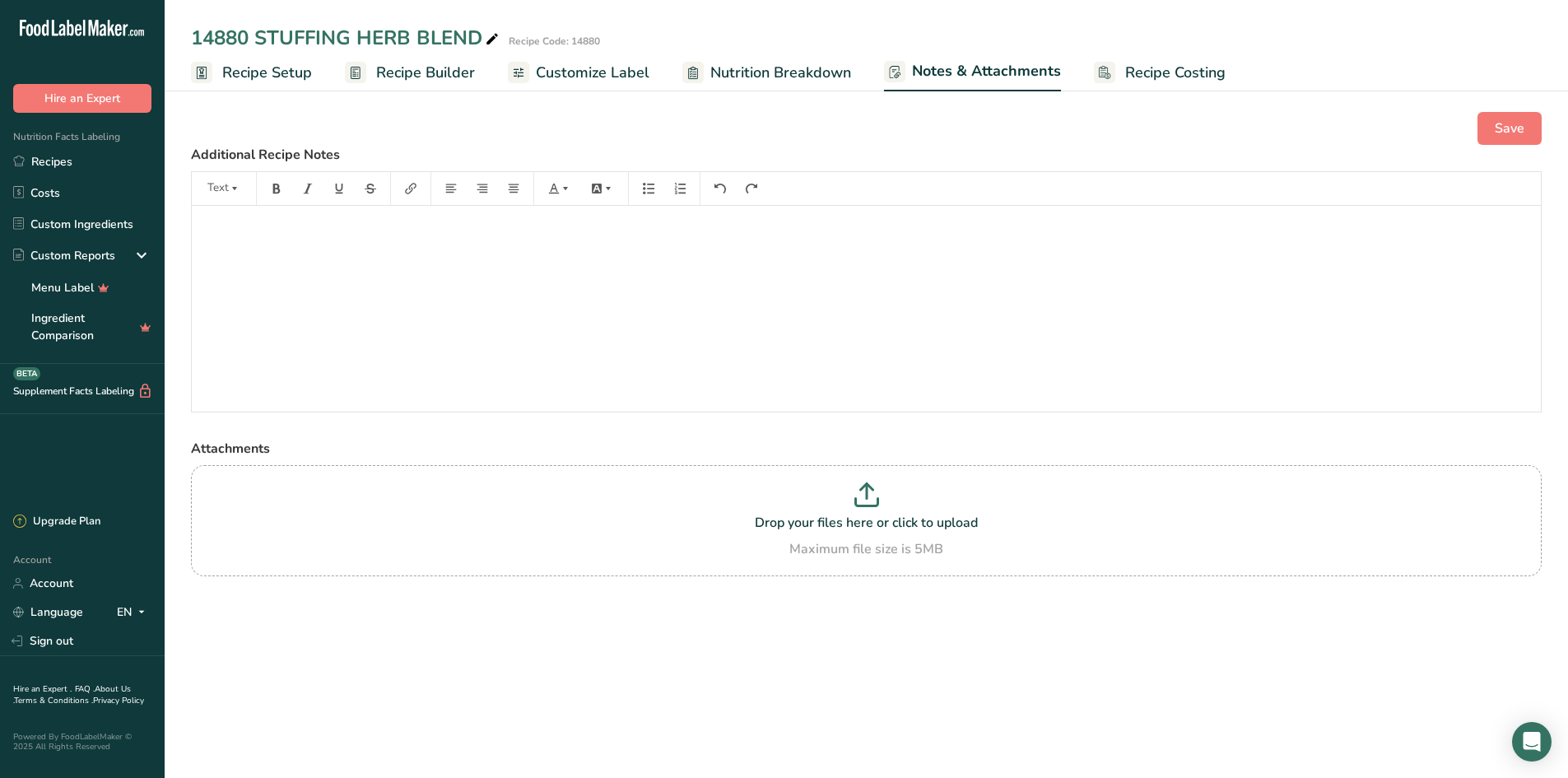
click at [581, 70] on span "Customize Label" at bounding box center [592, 72] width 113 height 22
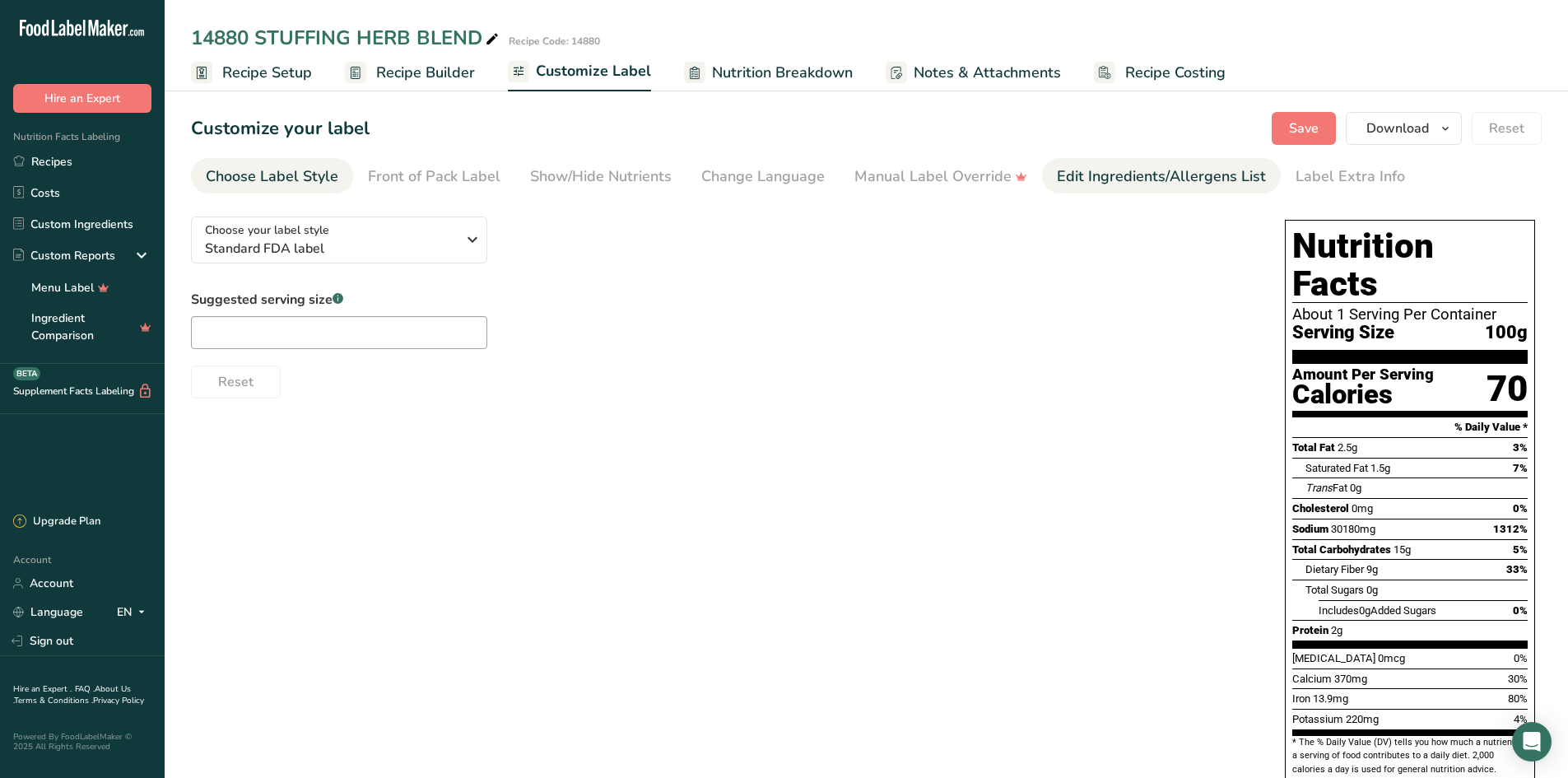
click at [1120, 182] on div "Edit Ingredients/Allergens List" at bounding box center [1161, 176] width 209 height 22
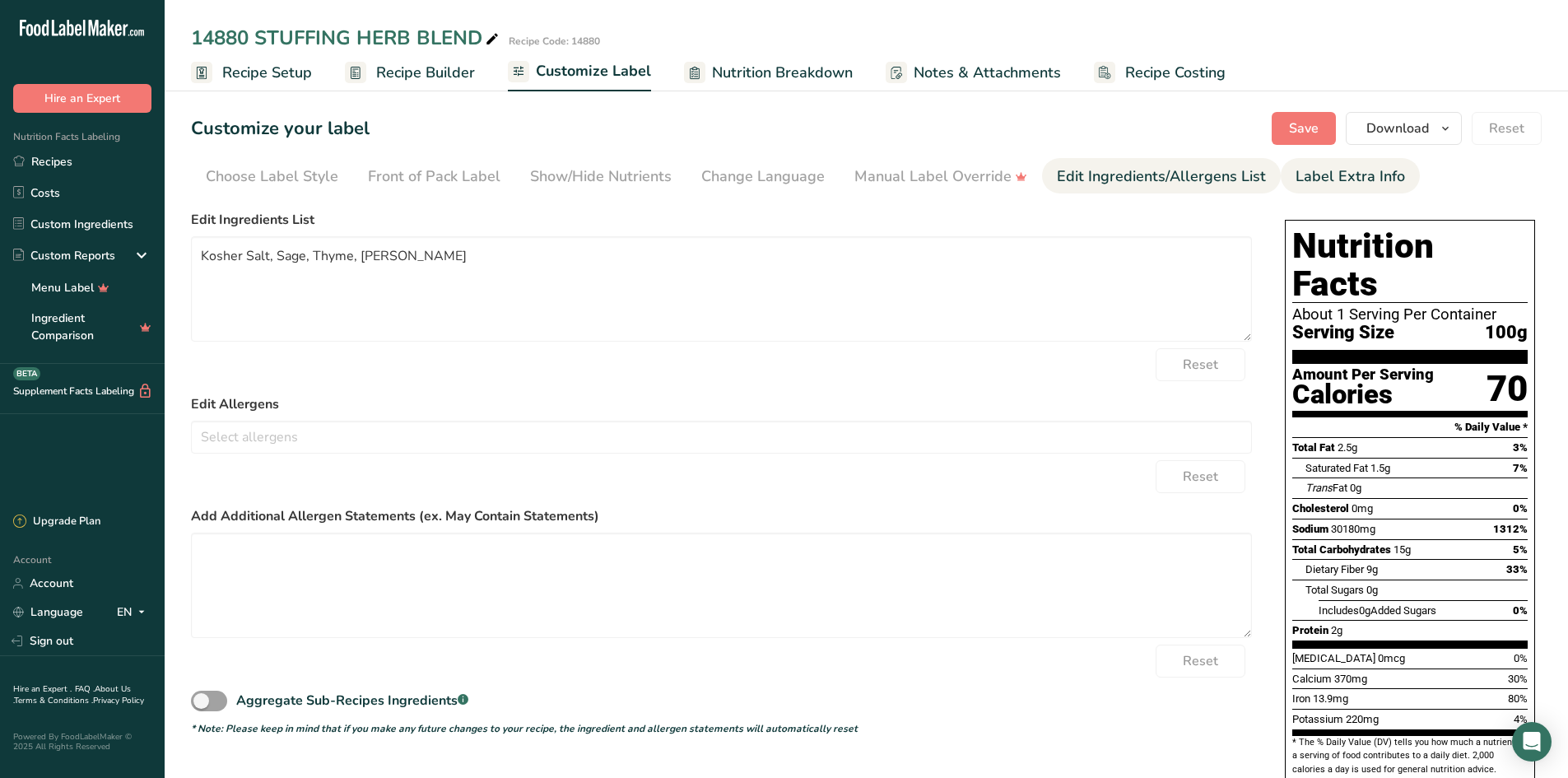
click at [1305, 176] on div "Label Extra Info" at bounding box center [1351, 176] width 109 height 22
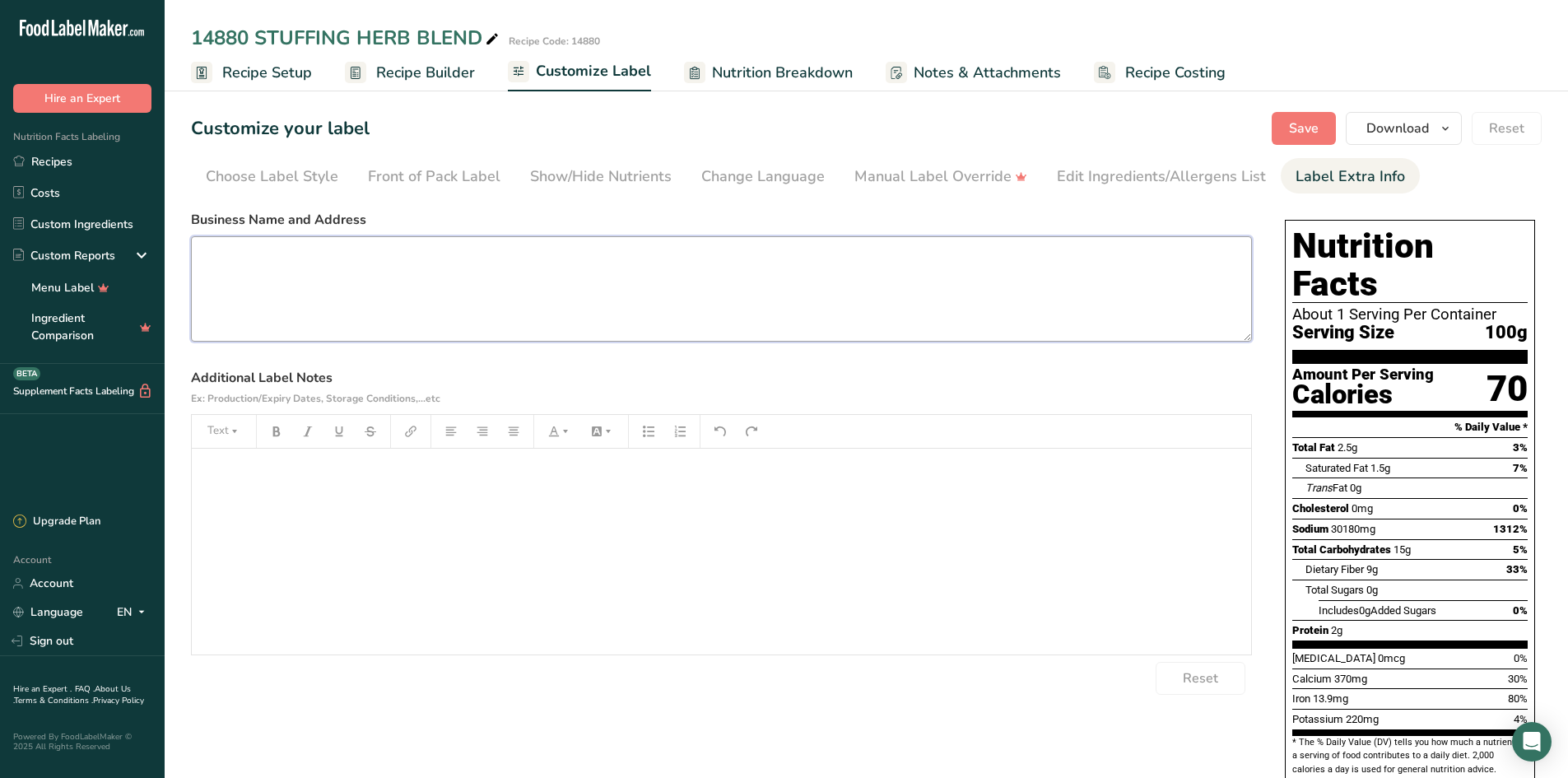
click at [280, 279] on textarea at bounding box center [721, 289] width 1061 height 106
click at [57, 165] on link "Recipes" at bounding box center [82, 161] width 164 height 32
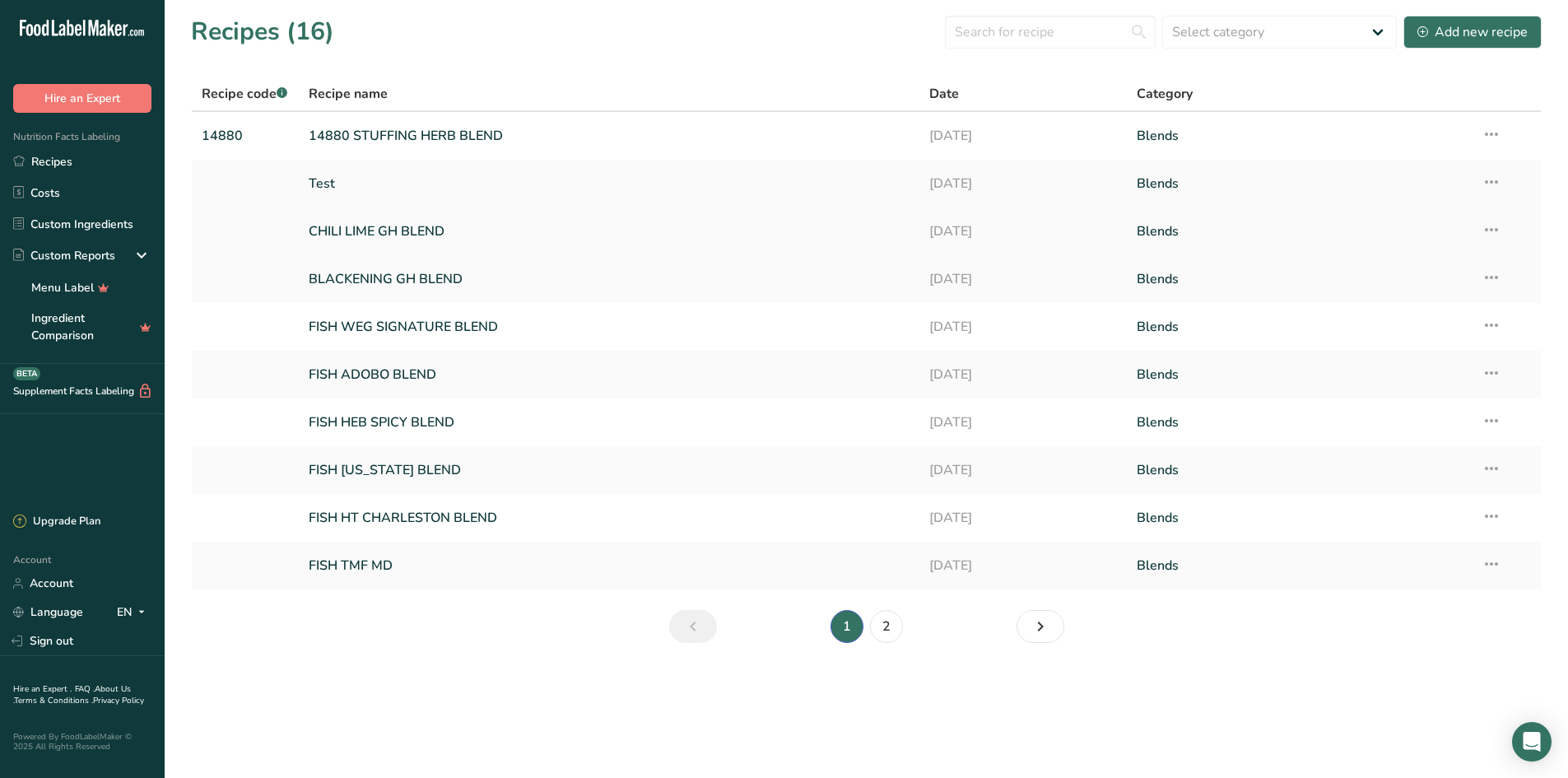
click at [406, 233] on link "CHILI LIME GH BLEND" at bounding box center [609, 231] width 602 height 35
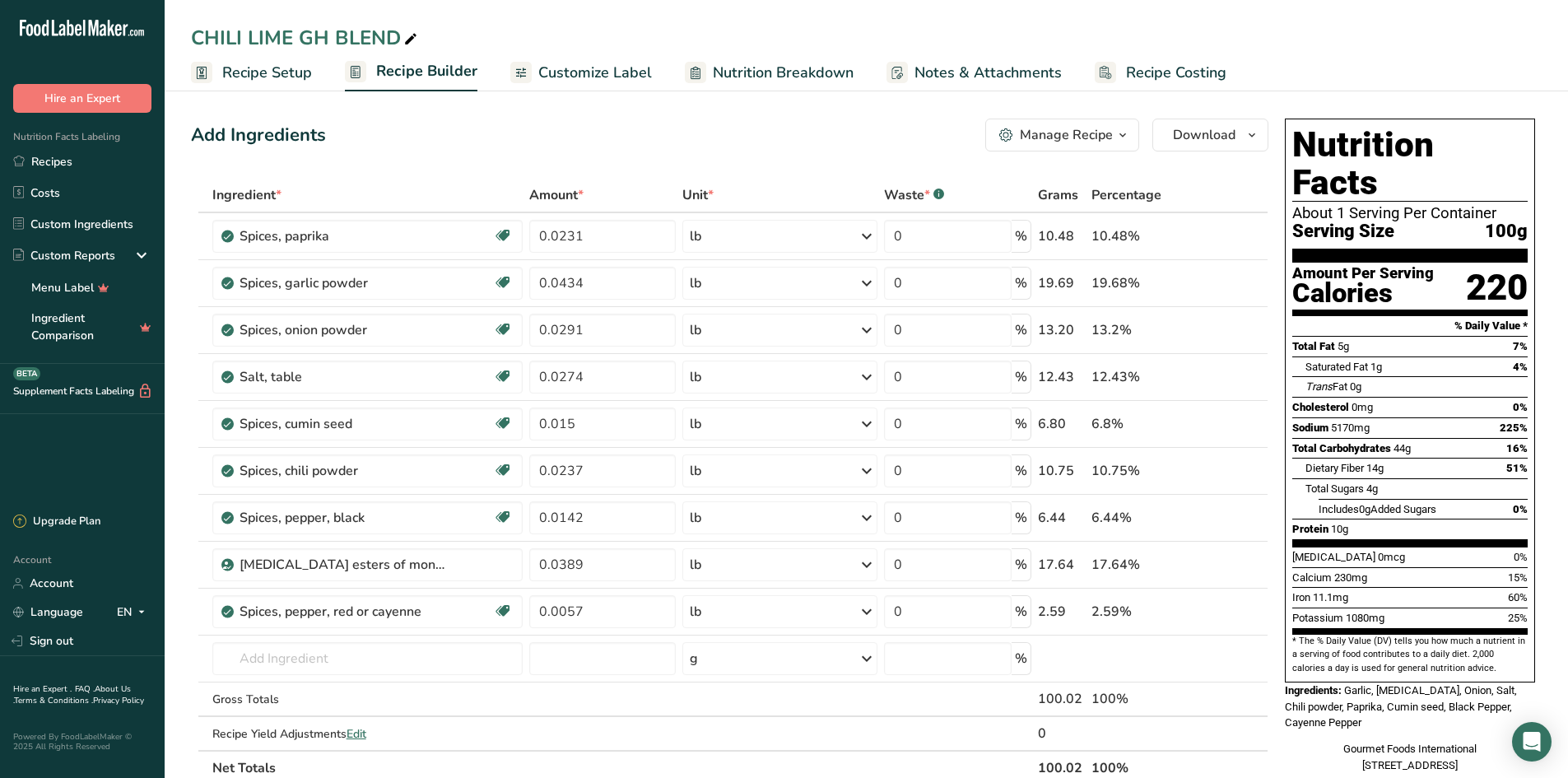
click at [618, 74] on span "Customize Label" at bounding box center [595, 72] width 113 height 22
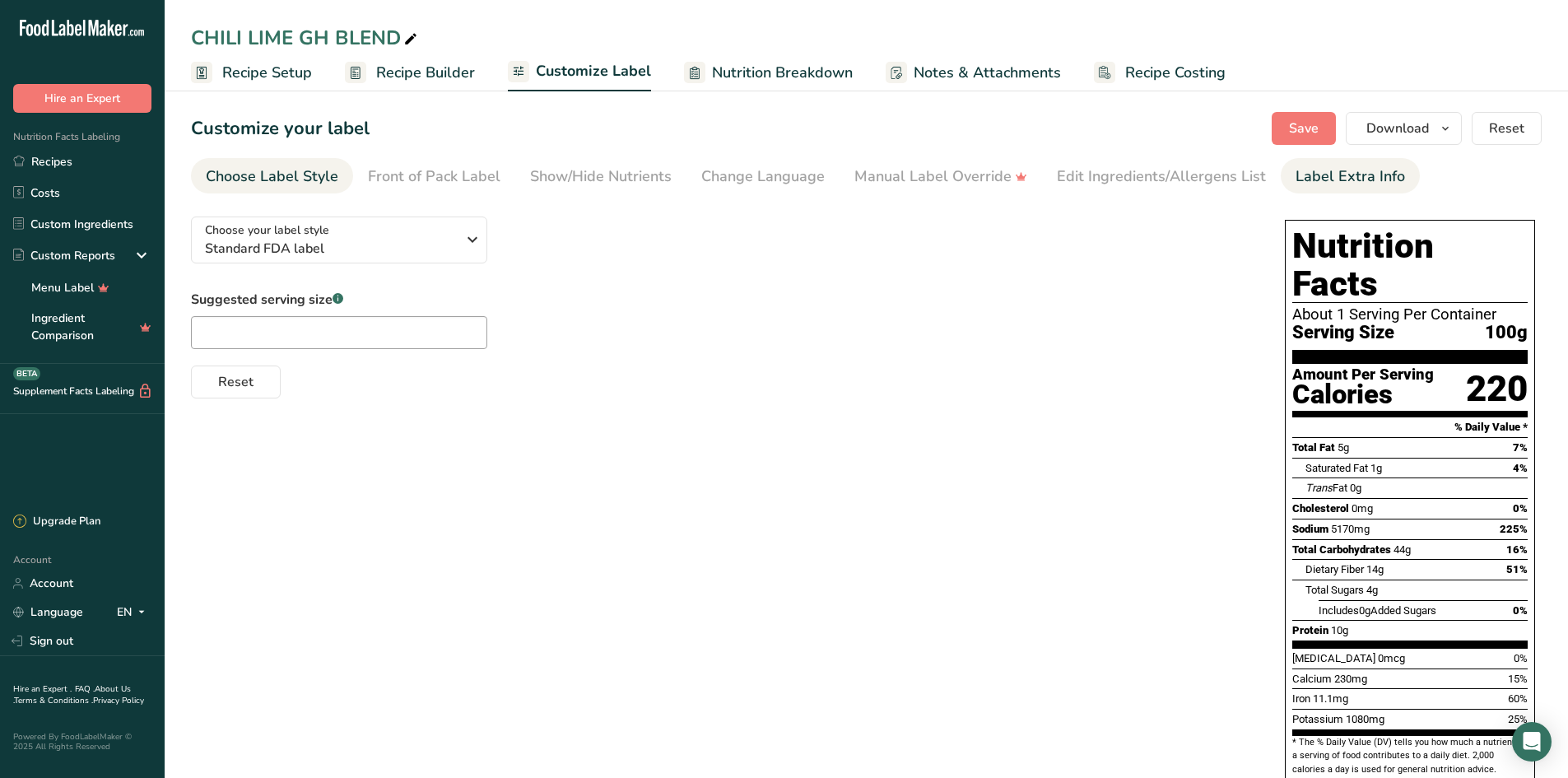
click at [1310, 173] on div "Label Extra Info" at bounding box center [1351, 176] width 109 height 22
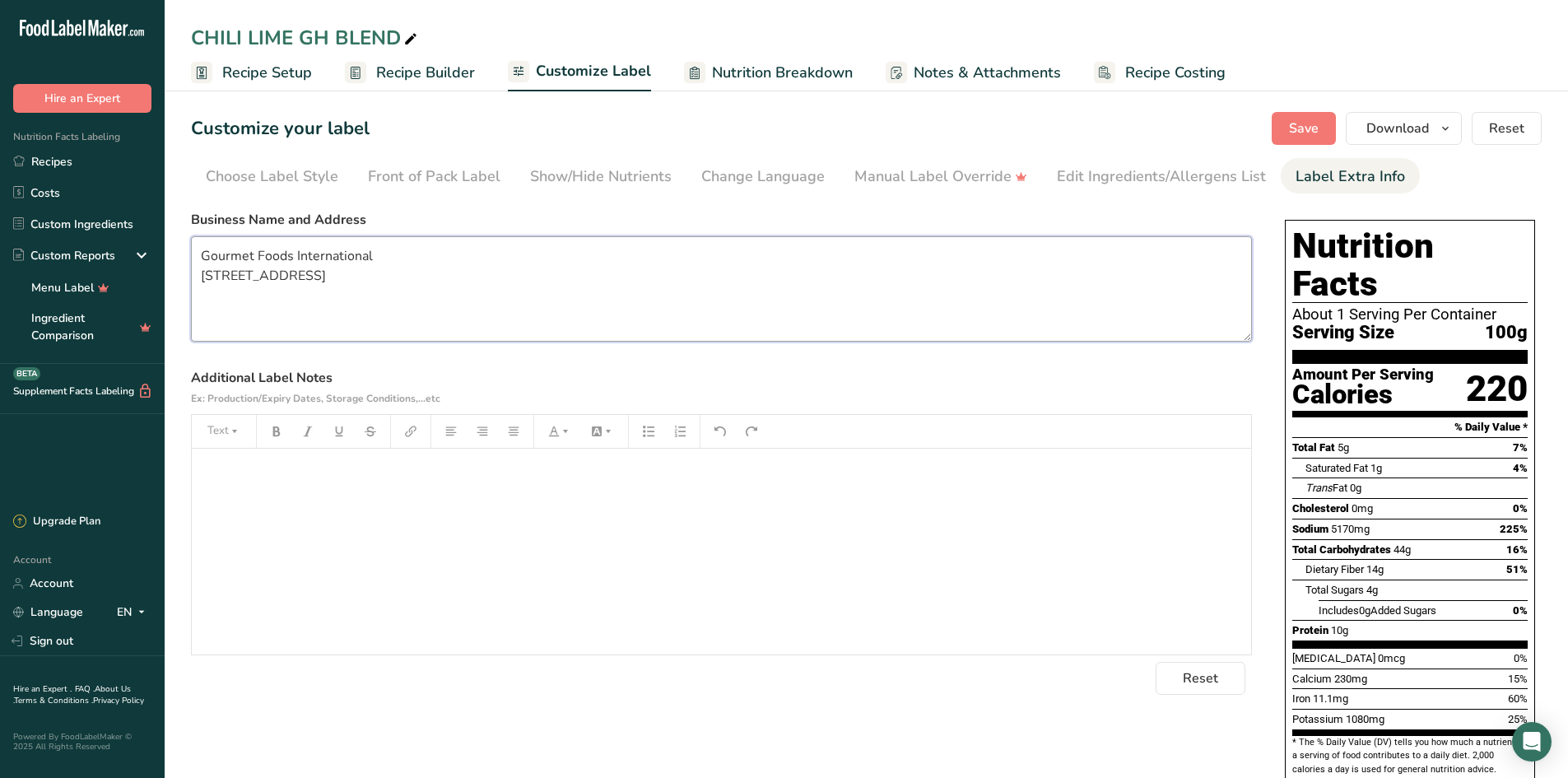
drag, startPoint x: 201, startPoint y: 255, endPoint x: 344, endPoint y: 297, distance: 149.0
click at [344, 297] on textarea "Gourmet Foods International [STREET_ADDRESS]" at bounding box center [721, 289] width 1061 height 106
click at [65, 159] on link "Recipes" at bounding box center [82, 161] width 164 height 32
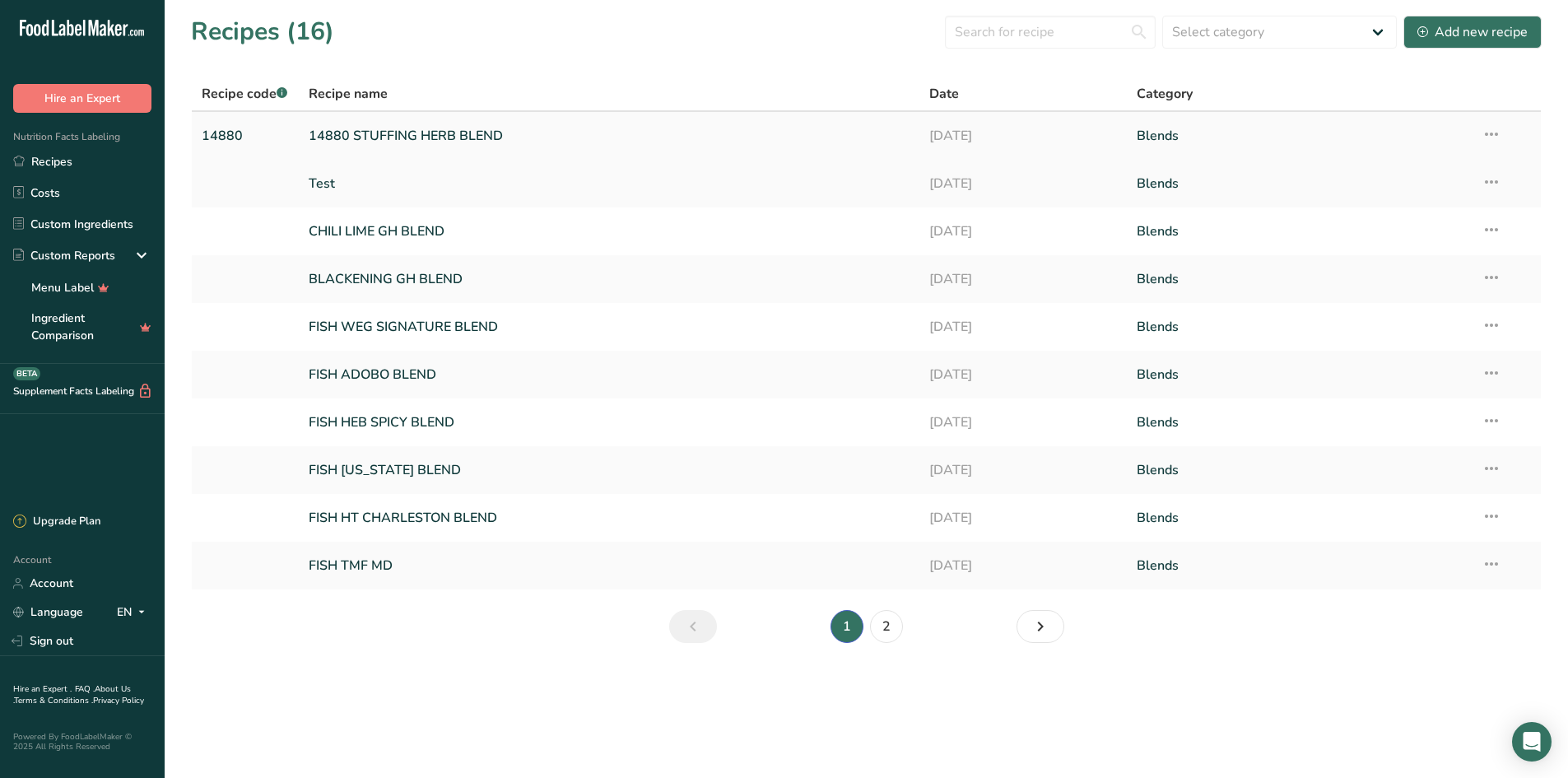
click at [361, 135] on link "14880 STUFFING HERB BLEND" at bounding box center [609, 135] width 602 height 35
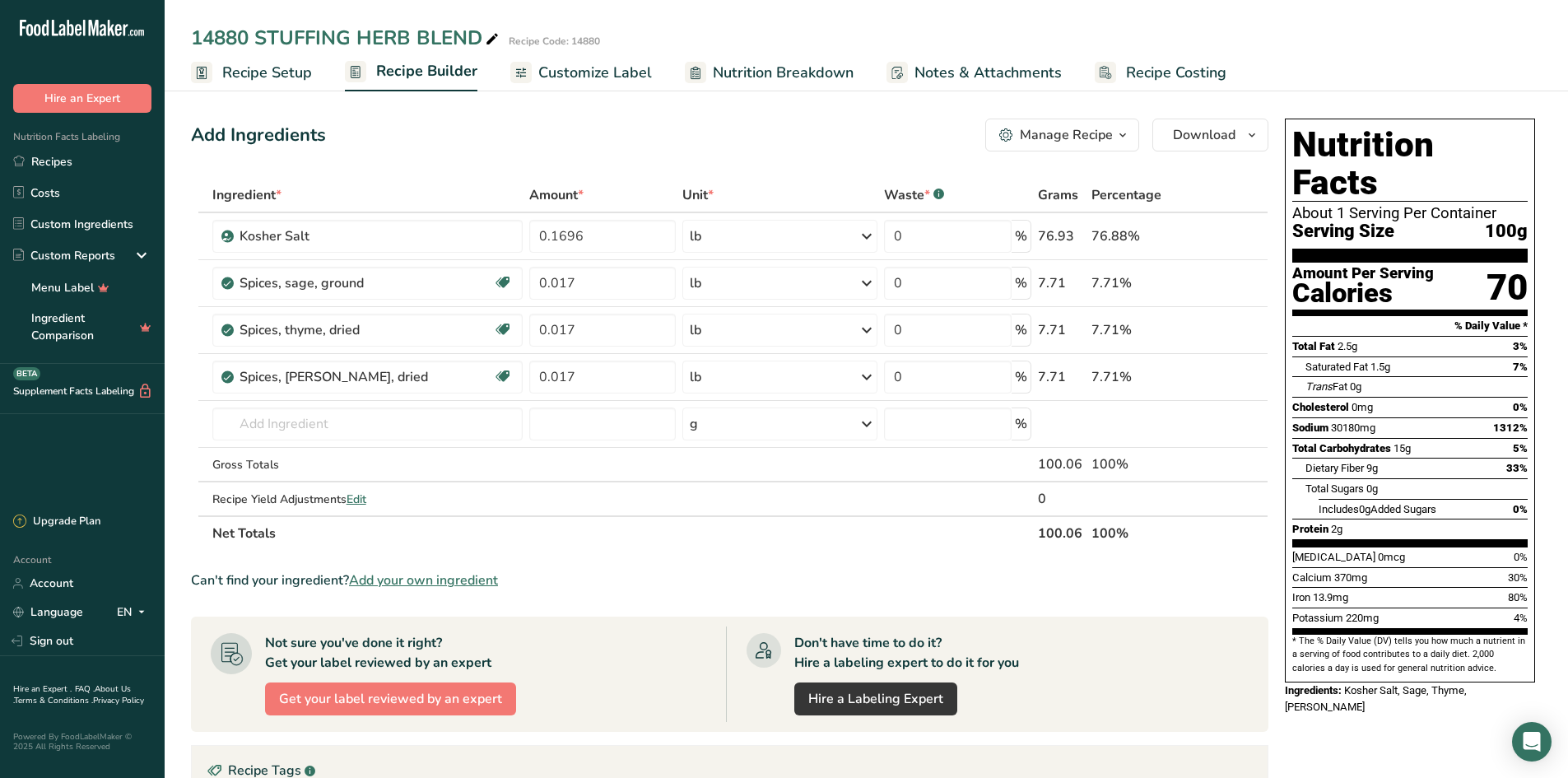
click at [569, 73] on span "Customize Label" at bounding box center [595, 72] width 113 height 22
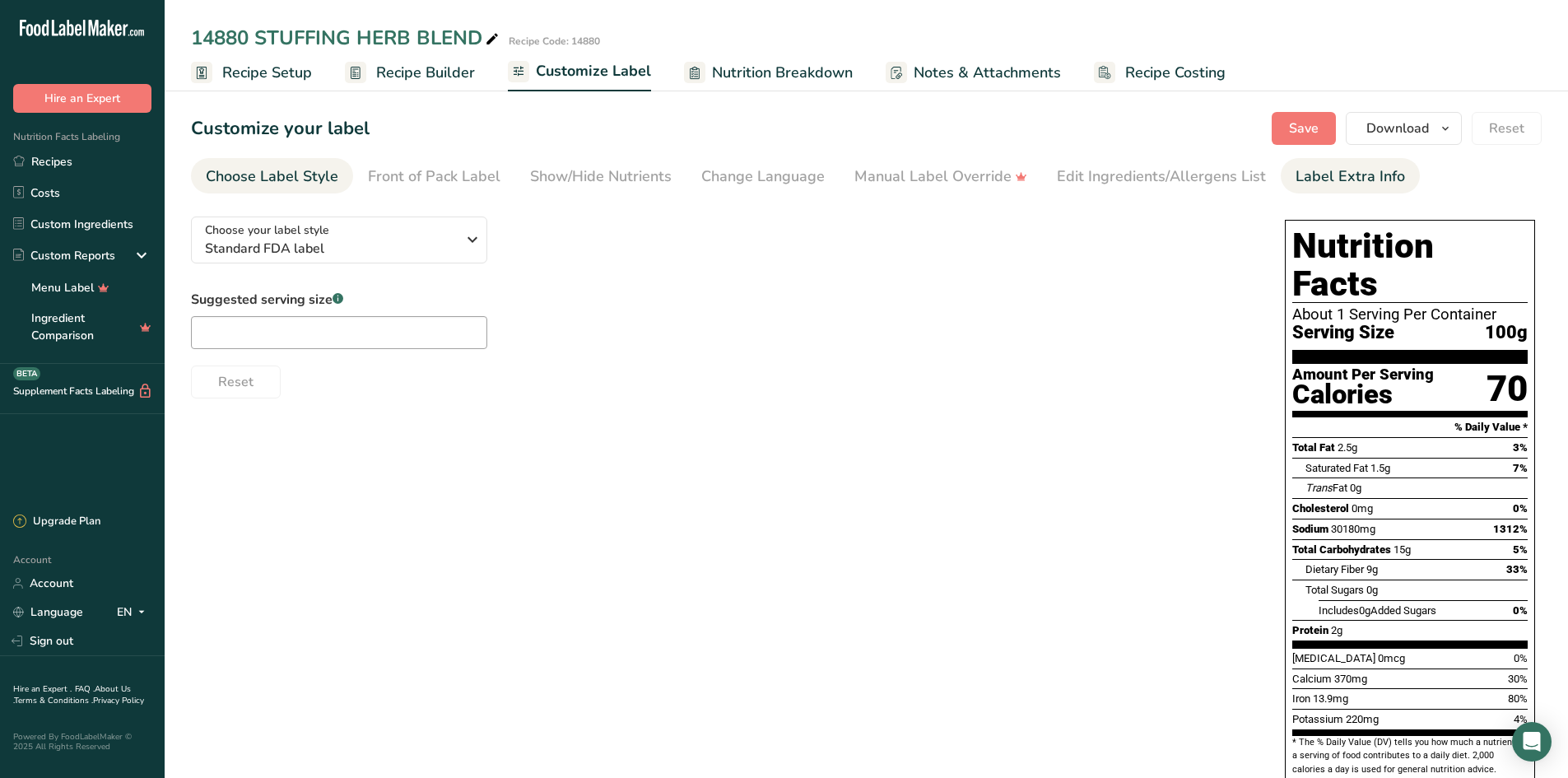
click at [1317, 180] on div "Label Extra Info" at bounding box center [1351, 176] width 109 height 22
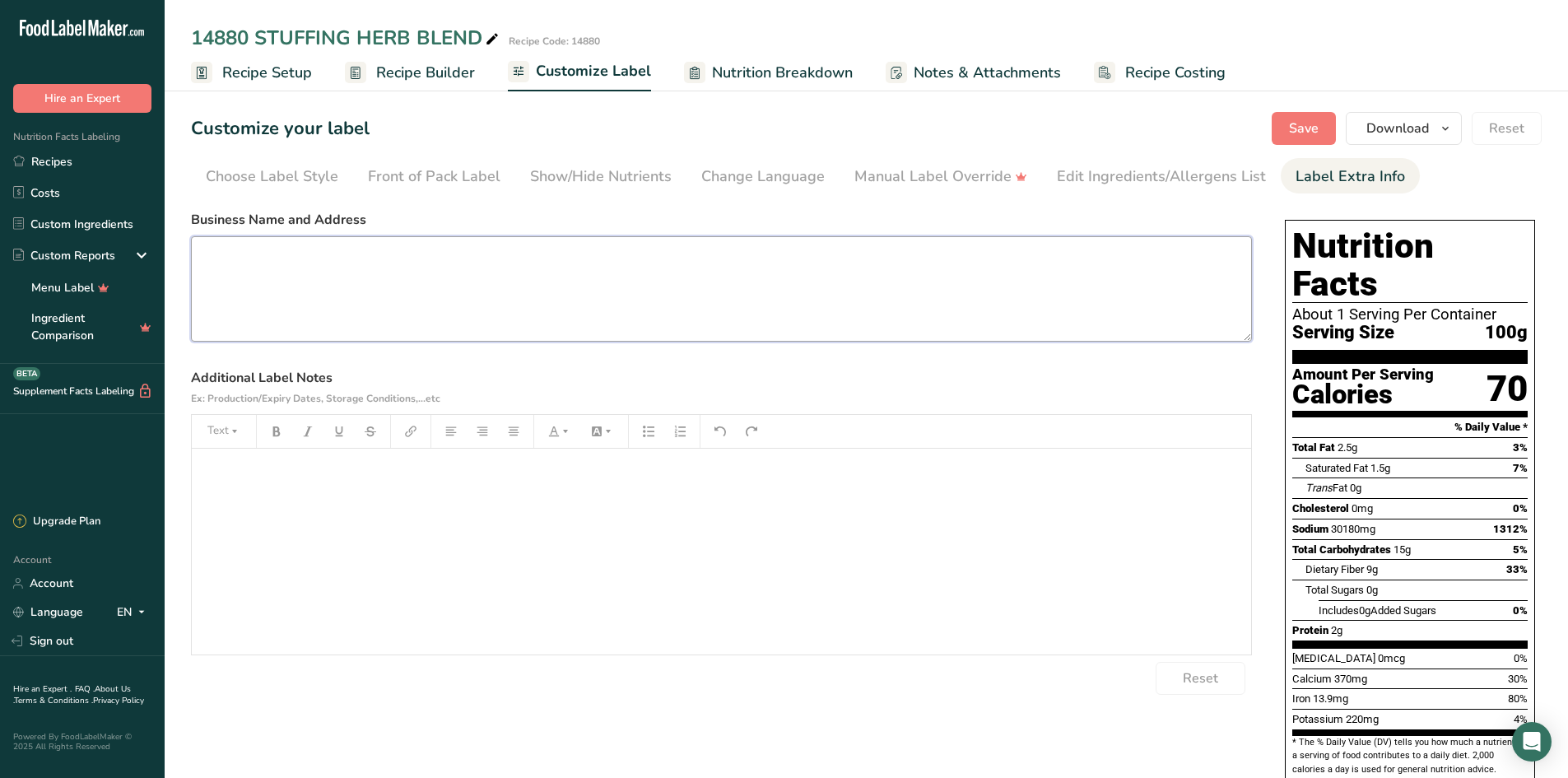
click at [270, 263] on textarea at bounding box center [721, 289] width 1061 height 106
paste textarea "Gourmet Foods International [STREET_ADDRESS]"
type textarea "Gourmet Foods International [STREET_ADDRESS]"
click at [1294, 127] on span "Save" at bounding box center [1304, 128] width 30 height 20
click at [783, 72] on span "Nutrition Breakdown" at bounding box center [782, 72] width 141 height 22
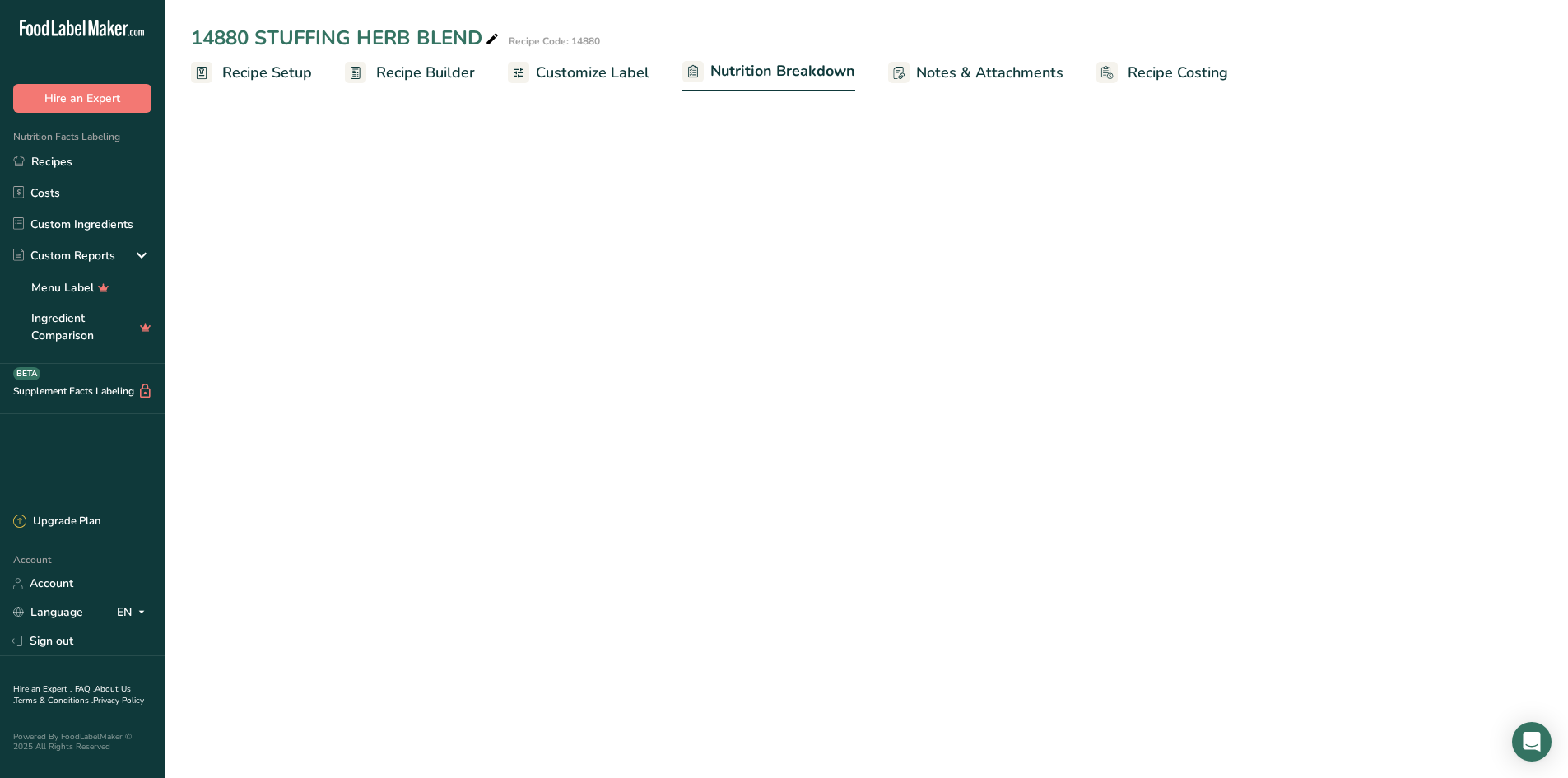
select select "Calories"
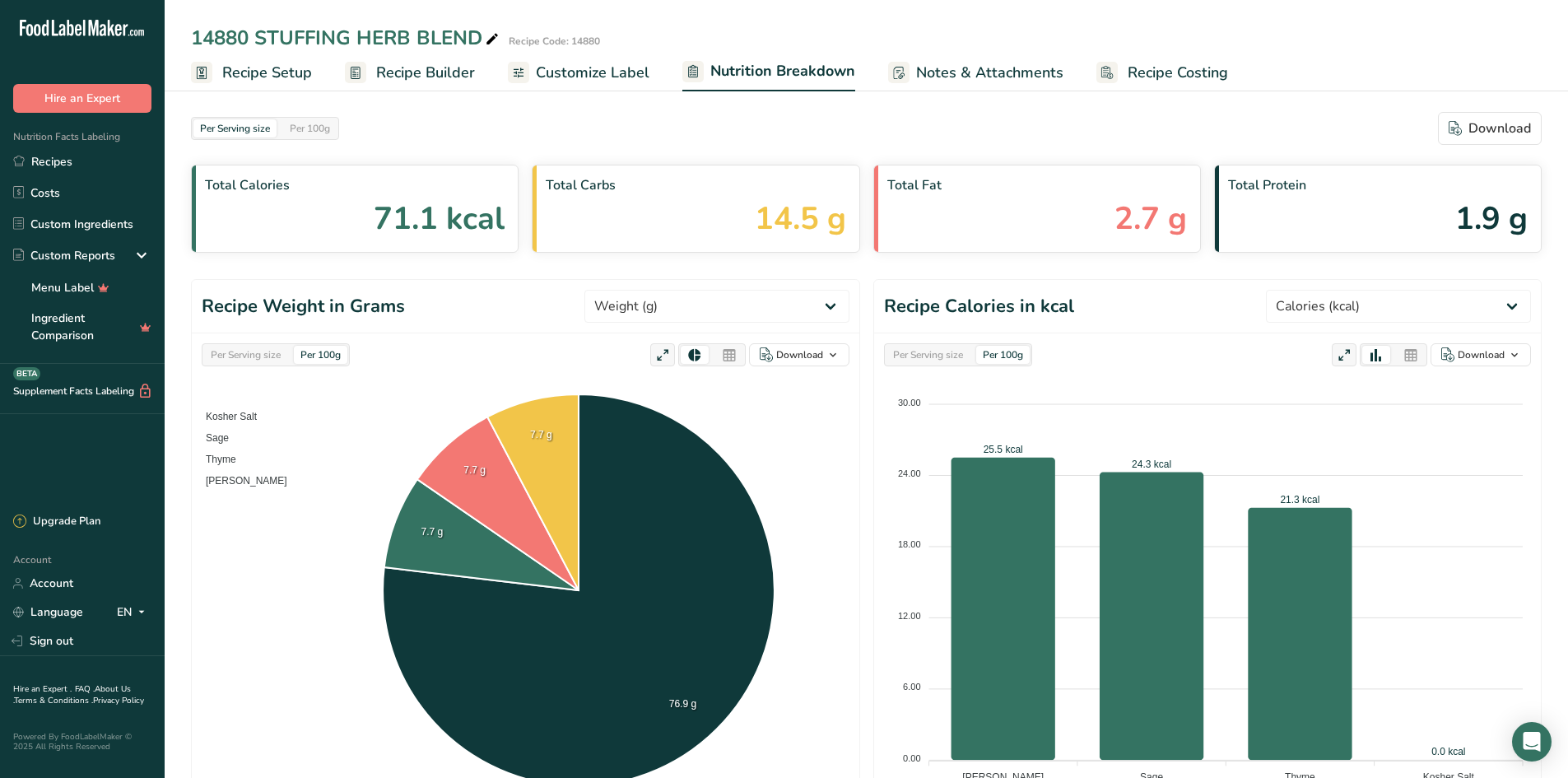
click at [590, 75] on span "Customize Label" at bounding box center [592, 72] width 113 height 22
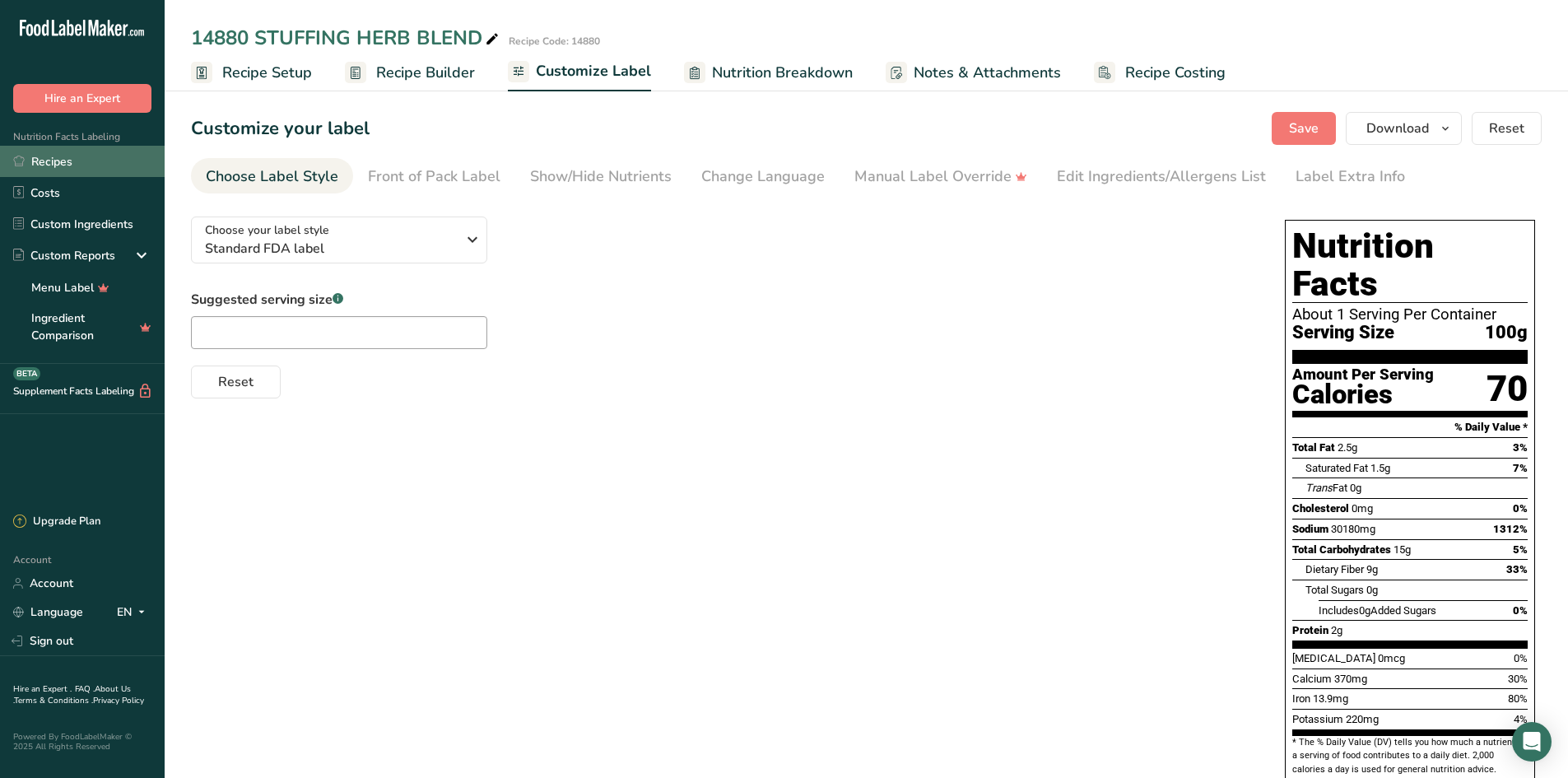
click at [62, 161] on link "Recipes" at bounding box center [82, 161] width 164 height 32
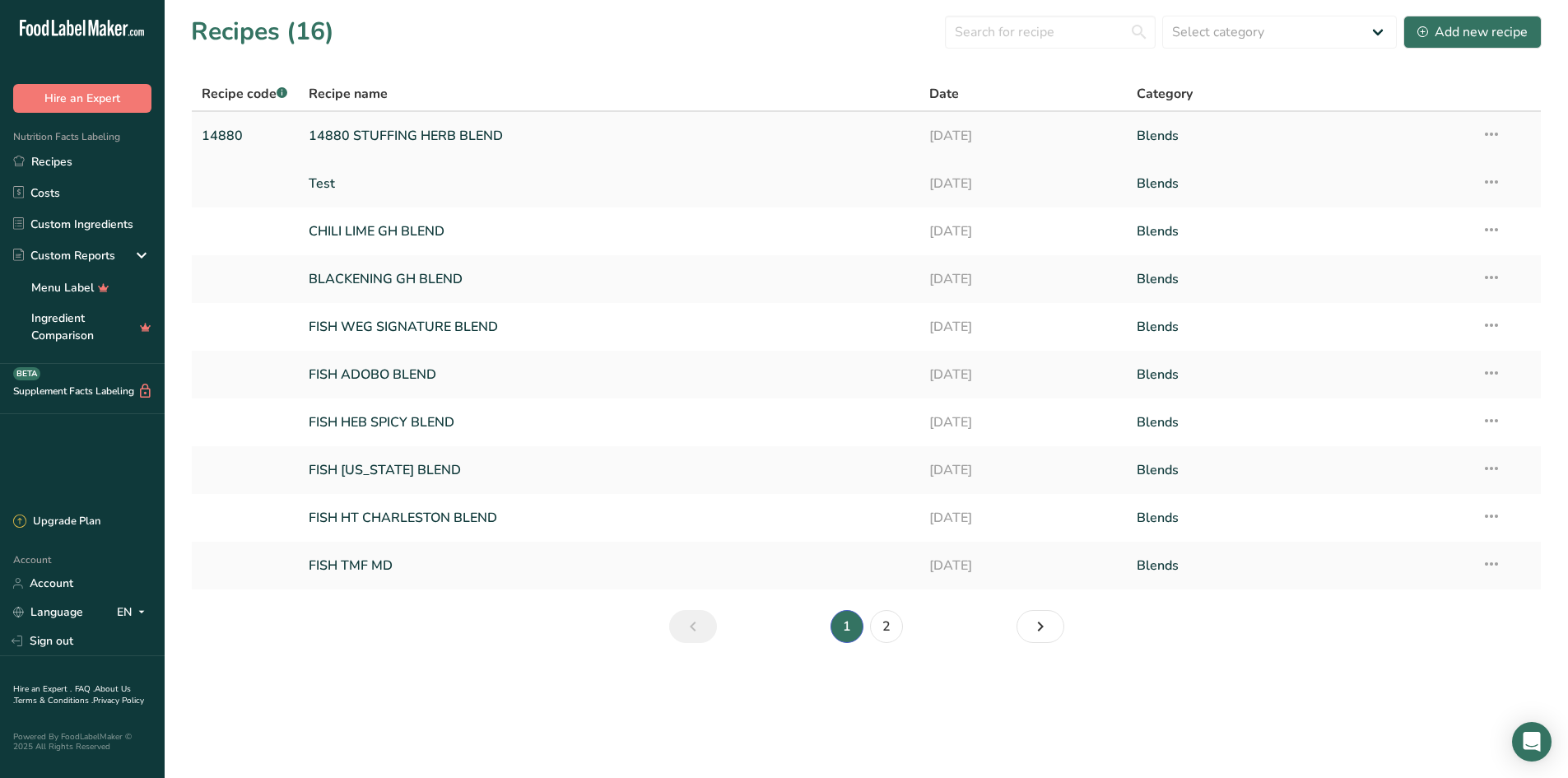
click at [378, 130] on link "14880 STUFFING HERB BLEND" at bounding box center [609, 135] width 602 height 35
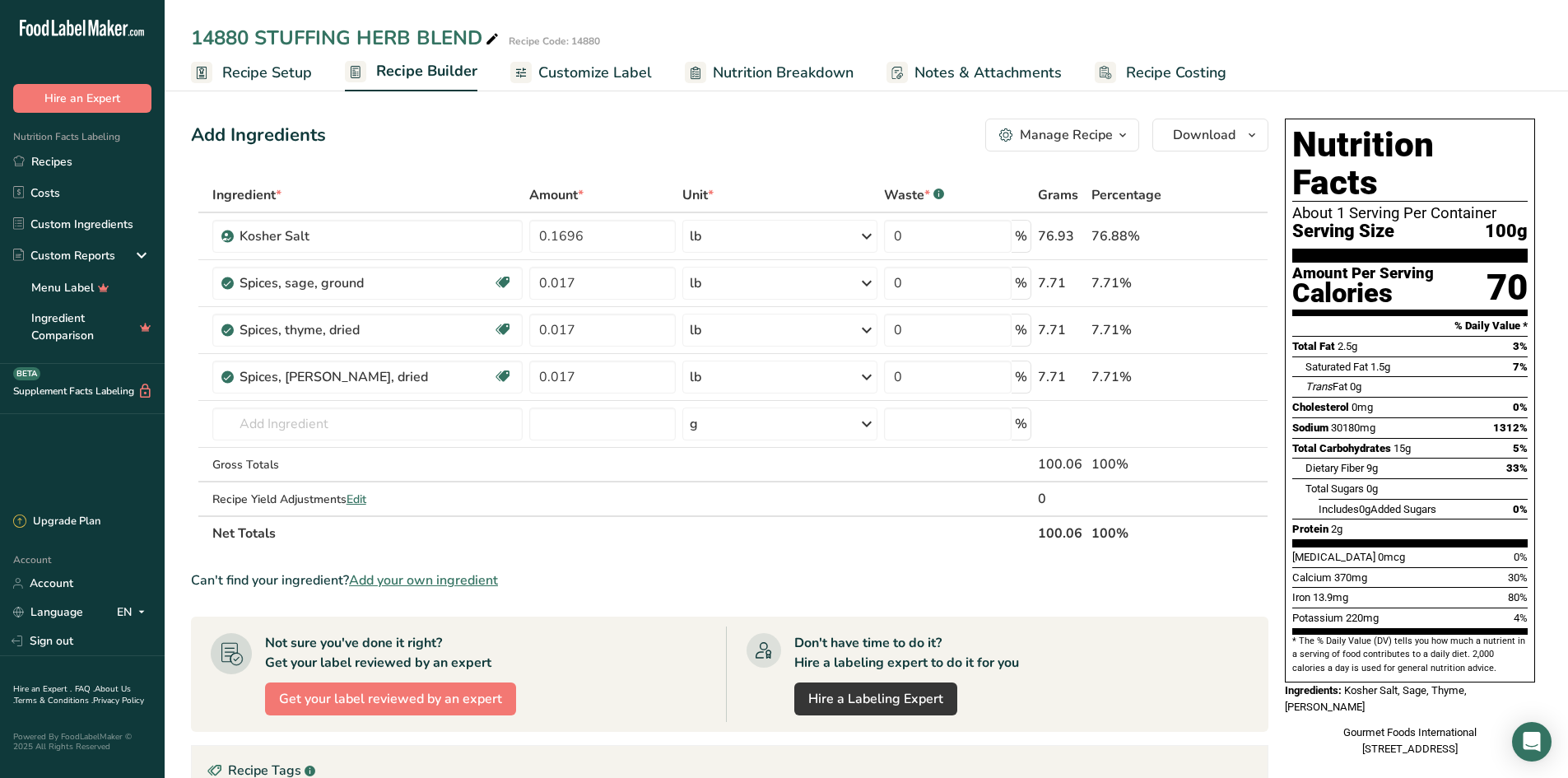
click at [596, 76] on span "Customize Label" at bounding box center [595, 72] width 113 height 22
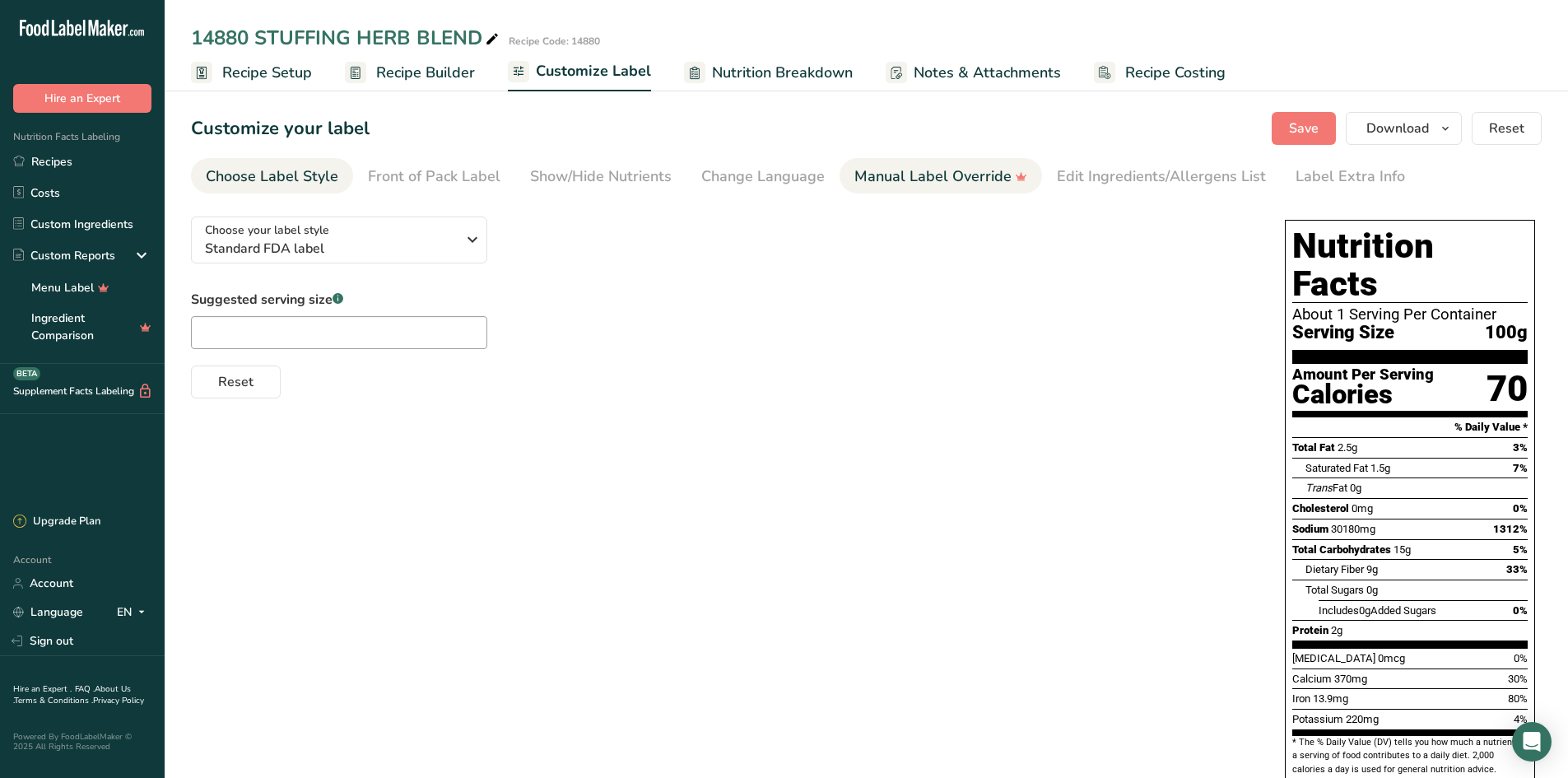
click at [929, 178] on div "Manual Label Override" at bounding box center [941, 176] width 173 height 22
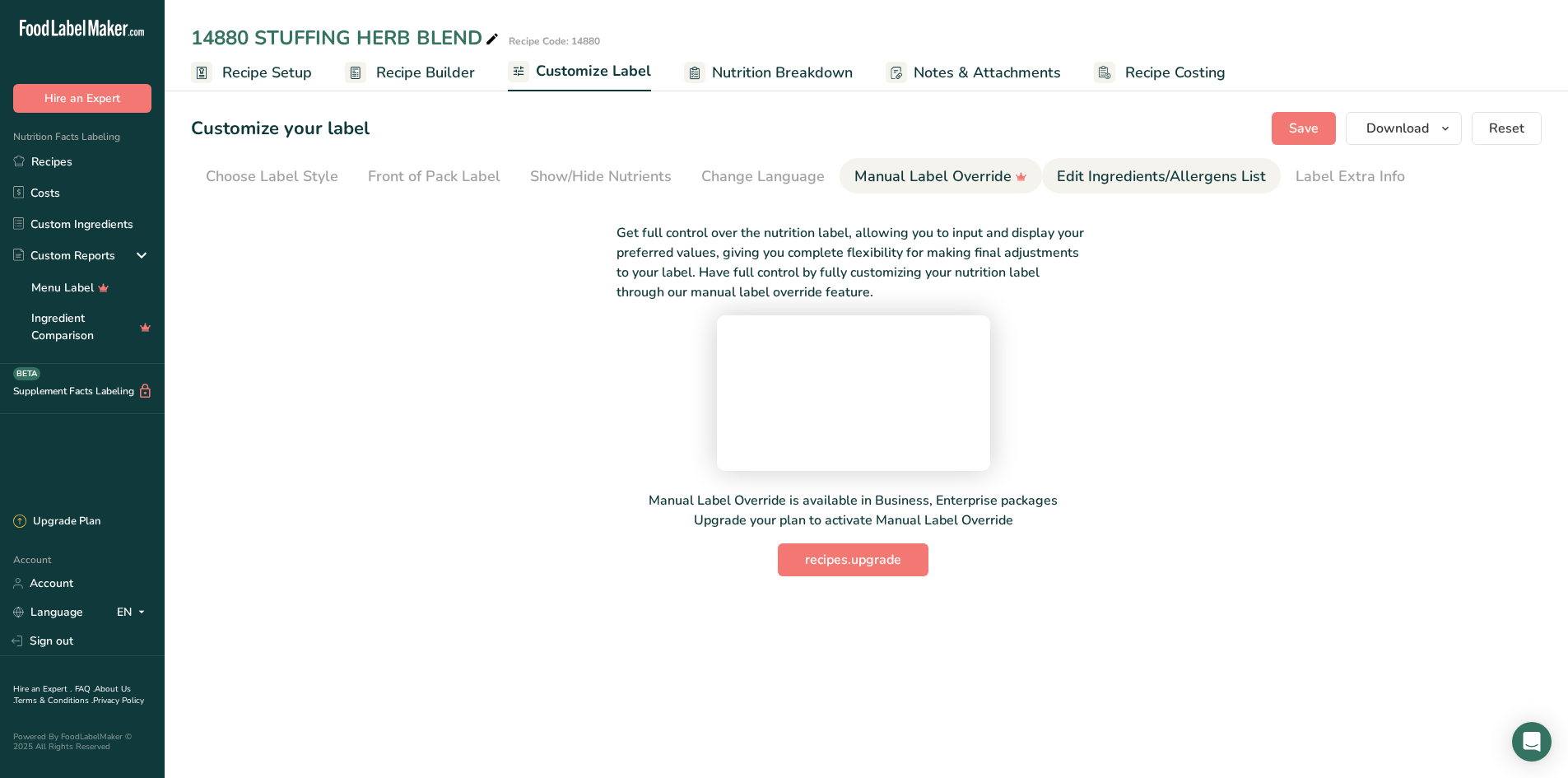
click at [1147, 181] on div "Edit Ingredients/Allergens List" at bounding box center [1161, 176] width 209 height 22
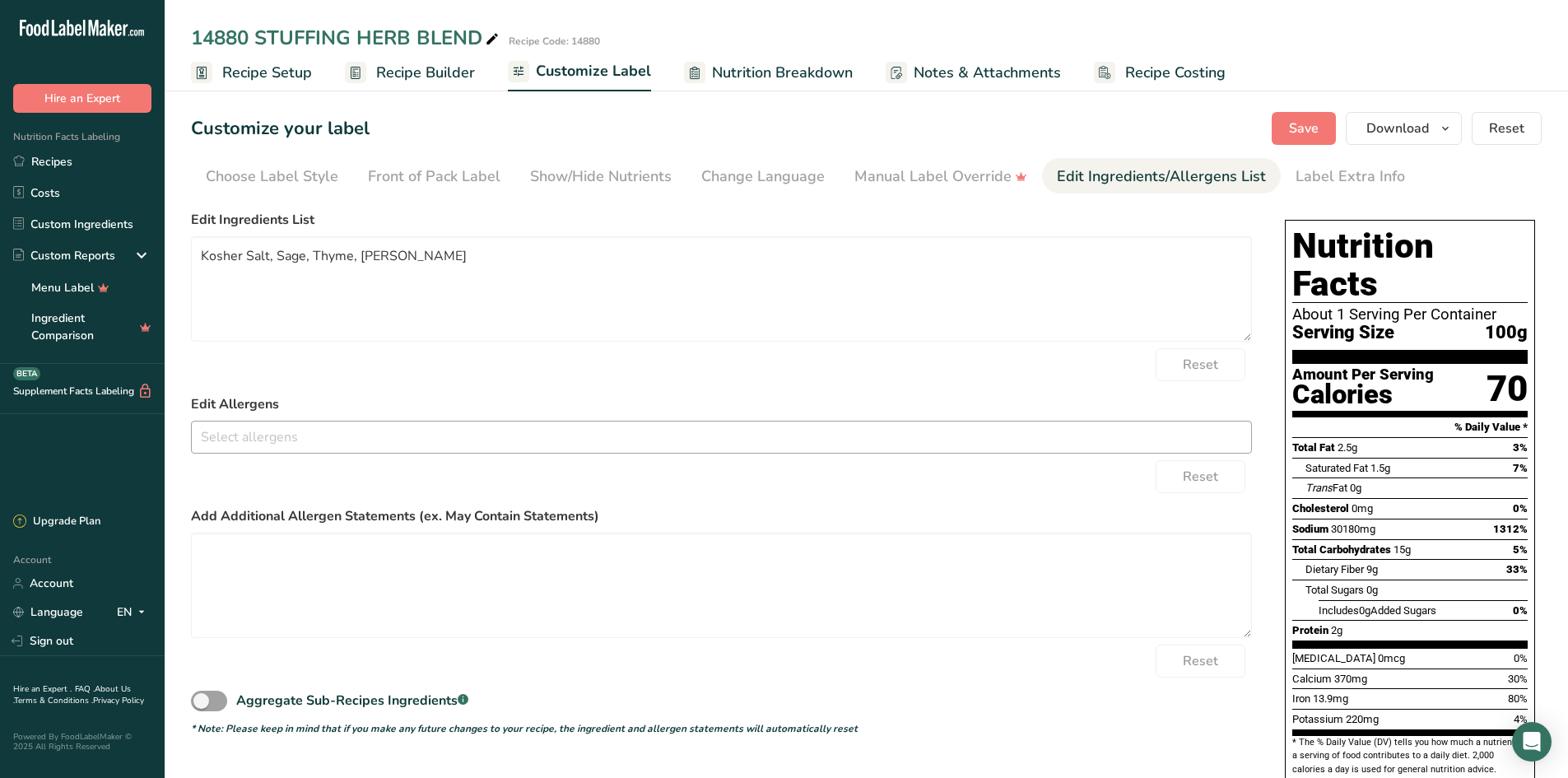
click at [251, 437] on input "text" at bounding box center [721, 437] width 1059 height 26
click at [336, 372] on div "Reset" at bounding box center [721, 365] width 1061 height 33
click at [1300, 125] on span "Save" at bounding box center [1304, 128] width 30 height 20
click at [1446, 123] on icon "button" at bounding box center [1445, 129] width 13 height 20
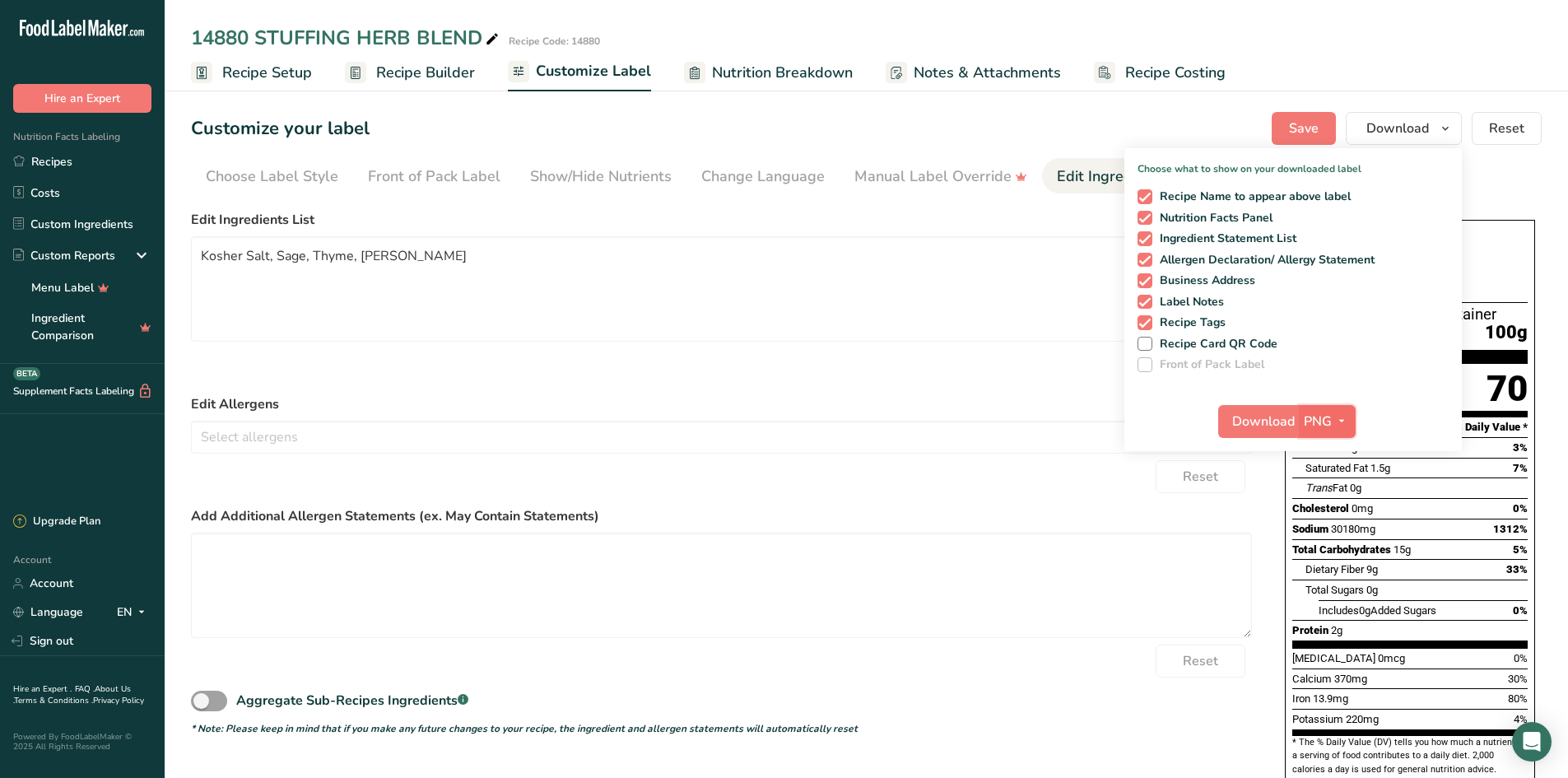
click at [1306, 429] on span "PNG" at bounding box center [1317, 421] width 28 height 20
click at [1332, 533] on link "PDF" at bounding box center [1329, 536] width 53 height 27
click at [1299, 418] on button "Download" at bounding box center [1260, 421] width 81 height 33
click at [1343, 428] on icon "button" at bounding box center [1340, 421] width 13 height 20
click at [1324, 537] on link "PDF" at bounding box center [1328, 536] width 53 height 27
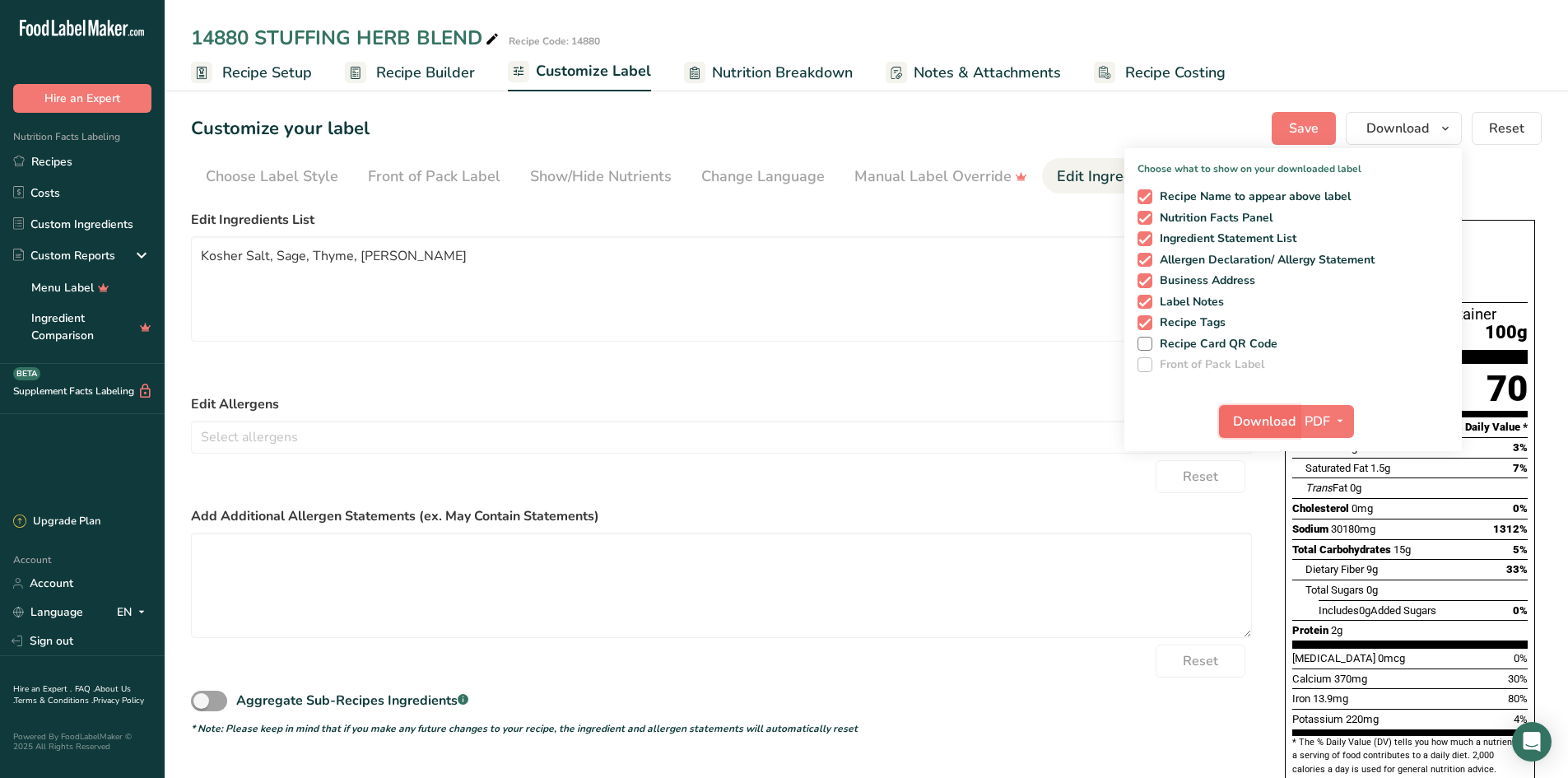
click at [1271, 414] on span "Download" at bounding box center [1264, 421] width 62 height 20
click at [623, 360] on div "Reset" at bounding box center [721, 365] width 1061 height 33
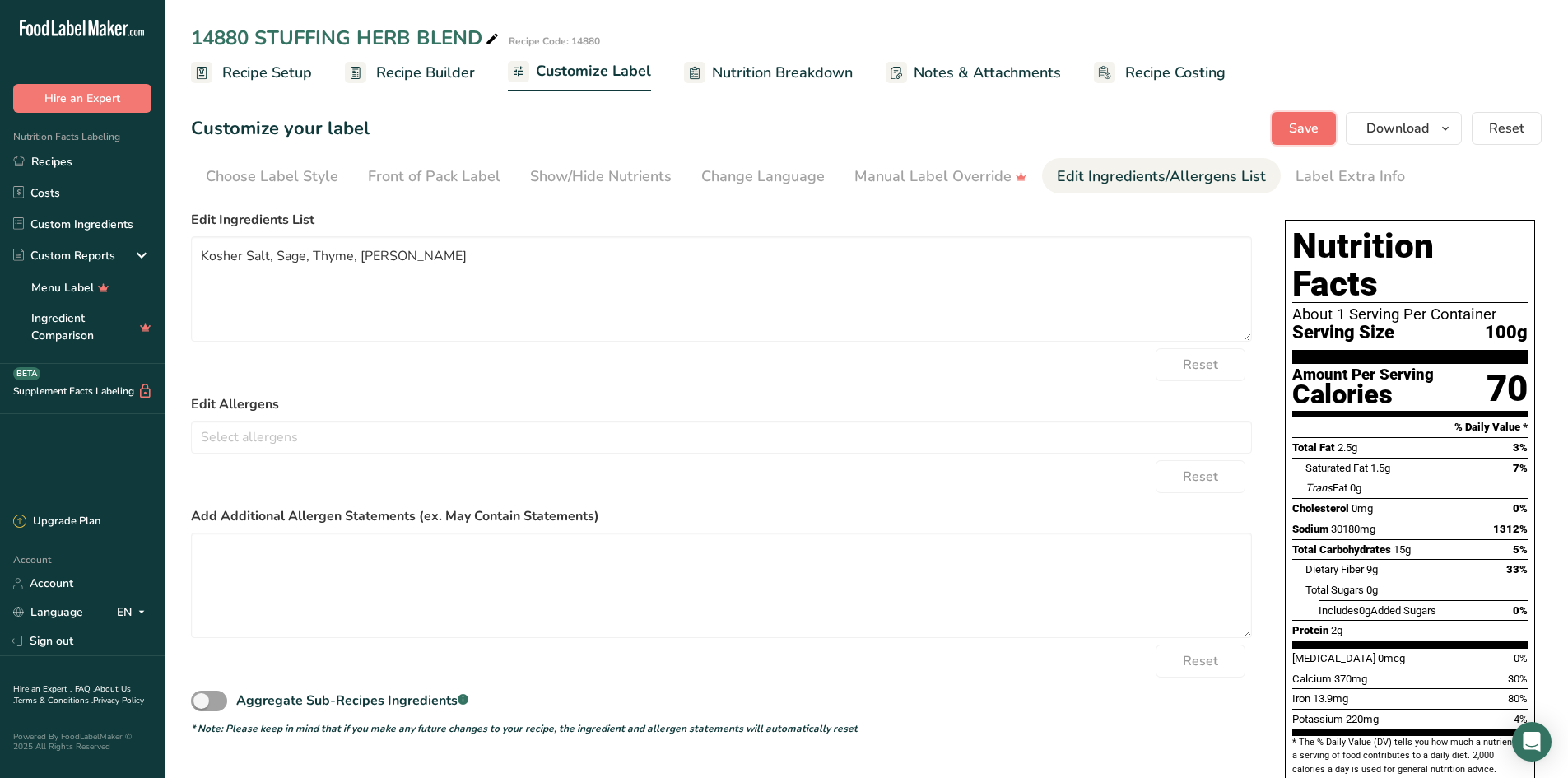
click at [1296, 126] on span "Save" at bounding box center [1304, 128] width 30 height 20
click at [1450, 129] on icon "button" at bounding box center [1445, 129] width 13 height 20
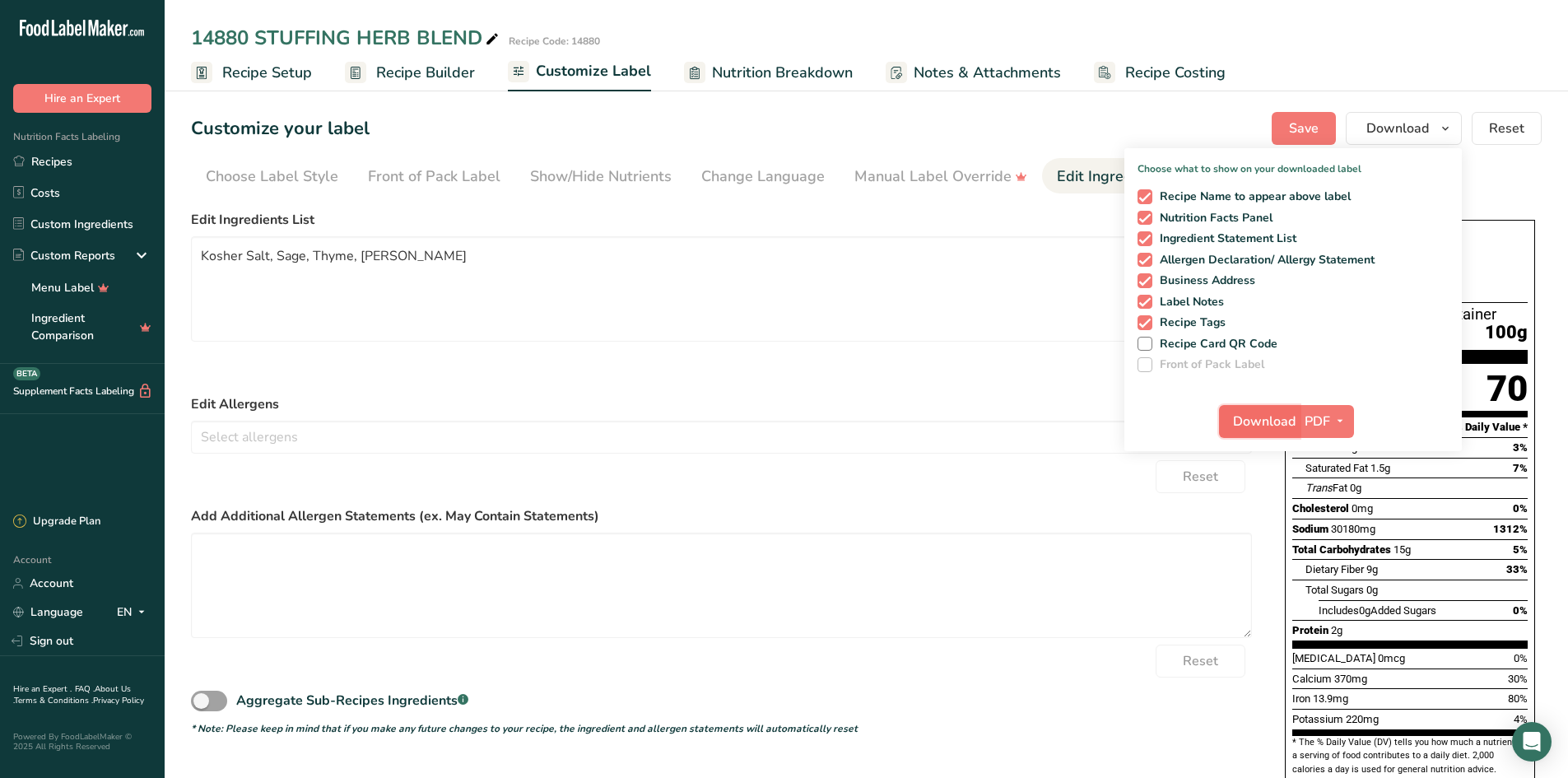
click at [1294, 419] on span "Download" at bounding box center [1264, 421] width 62 height 20
